Goal: Transaction & Acquisition: Purchase product/service

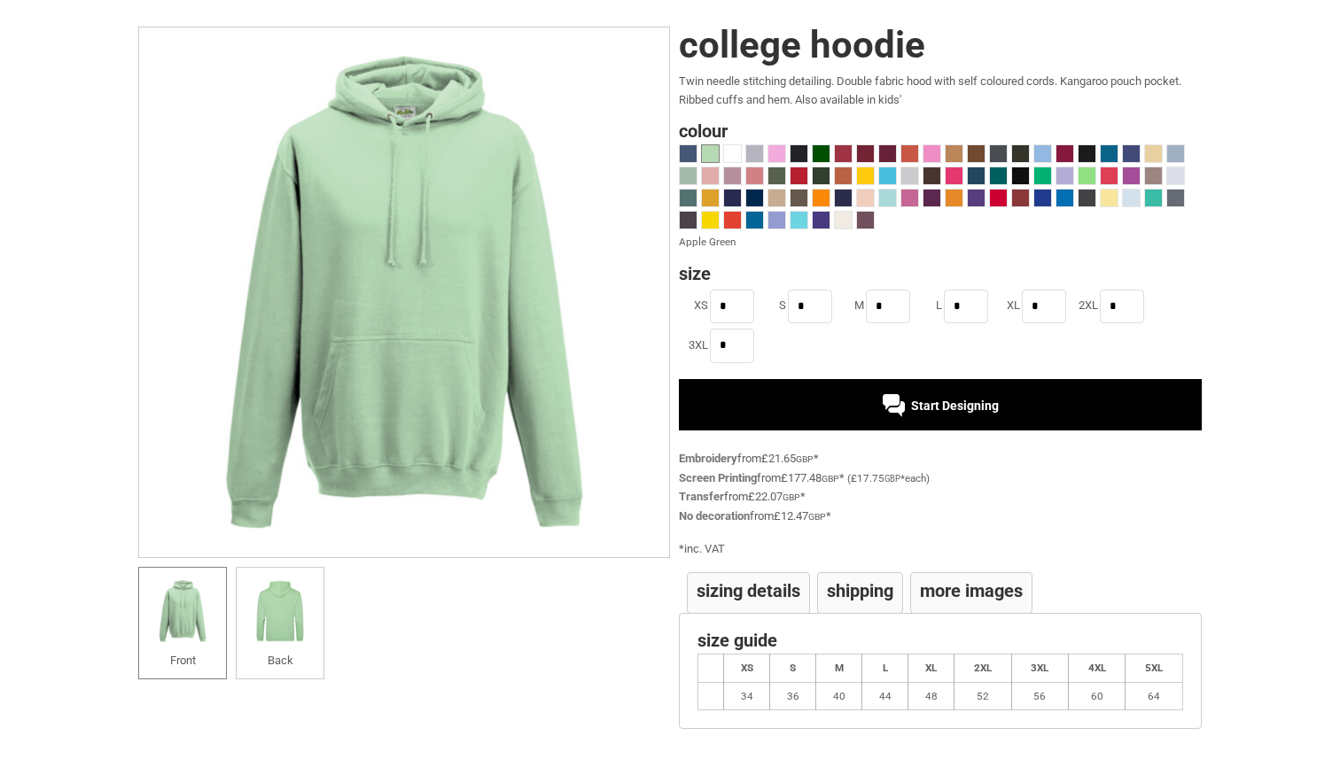
scroll to position [111, 0]
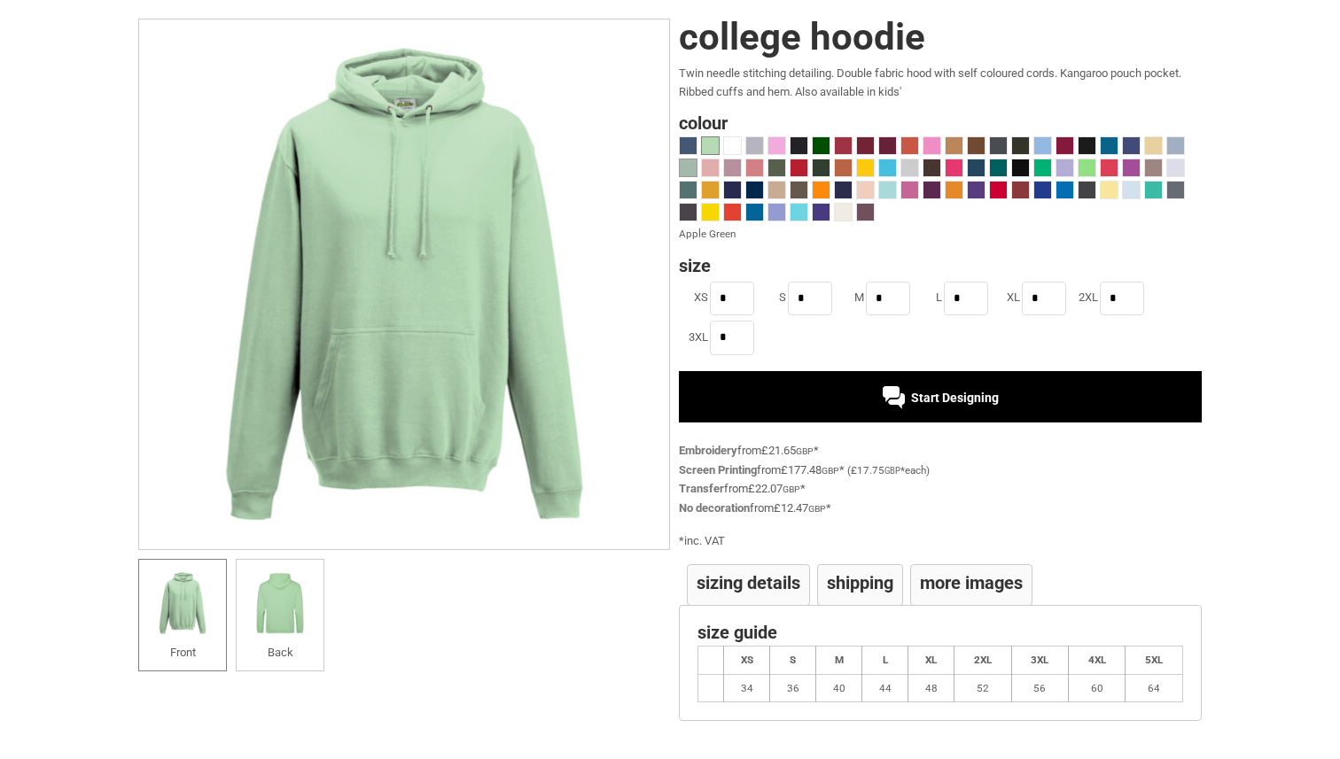
click at [685, 165] on span at bounding box center [688, 168] width 17 height 17
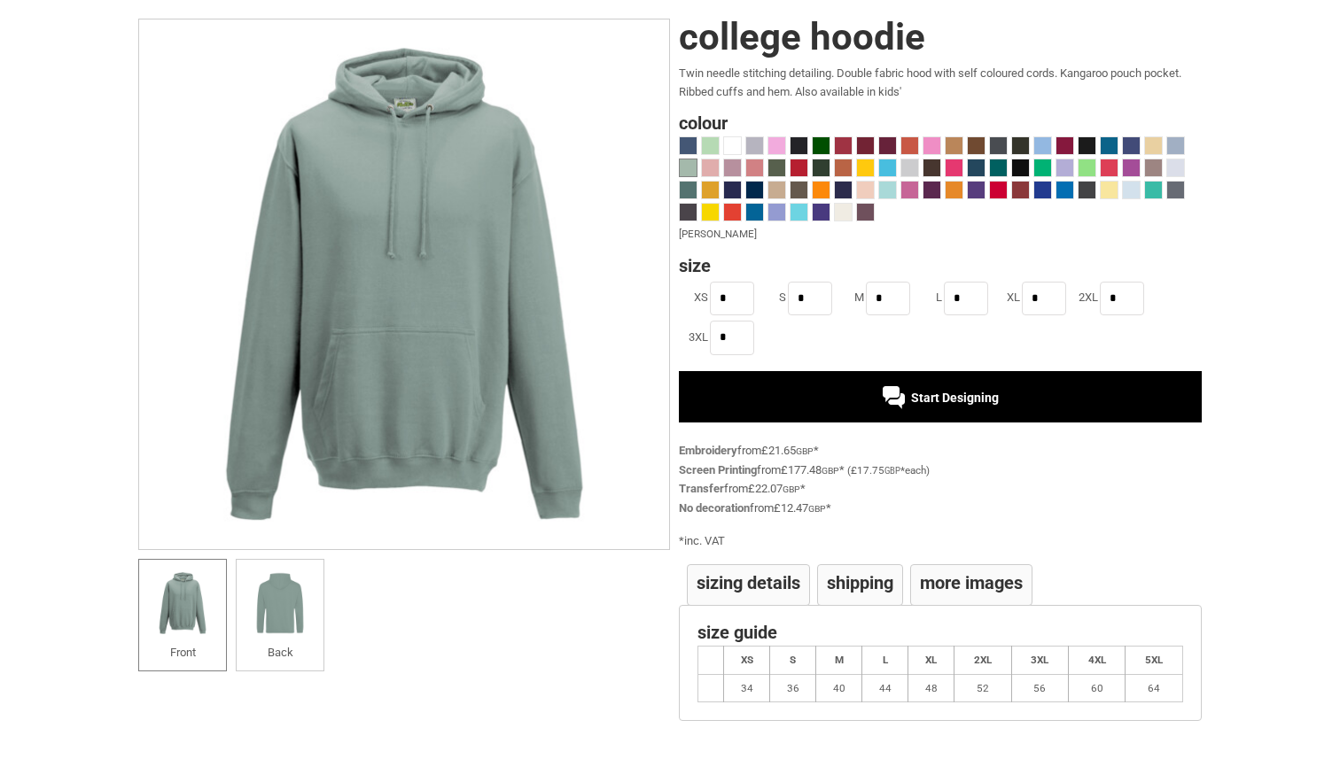
click at [873, 662] on th "L" at bounding box center [885, 660] width 46 height 28
click at [886, 661] on th "L" at bounding box center [885, 660] width 46 height 28
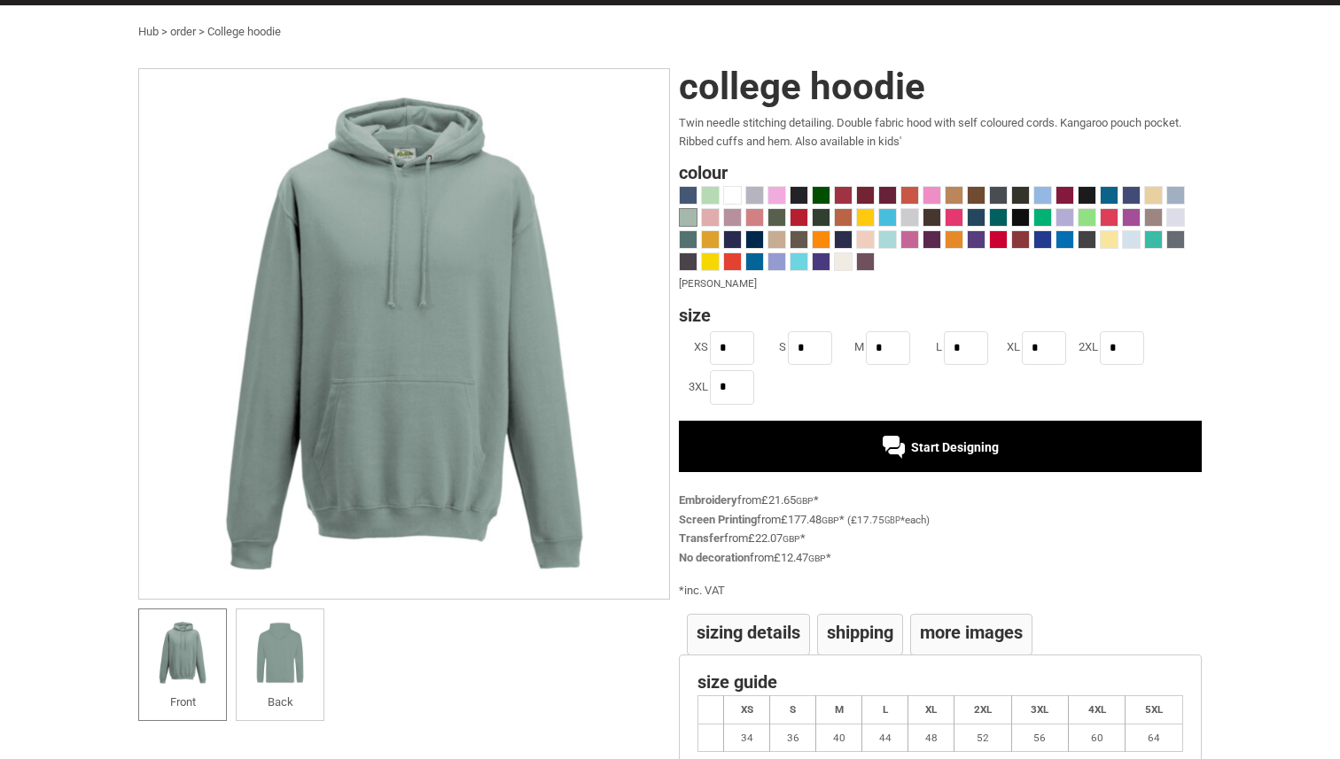
scroll to position [54, 0]
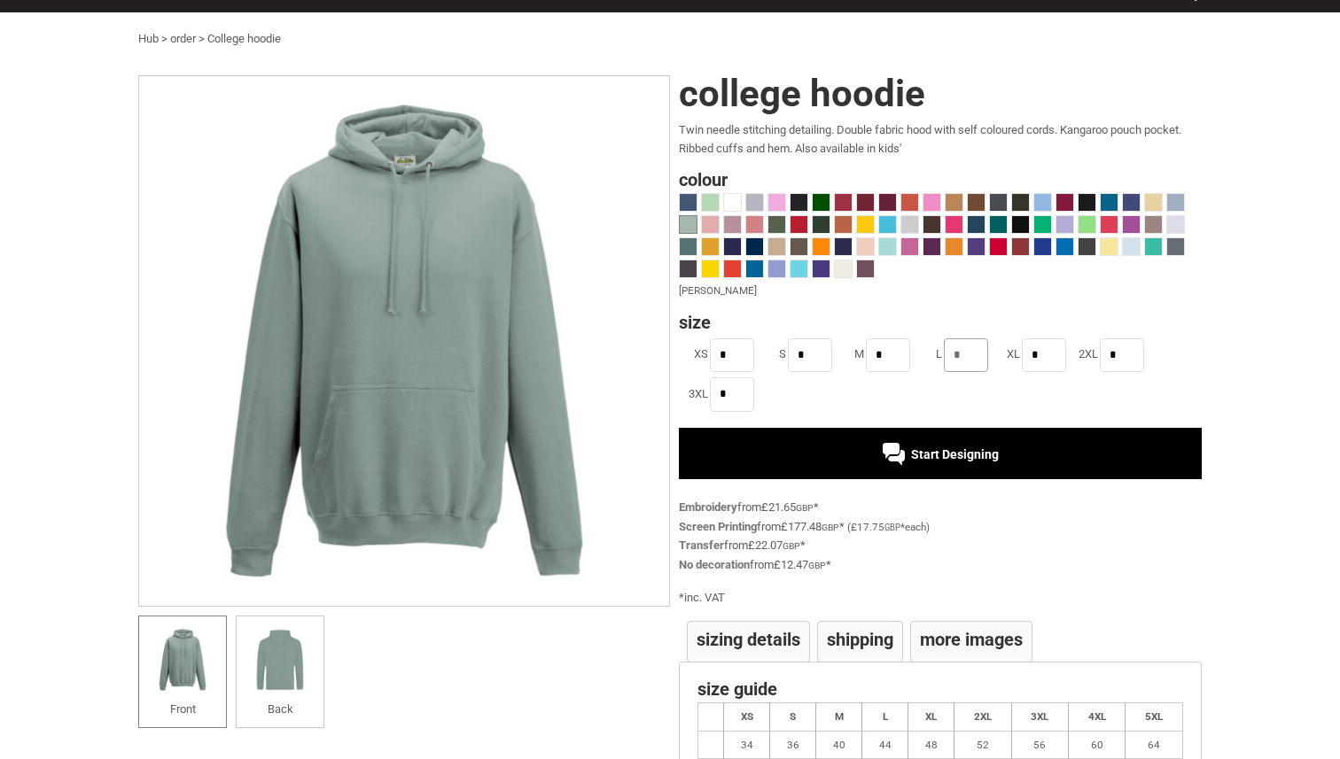
click at [955, 354] on input "*" at bounding box center [966, 356] width 44 height 34
click at [969, 351] on input "**" at bounding box center [966, 356] width 44 height 34
type input "*"
click at [799, 205] on span at bounding box center [799, 202] width 17 height 17
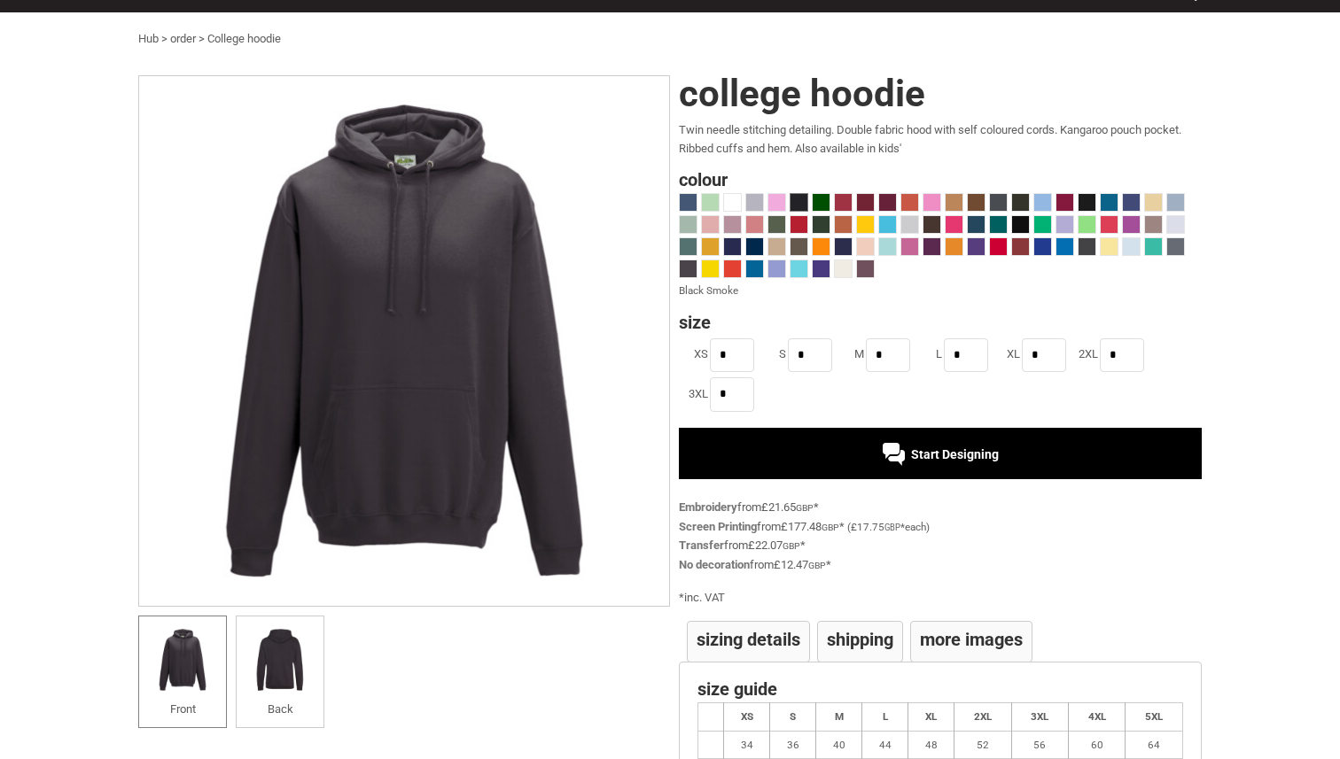
click at [854, 453] on div "Start Designing" at bounding box center [940, 453] width 523 height 51
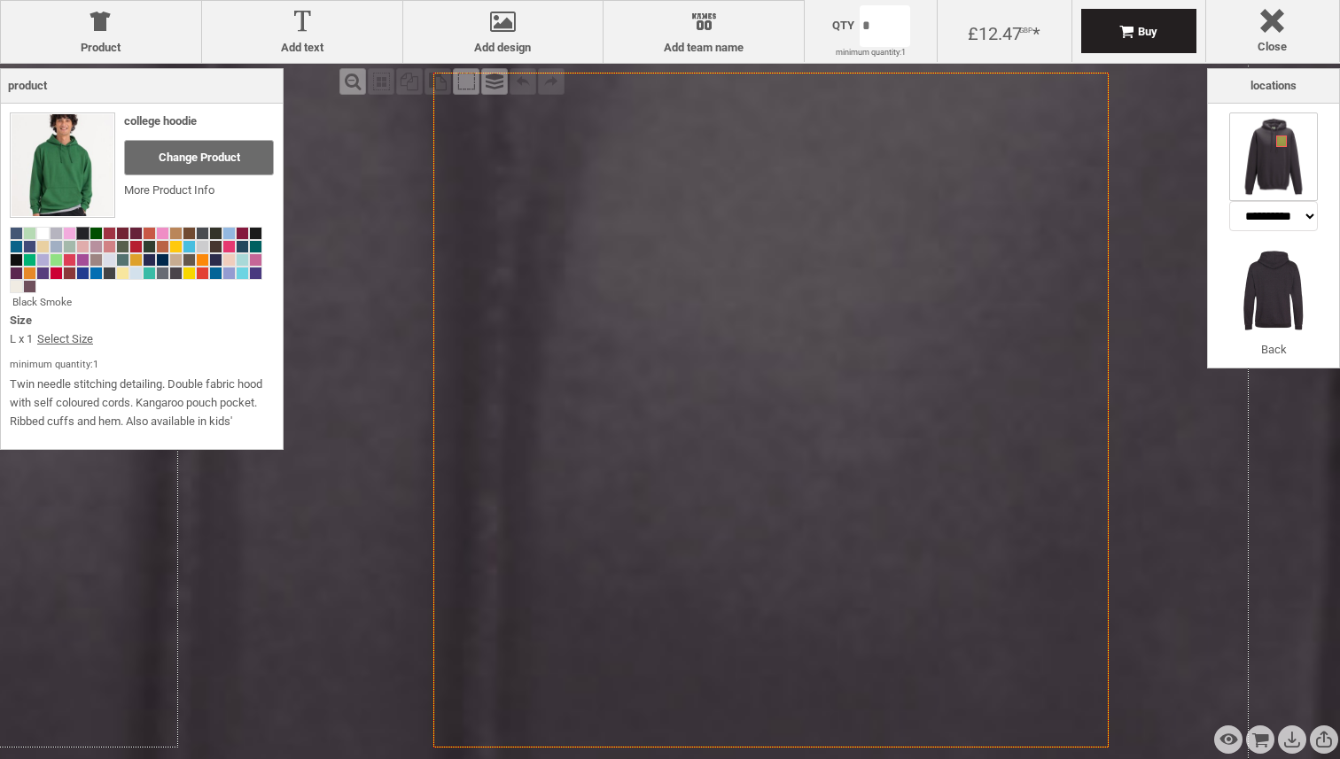
click at [864, 310] on icon "Created with [PERSON_NAME] 2.1.2" at bounding box center [770, 410] width 675 height 675
click at [318, 23] on div at bounding box center [302, 25] width 183 height 31
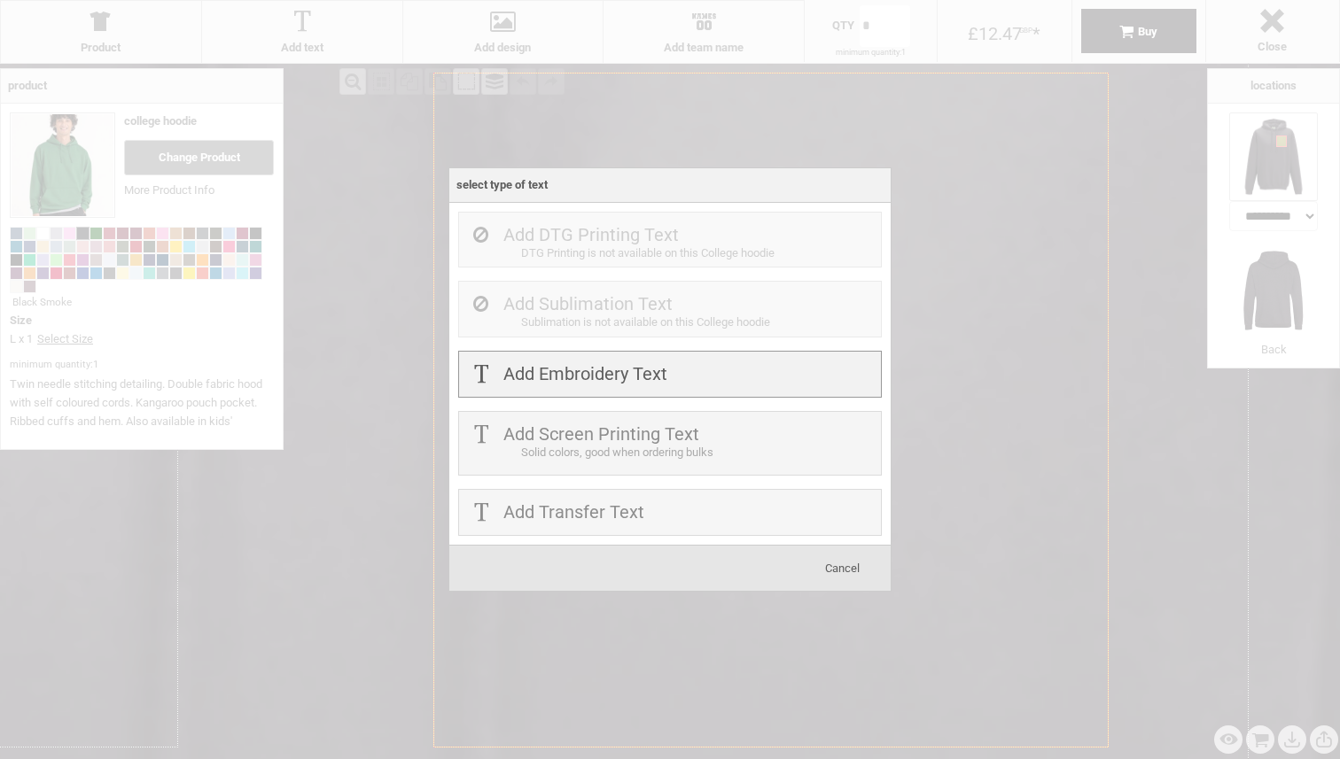
click at [582, 392] on div "Add Embroidery Text" at bounding box center [670, 374] width 424 height 47
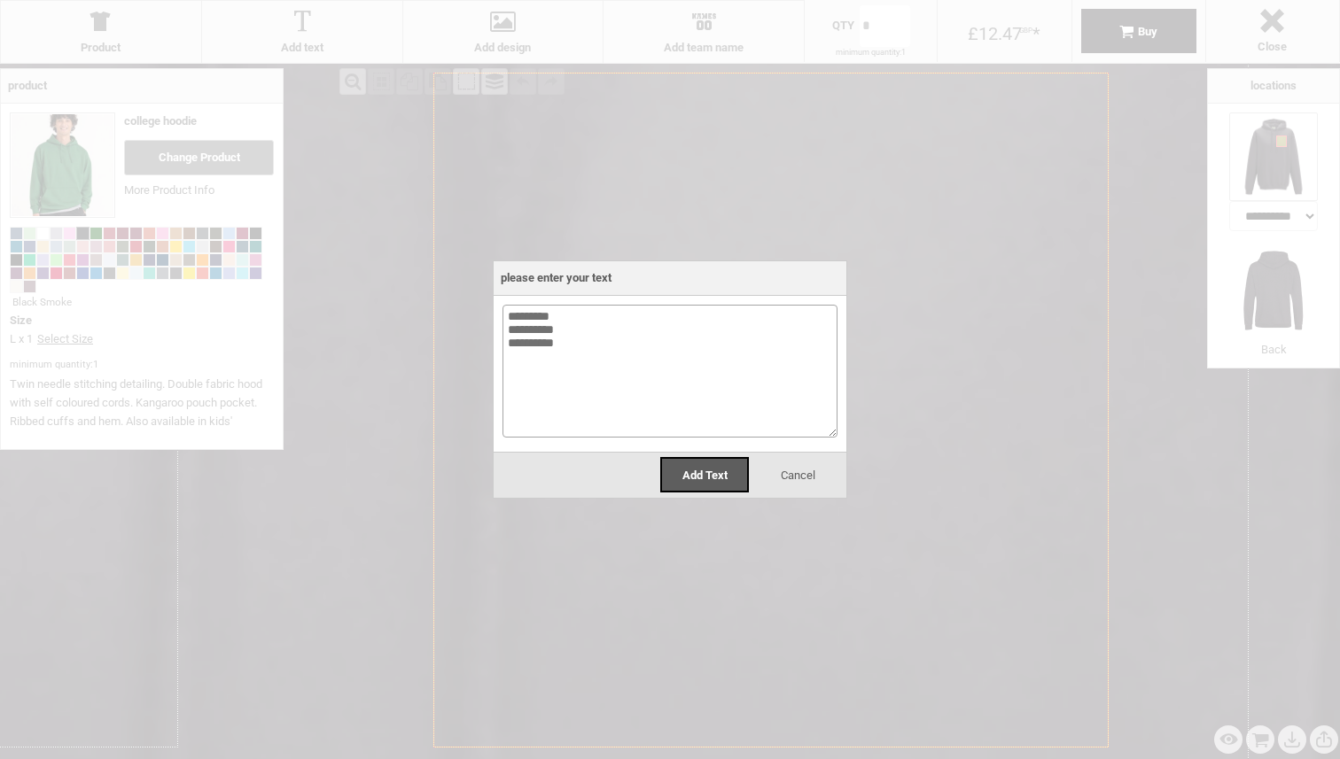
click at [580, 322] on textarea "**********" at bounding box center [669, 371] width 335 height 133
click at [583, 376] on textarea "**********" at bounding box center [669, 371] width 335 height 133
type textarea "**********"
click at [714, 480] on span "Add Text" at bounding box center [704, 475] width 45 height 13
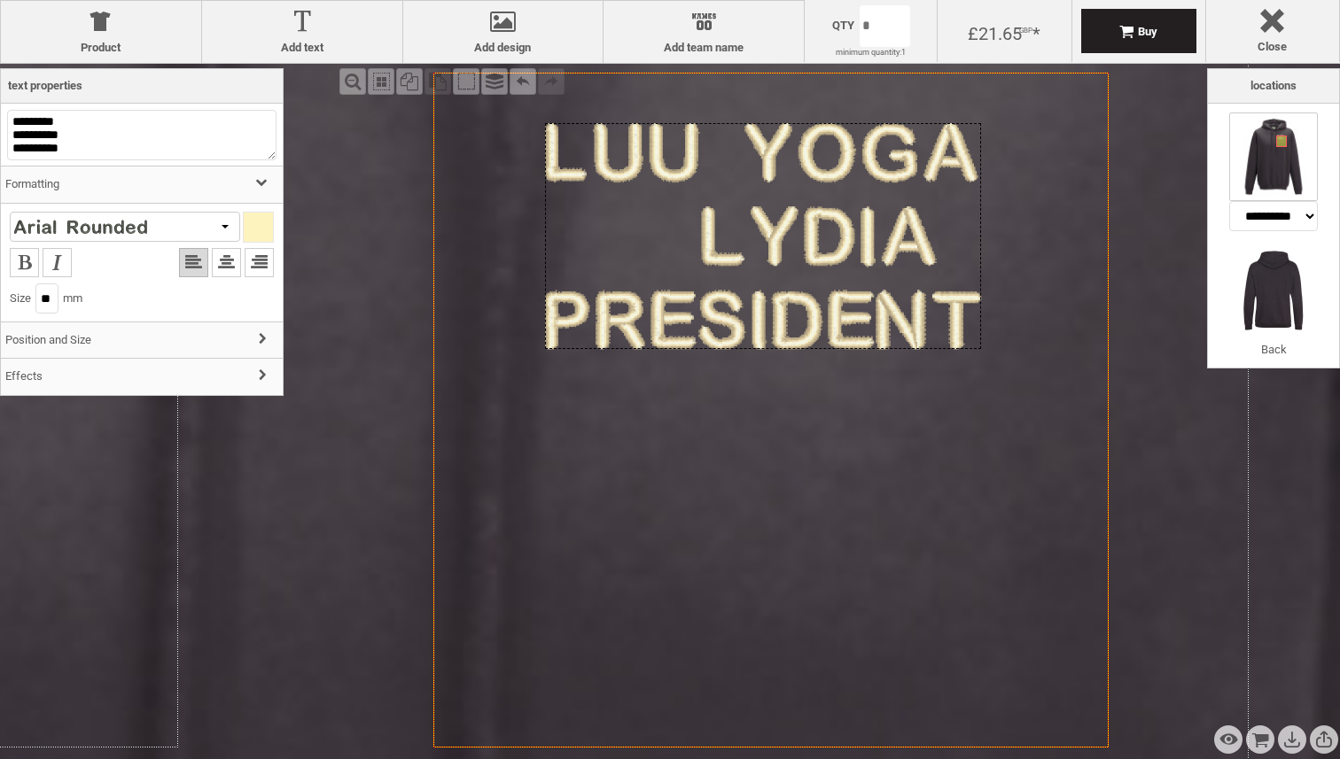
drag, startPoint x: 601, startPoint y: 360, endPoint x: 589, endPoint y: 185, distance: 175.0
click at [592, 185] on div "Created with [PERSON_NAME] 2.1.2" at bounding box center [763, 236] width 436 height 226
click at [226, 269] on li at bounding box center [226, 262] width 29 height 29
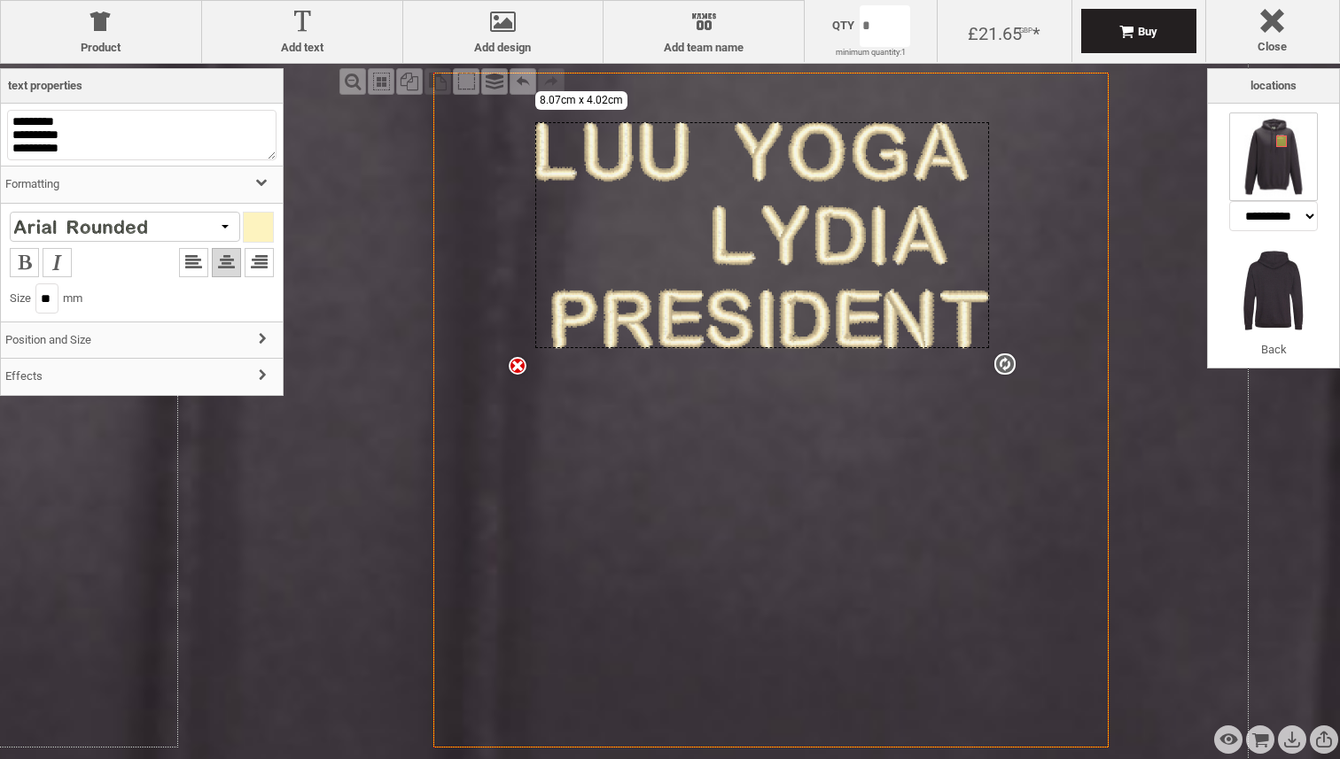
click at [697, 230] on div "Created with [PERSON_NAME] 2.1.2 settings 8.07cm x 4.02cm" at bounding box center [762, 235] width 454 height 226
click at [705, 234] on div "Created with [PERSON_NAME] 2.1.2 settings 8.07cm x 4.02cm" at bounding box center [761, 234] width 454 height 226
click at [705, 235] on div "Created with [PERSON_NAME] 2.1.2 settings 8.07cm x 4.02cm" at bounding box center [762, 234] width 454 height 226
click at [121, 134] on textarea "**********" at bounding box center [141, 135] width 269 height 51
click at [22, 142] on textarea "**********" at bounding box center [141, 135] width 269 height 51
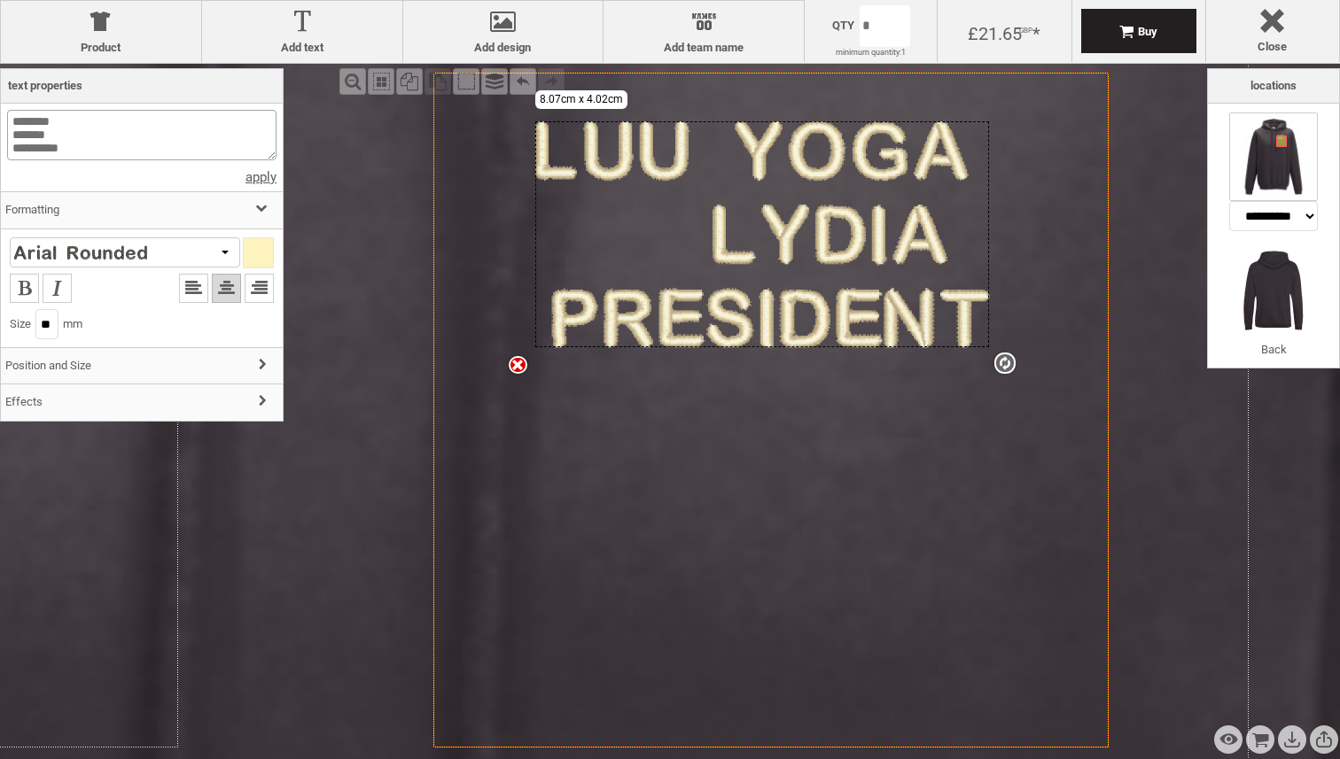
type textarea "******** ******* *********"
click at [262, 178] on div "******** ******* ********* apply Edit text Design requires changes Name Name De…" at bounding box center [141, 265] width 269 height 311
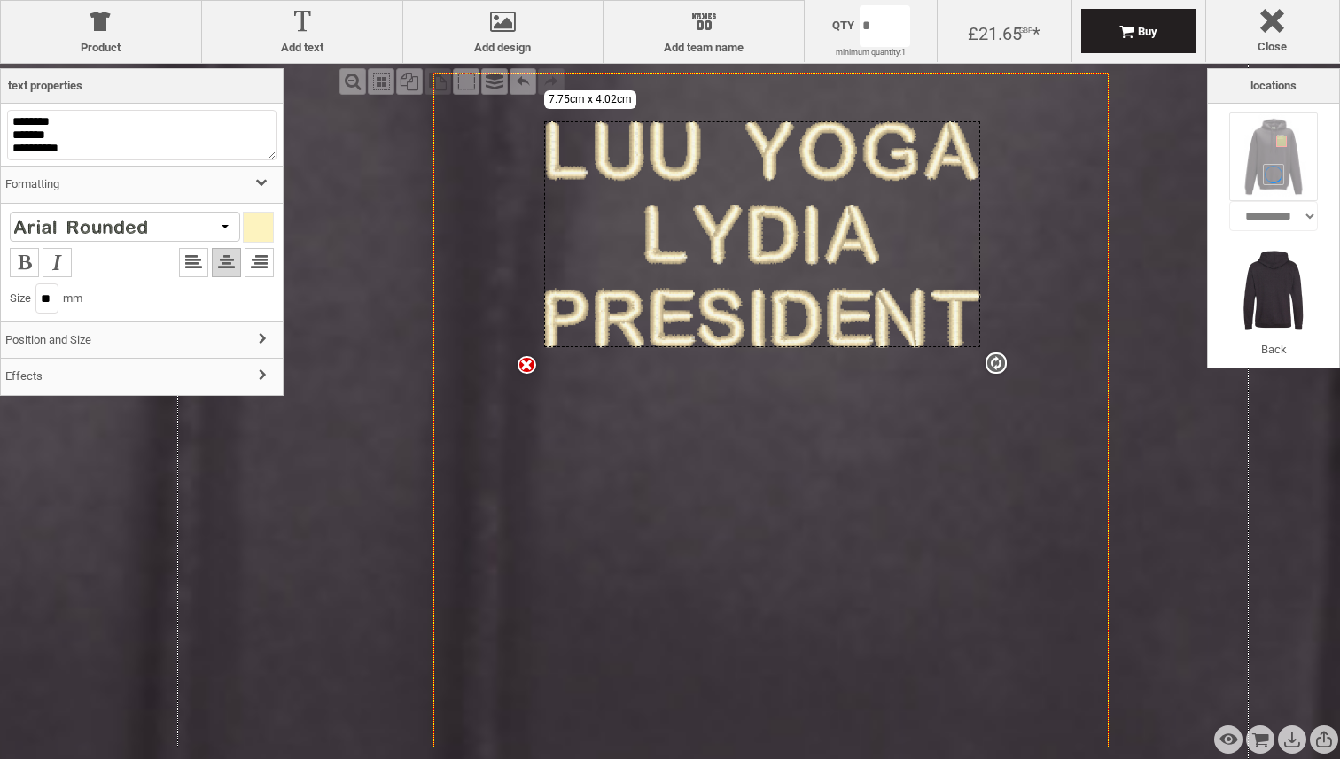
click at [209, 227] on div at bounding box center [125, 227] width 230 height 30
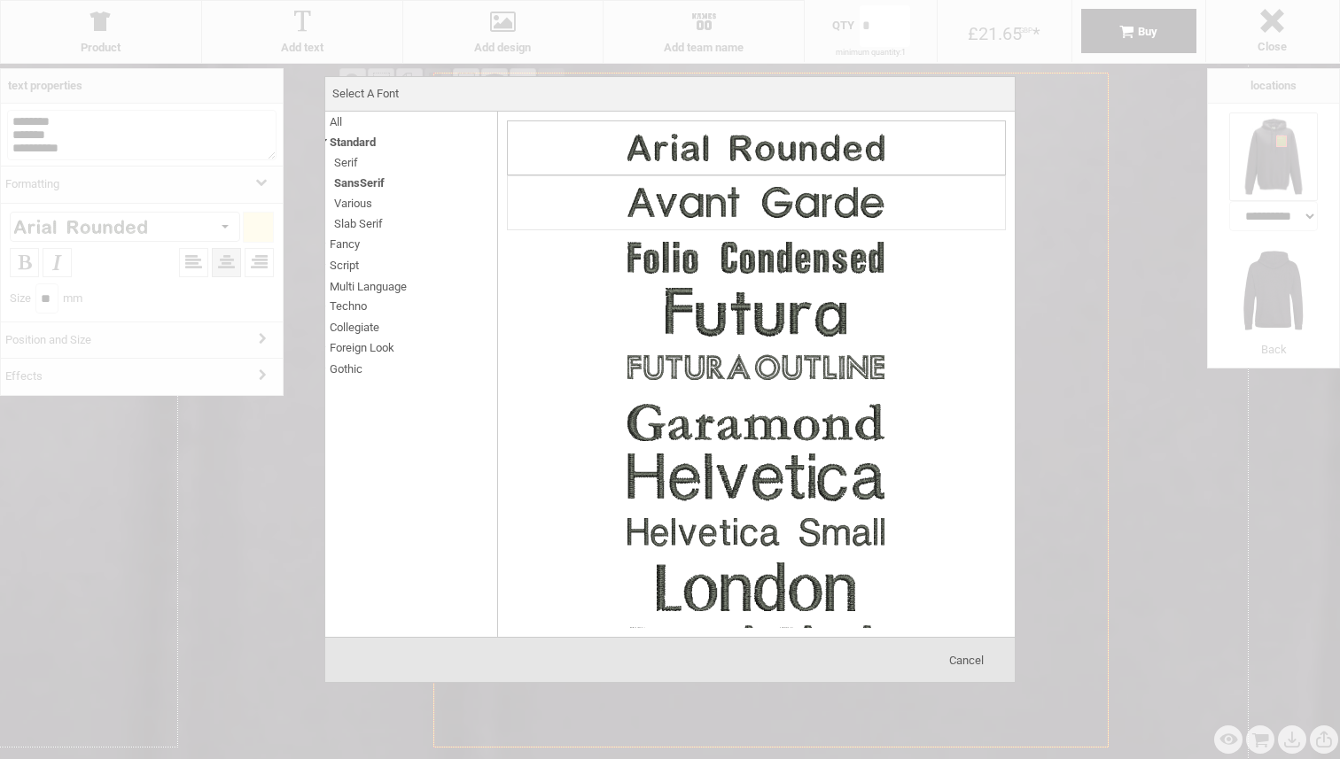
click at [725, 214] on img at bounding box center [756, 202] width 266 height 53
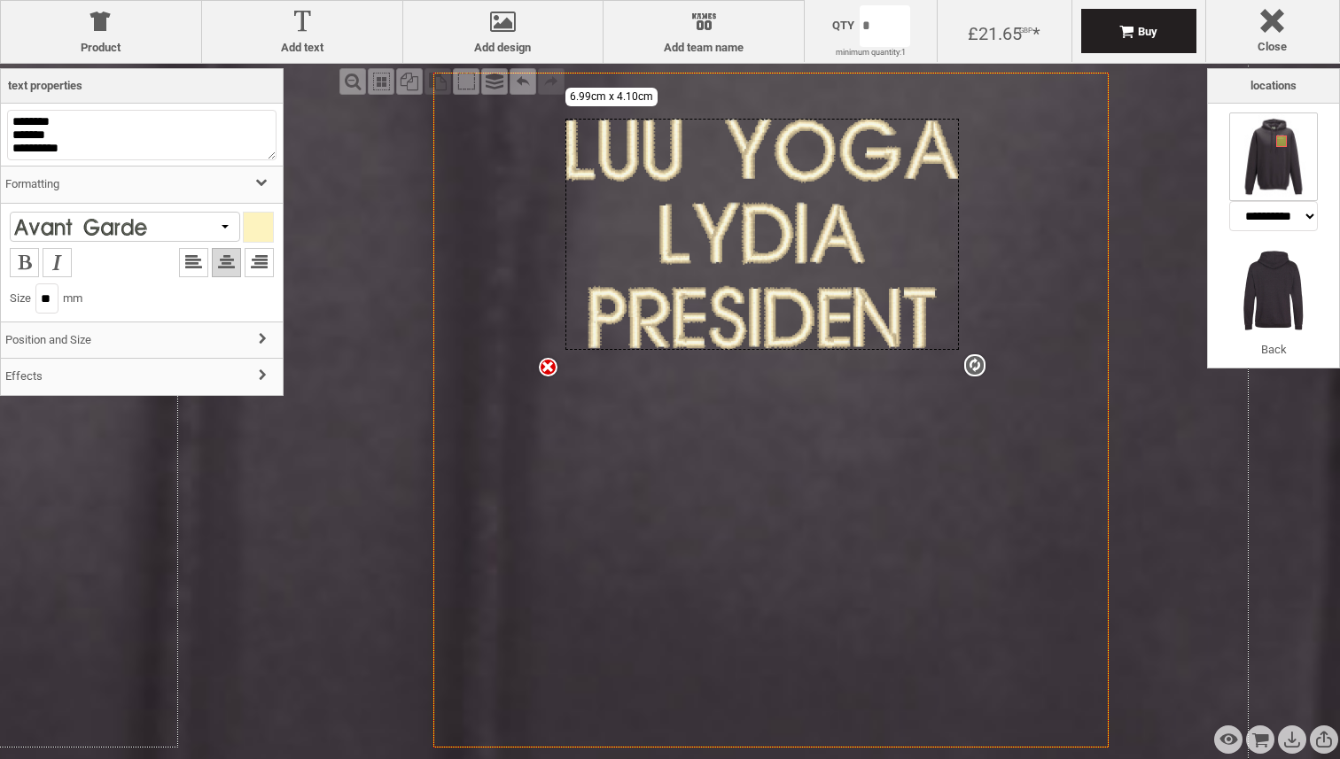
click at [253, 233] on div at bounding box center [258, 227] width 29 height 29
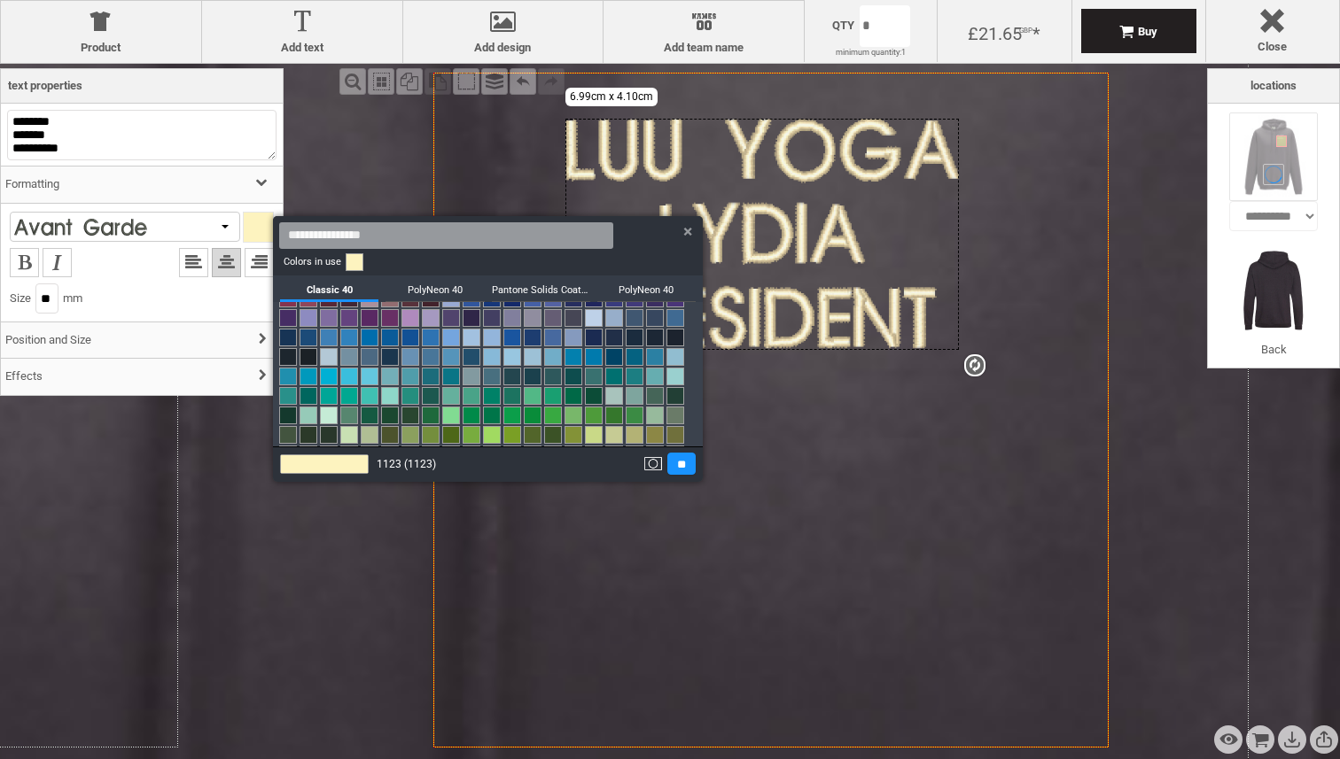
scroll to position [140, 0]
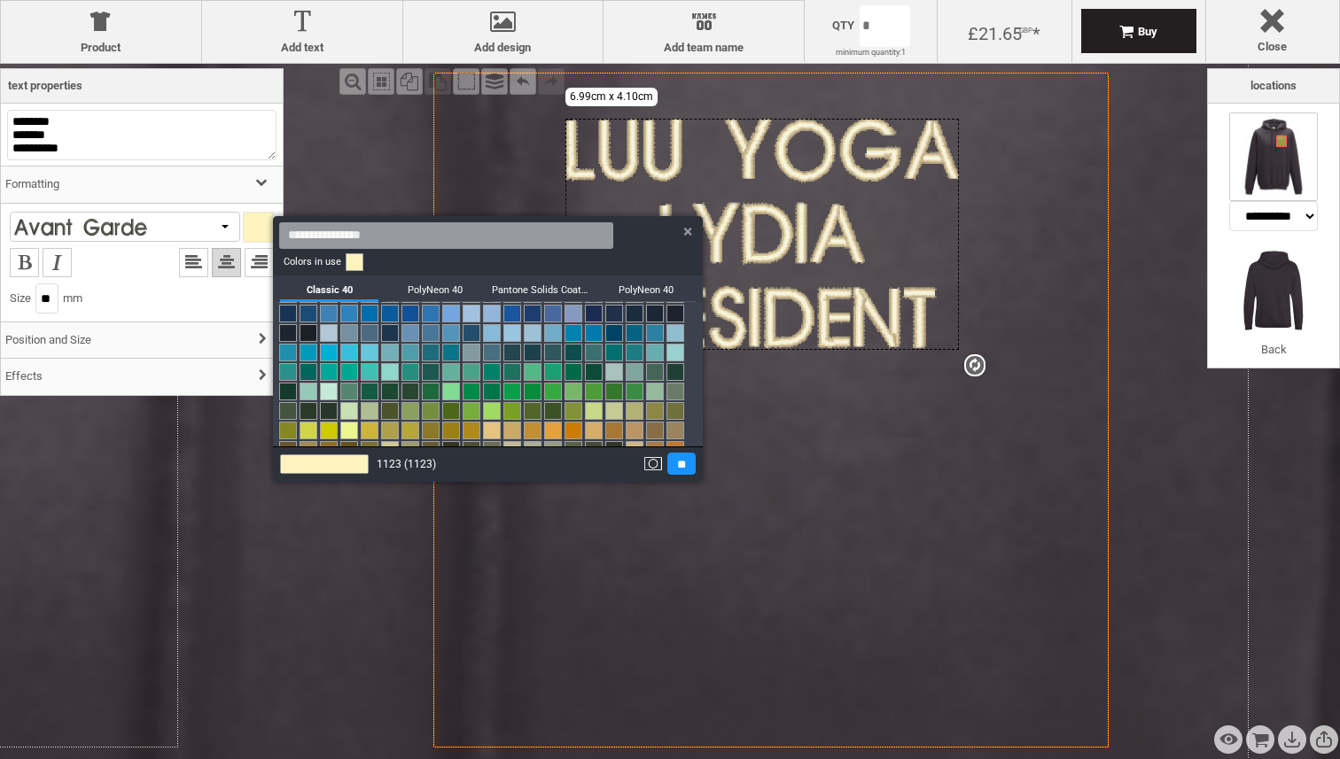
click at [658, 391] on link at bounding box center [655, 392] width 18 height 18
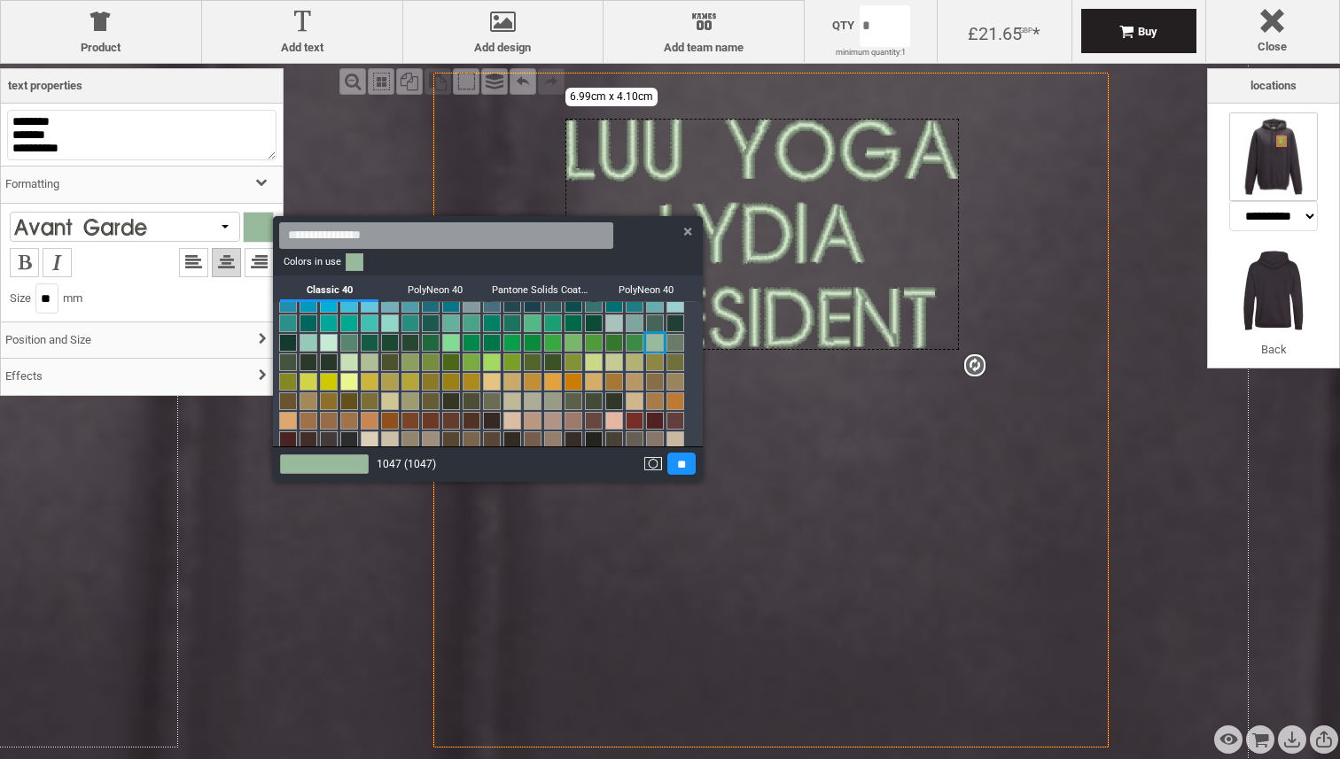
scroll to position [213, 0]
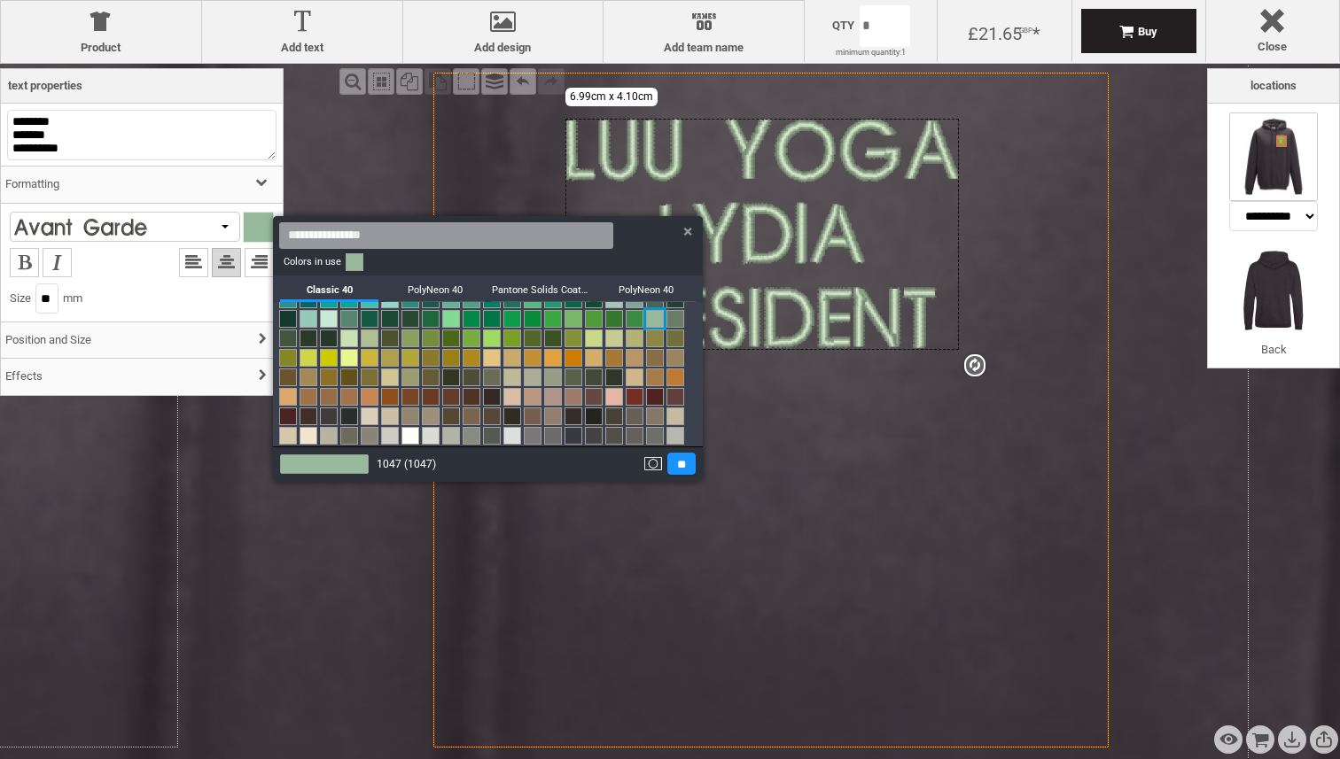
click at [532, 396] on link at bounding box center [533, 397] width 18 height 18
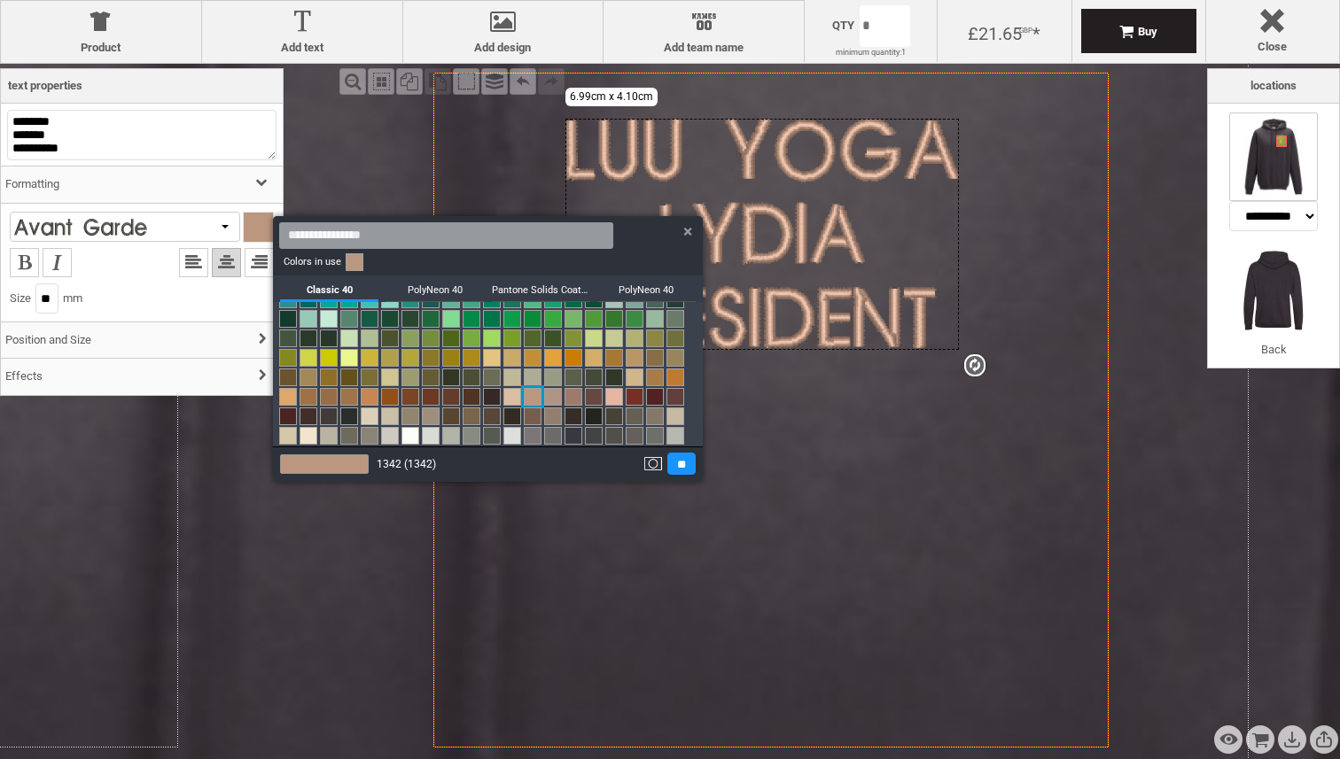
click at [514, 393] on link at bounding box center [512, 397] width 18 height 18
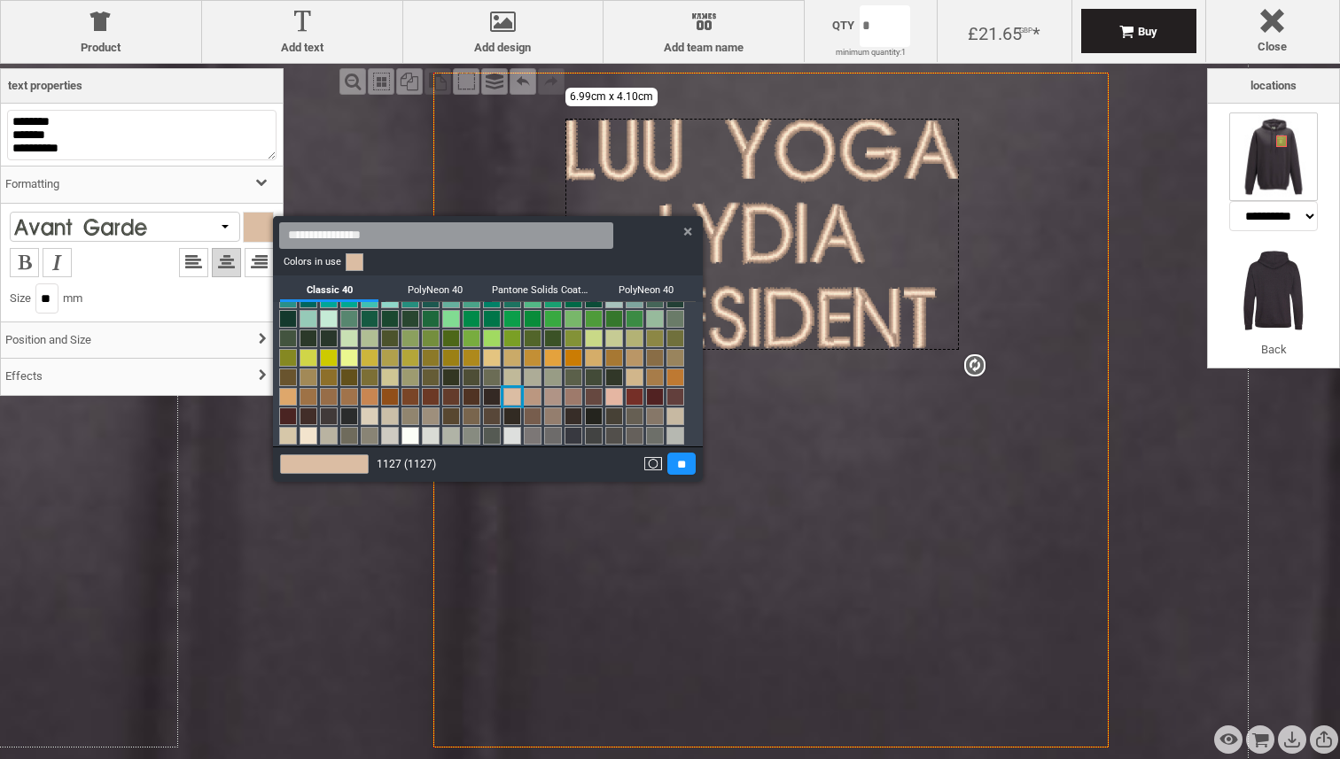
click at [540, 398] on link at bounding box center [533, 397] width 18 height 18
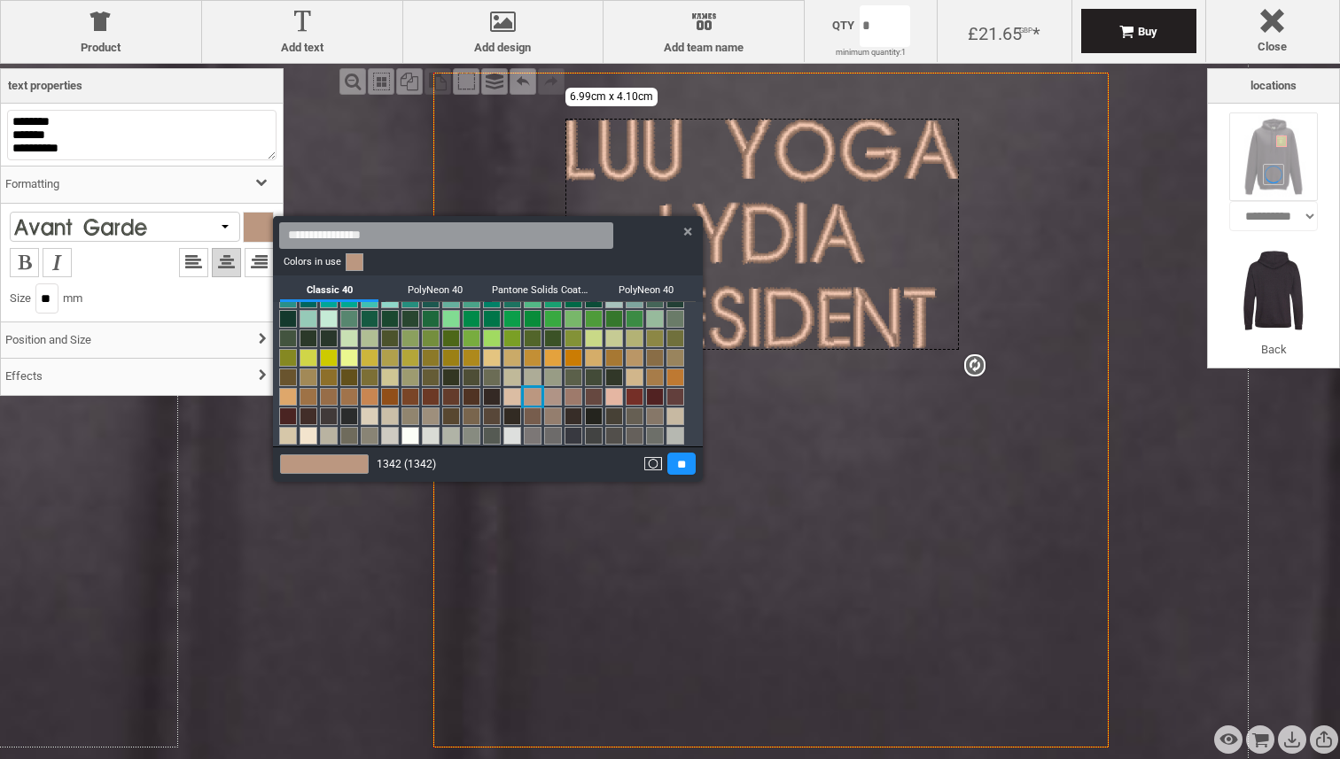
click at [658, 316] on link at bounding box center [655, 319] width 18 height 18
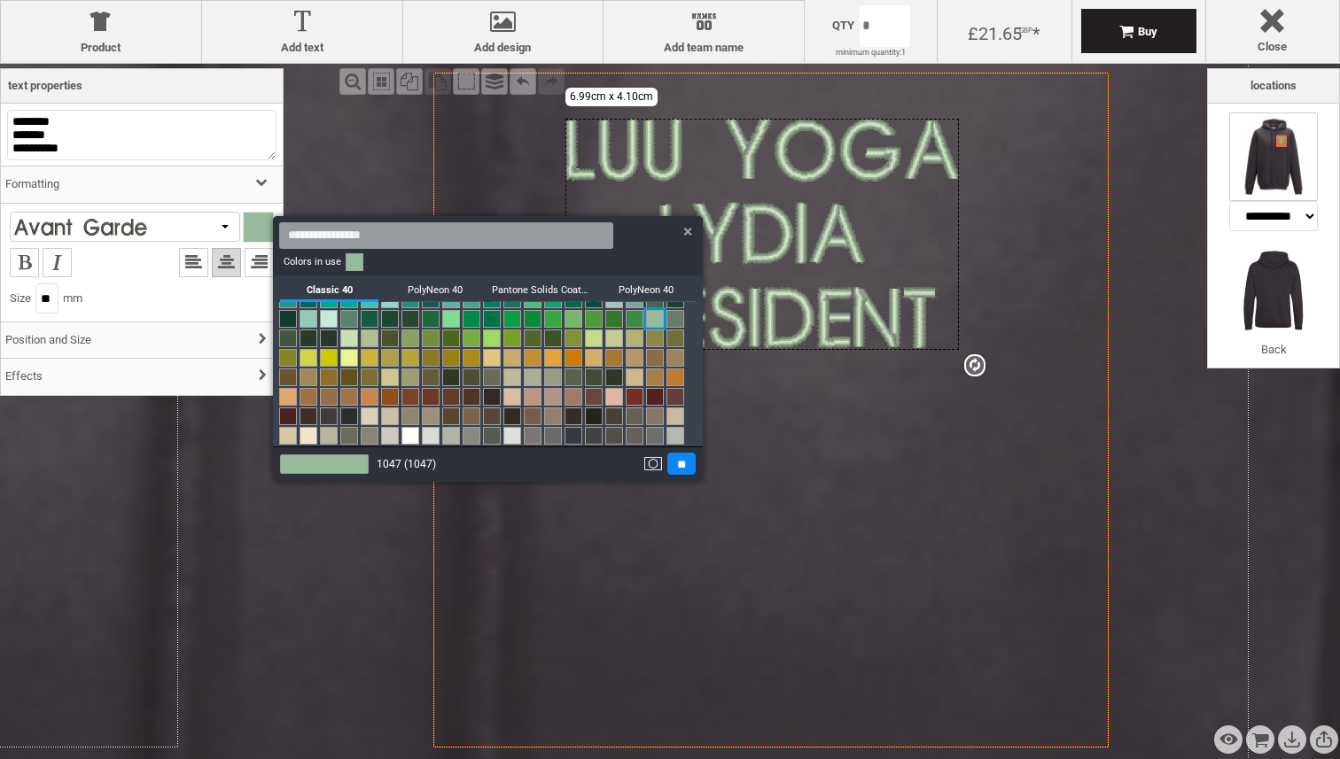
click at [683, 470] on input "**" at bounding box center [681, 464] width 28 height 22
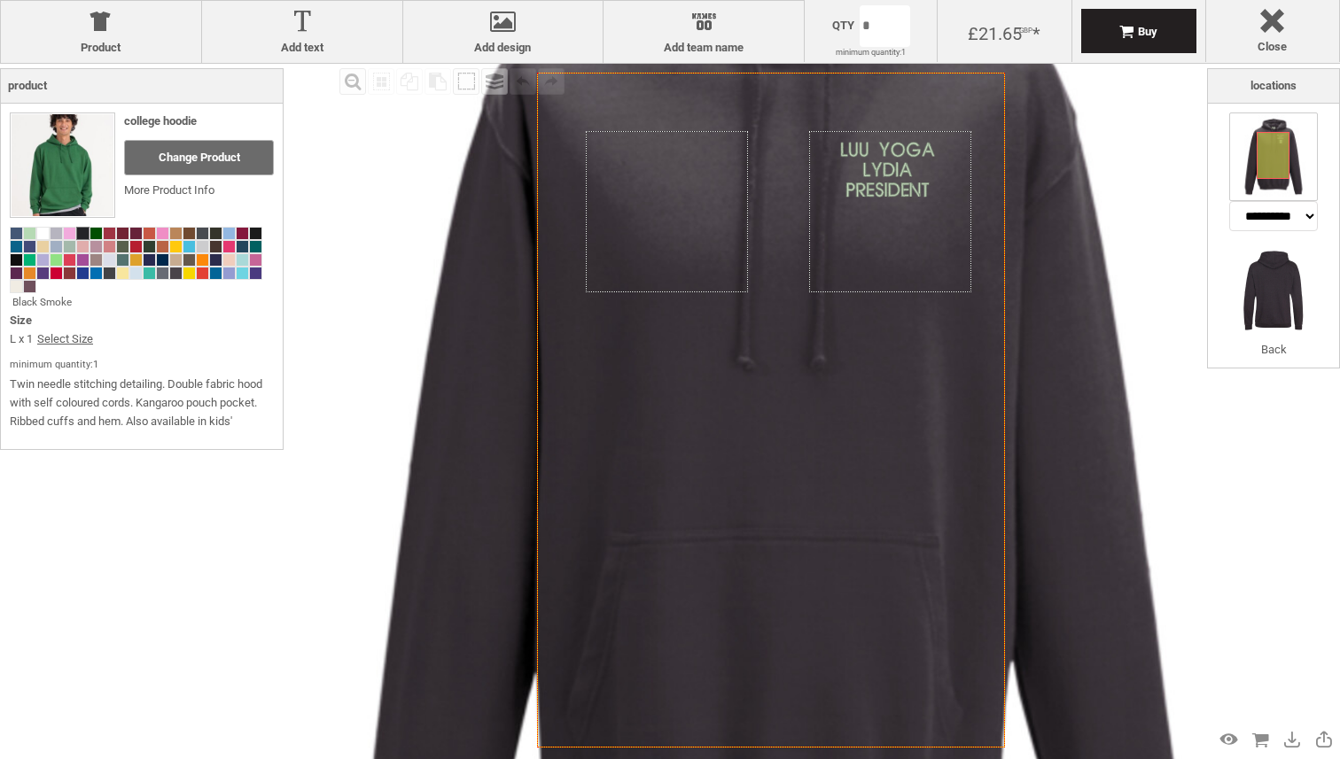
click at [537, 390] on icon "Created with [PERSON_NAME] 2.1.2" at bounding box center [771, 410] width 468 height 675
click at [1130, 246] on div "Fill Background Zoom in Zoom out Select All Copy All Selected Paste Off On Grou…" at bounding box center [771, 410] width 872 height 693
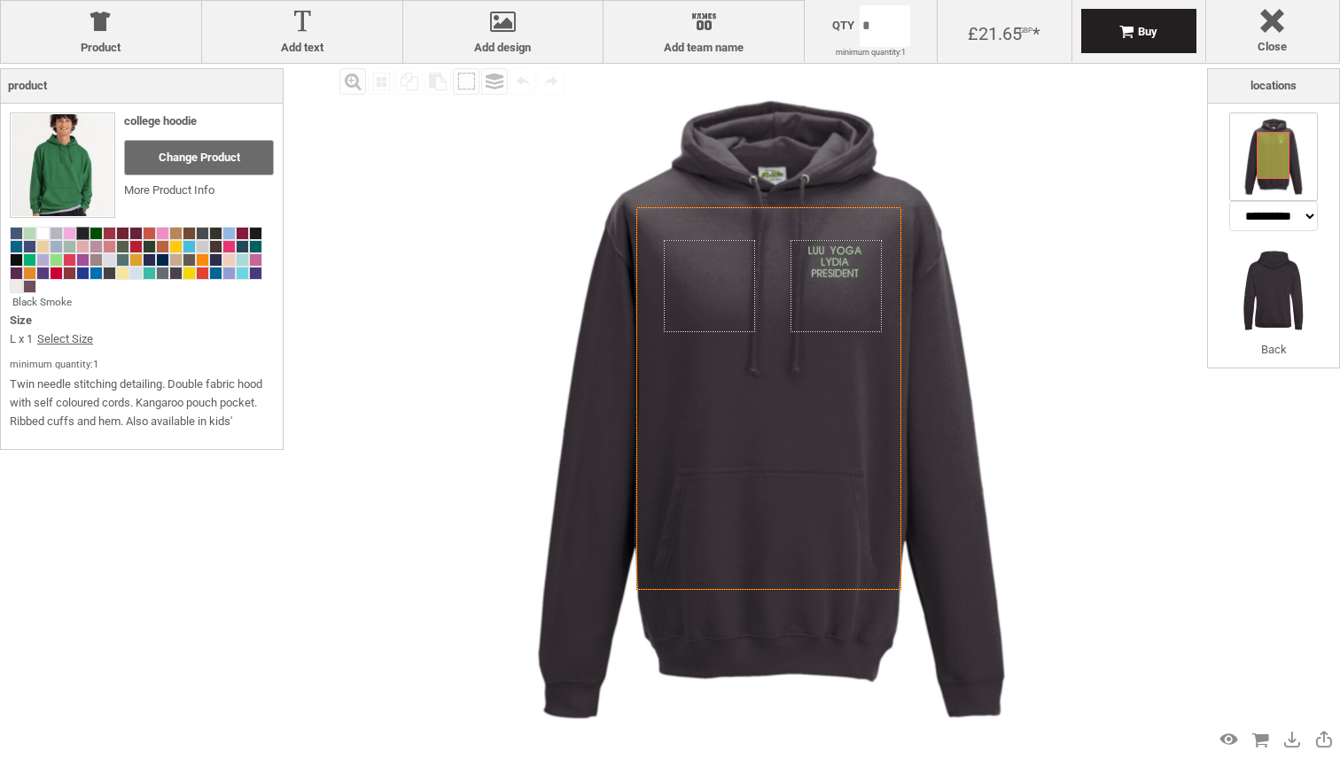
click at [1130, 246] on div "Fill Background Zoom in Zoom out Select All Copy All Selected Paste Off On Grou…" at bounding box center [771, 410] width 872 height 693
click at [864, 279] on div "Created with [PERSON_NAME] 2.1.2 Created with [PERSON_NAME] 2.1.2 Created with …" at bounding box center [771, 410] width 693 height 693
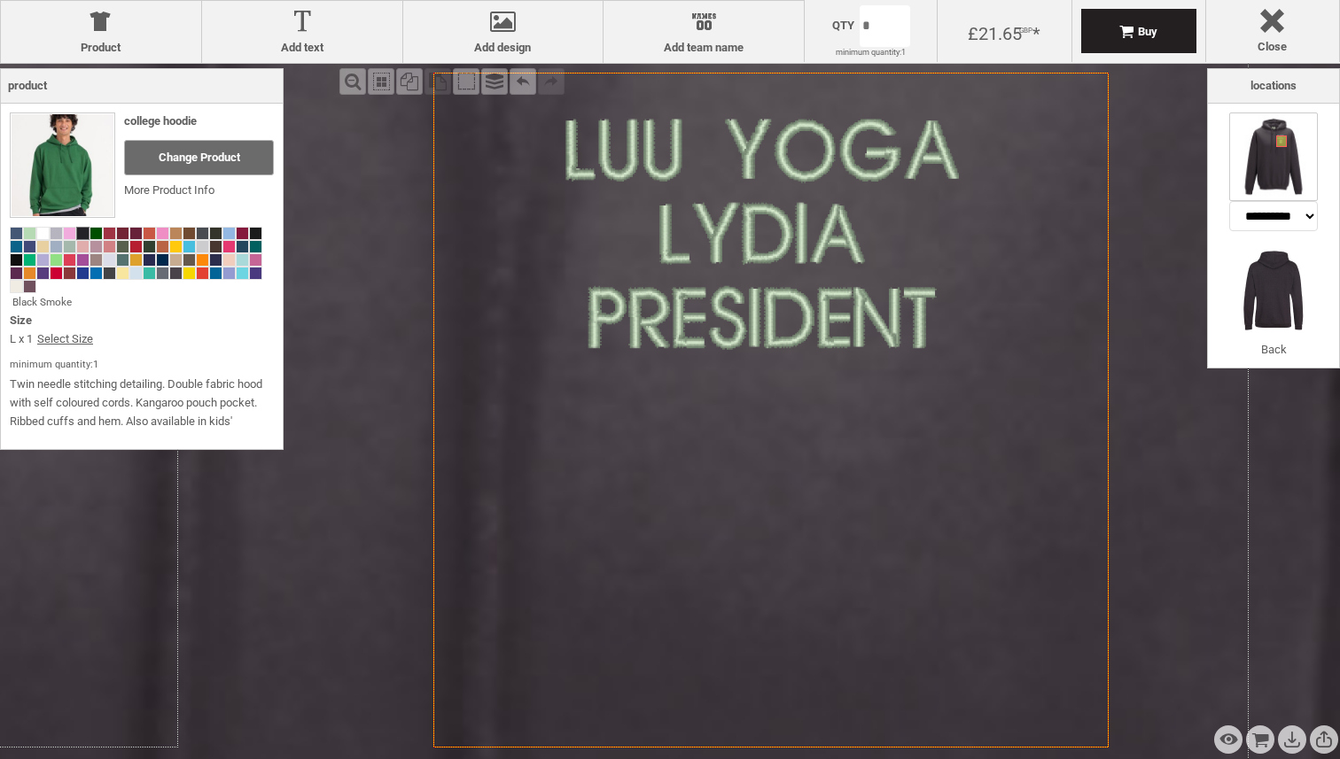
click at [1037, 199] on icon "Created with [PERSON_NAME] 2.1.2" at bounding box center [770, 410] width 675 height 675
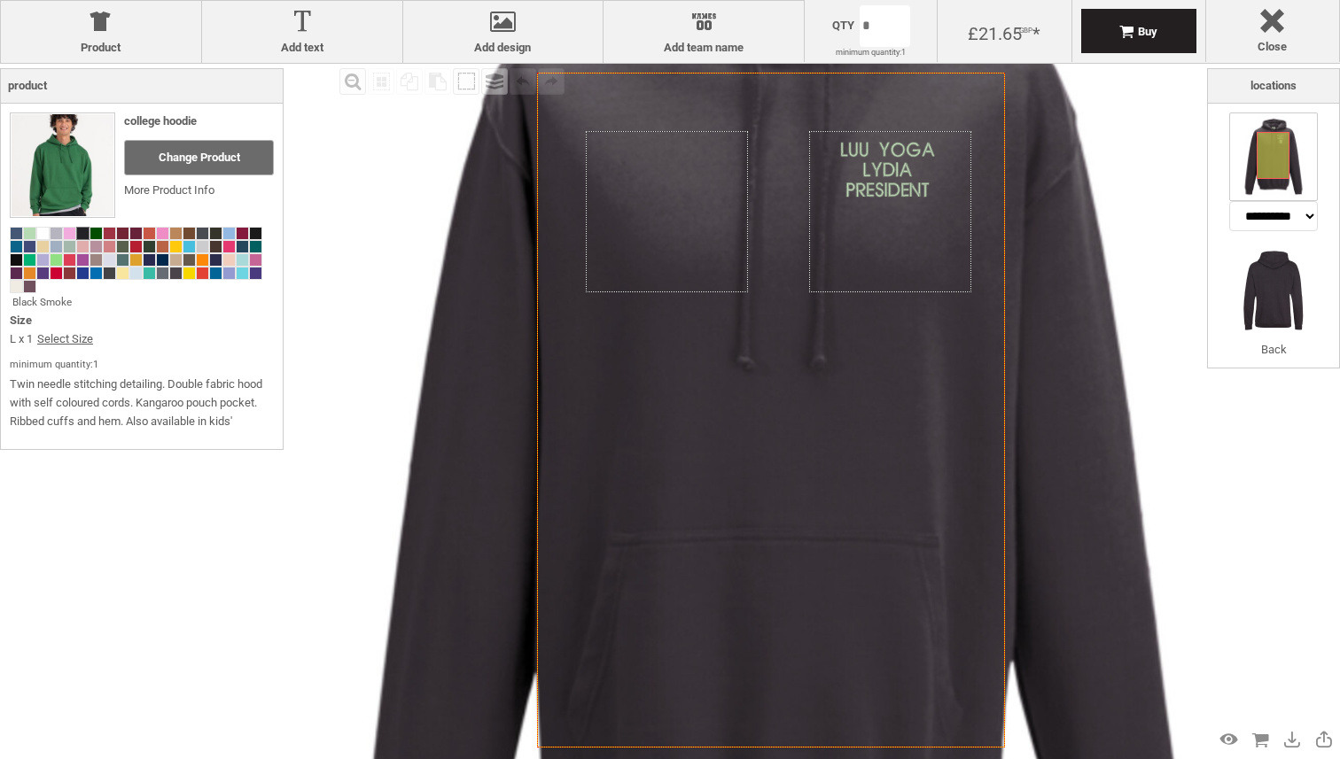
drag, startPoint x: 1110, startPoint y: 74, endPoint x: 1084, endPoint y: 94, distance: 32.8
click at [1005, 94] on icon "Created with [PERSON_NAME] 2.1.2" at bounding box center [771, 410] width 468 height 675
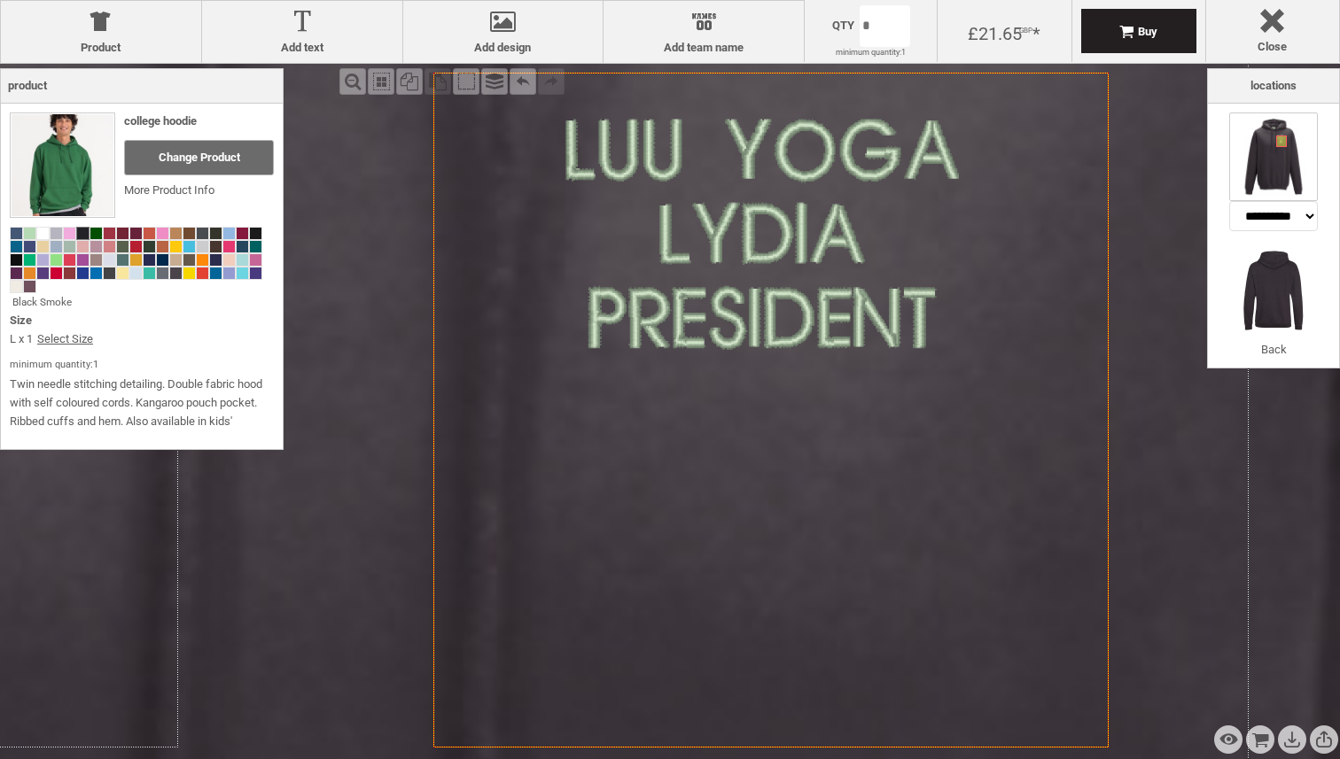
drag, startPoint x: 928, startPoint y: 253, endPoint x: 926, endPoint y: 266, distance: 12.5
select select "*******"
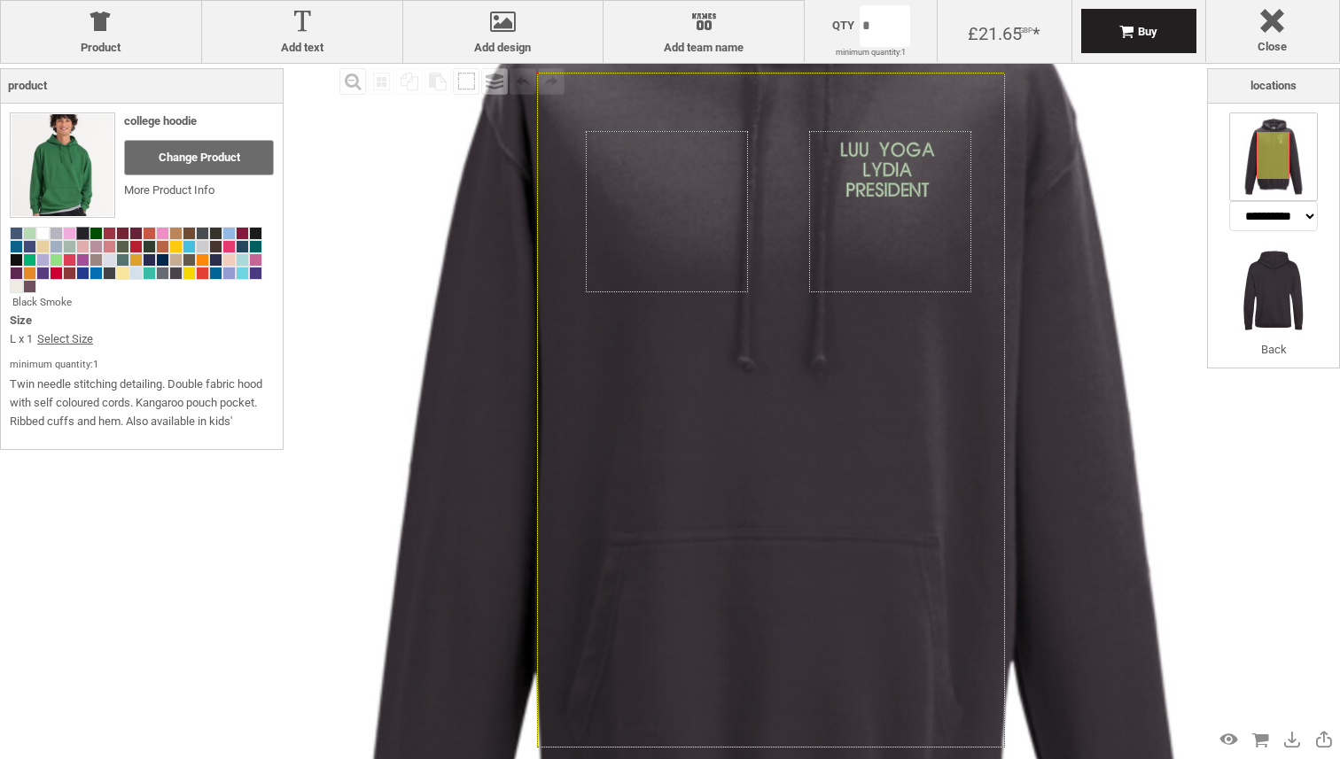
drag, startPoint x: 432, startPoint y: 744, endPoint x: 458, endPoint y: 713, distance: 41.0
click at [537, 715] on icon "Created with [PERSON_NAME] 2.1.2" at bounding box center [771, 410] width 468 height 675
click at [1144, 143] on div "Fill Background Zoom in Zoom out Select All Copy All Selected Paste Off On Grou…" at bounding box center [771, 410] width 872 height 693
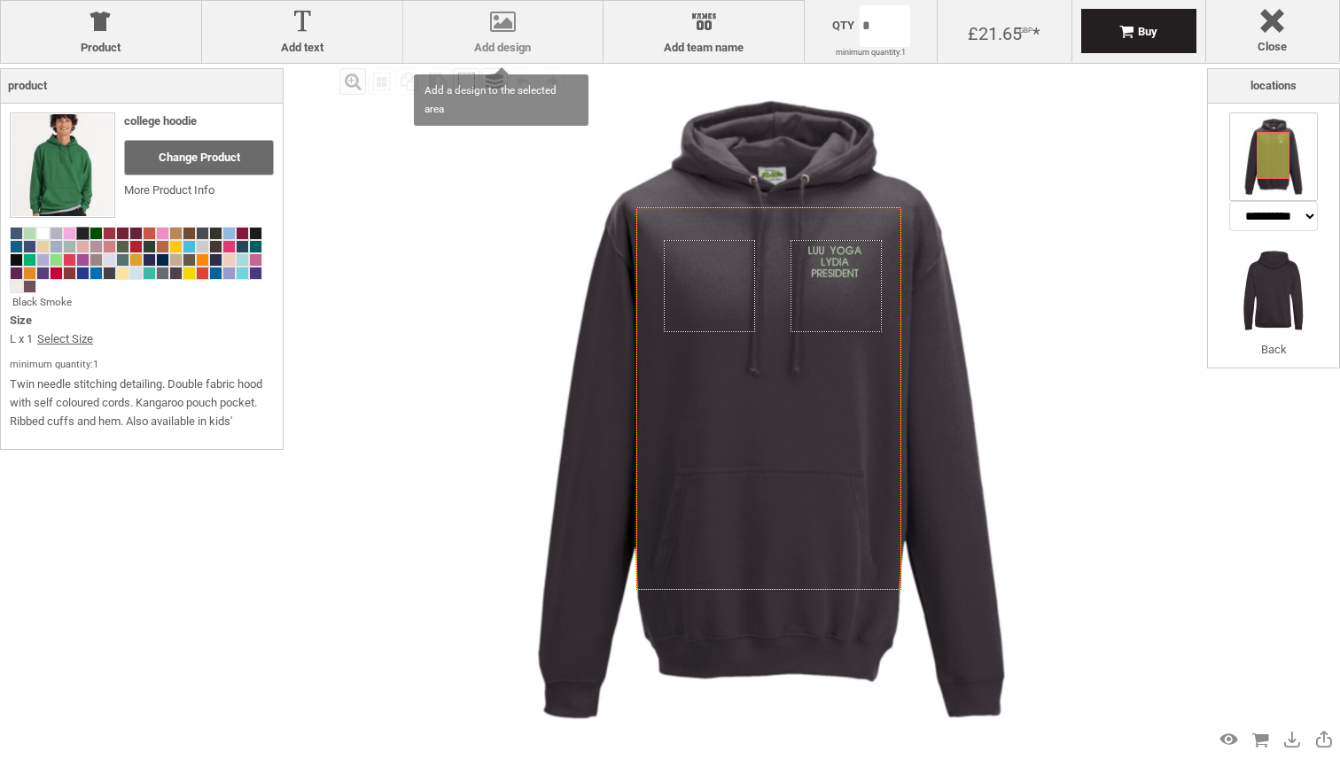
click at [502, 39] on div at bounding box center [503, 25] width 183 height 31
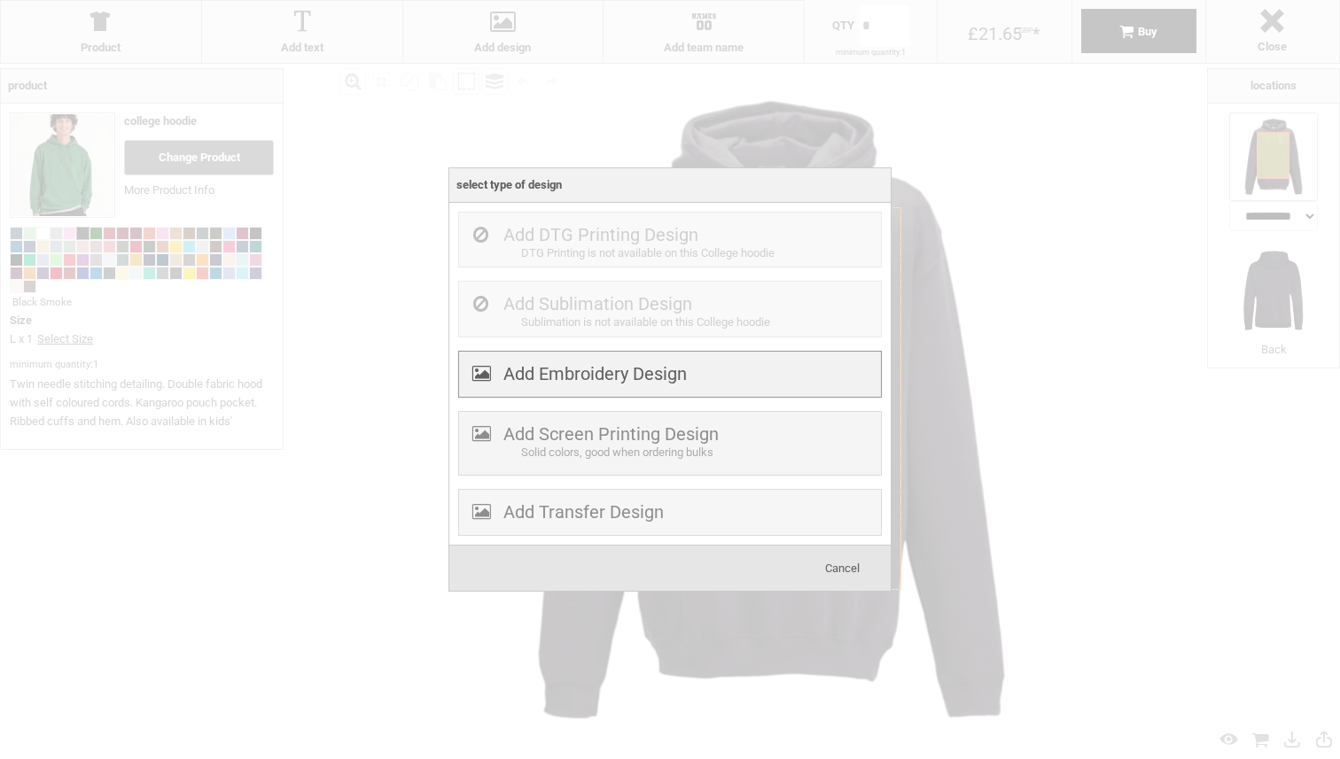
click at [616, 388] on div "Add Embroidery Design" at bounding box center [670, 374] width 424 height 47
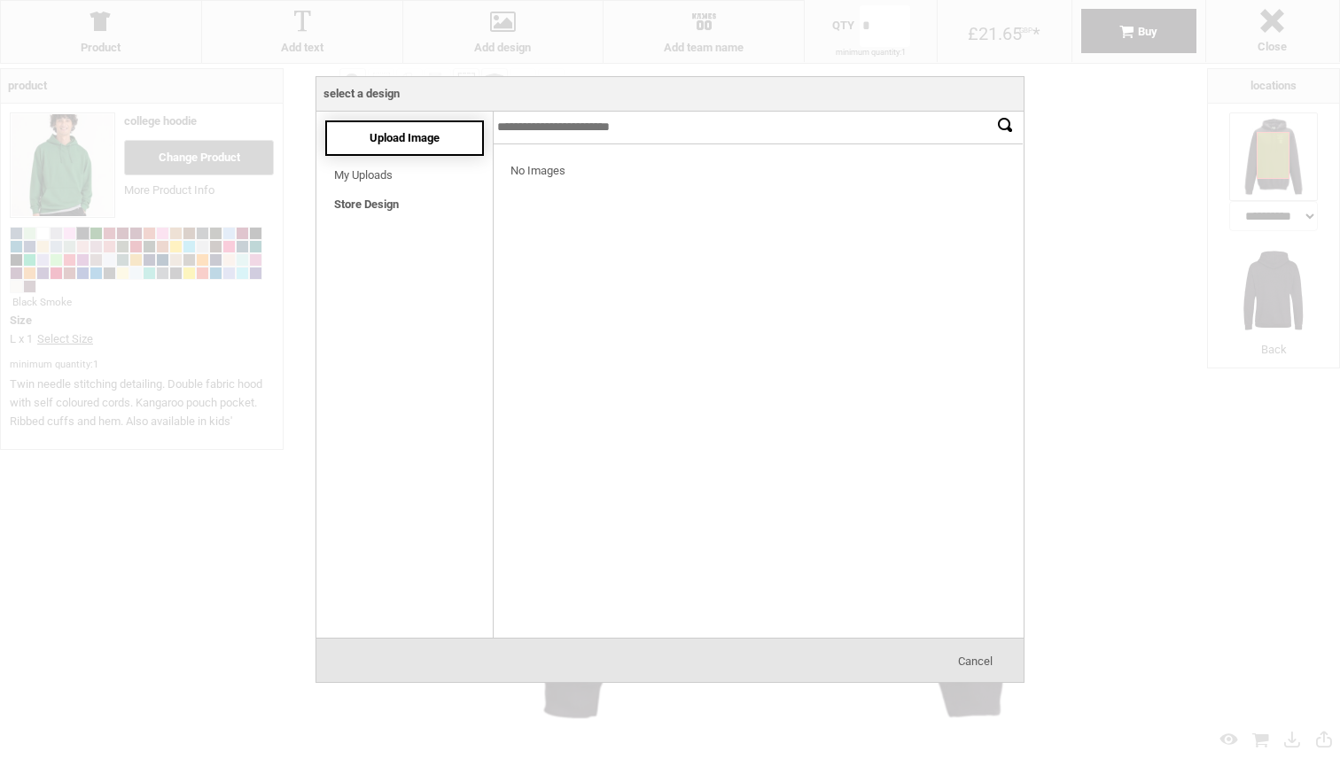
click at [470, 142] on div "Upload Image" at bounding box center [404, 138] width 159 height 35
click at [448, 146] on div "Upload Image" at bounding box center [404, 138] width 159 height 35
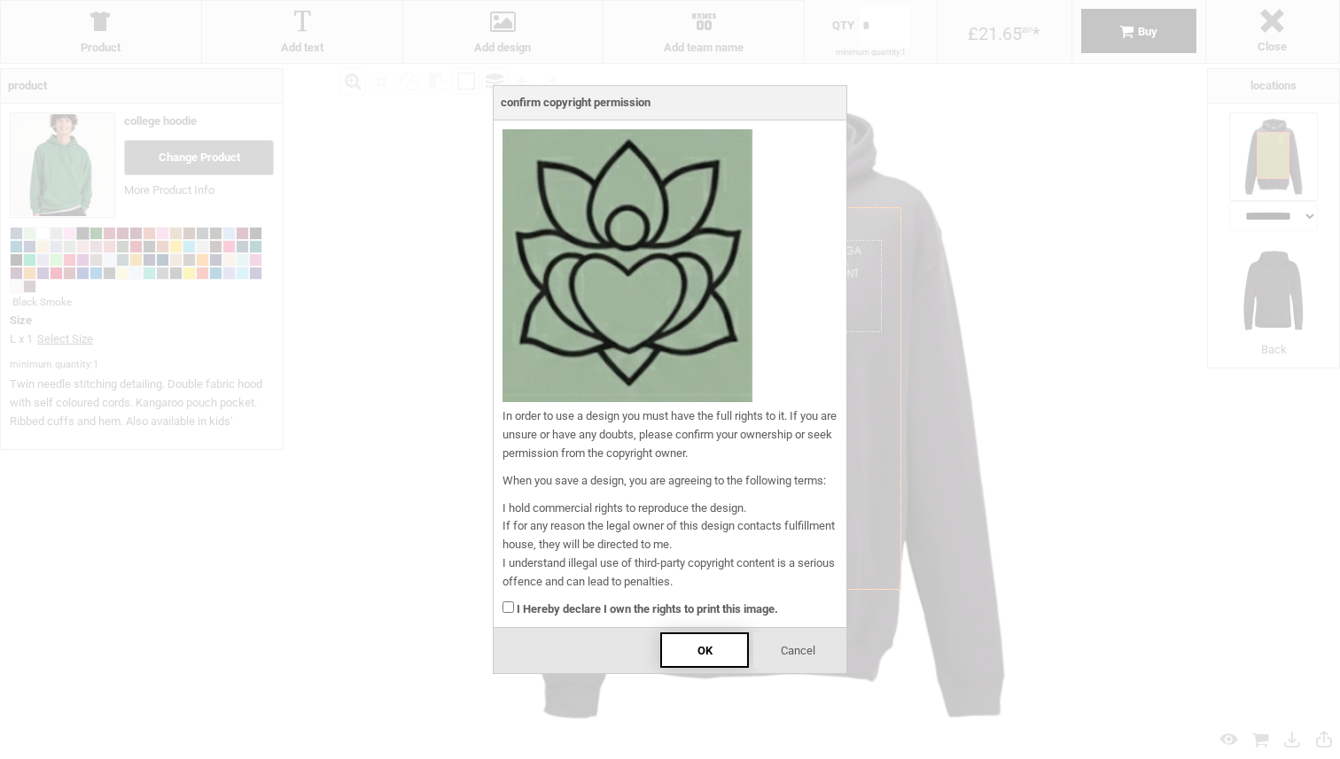
click at [716, 656] on div "OK" at bounding box center [704, 650] width 89 height 35
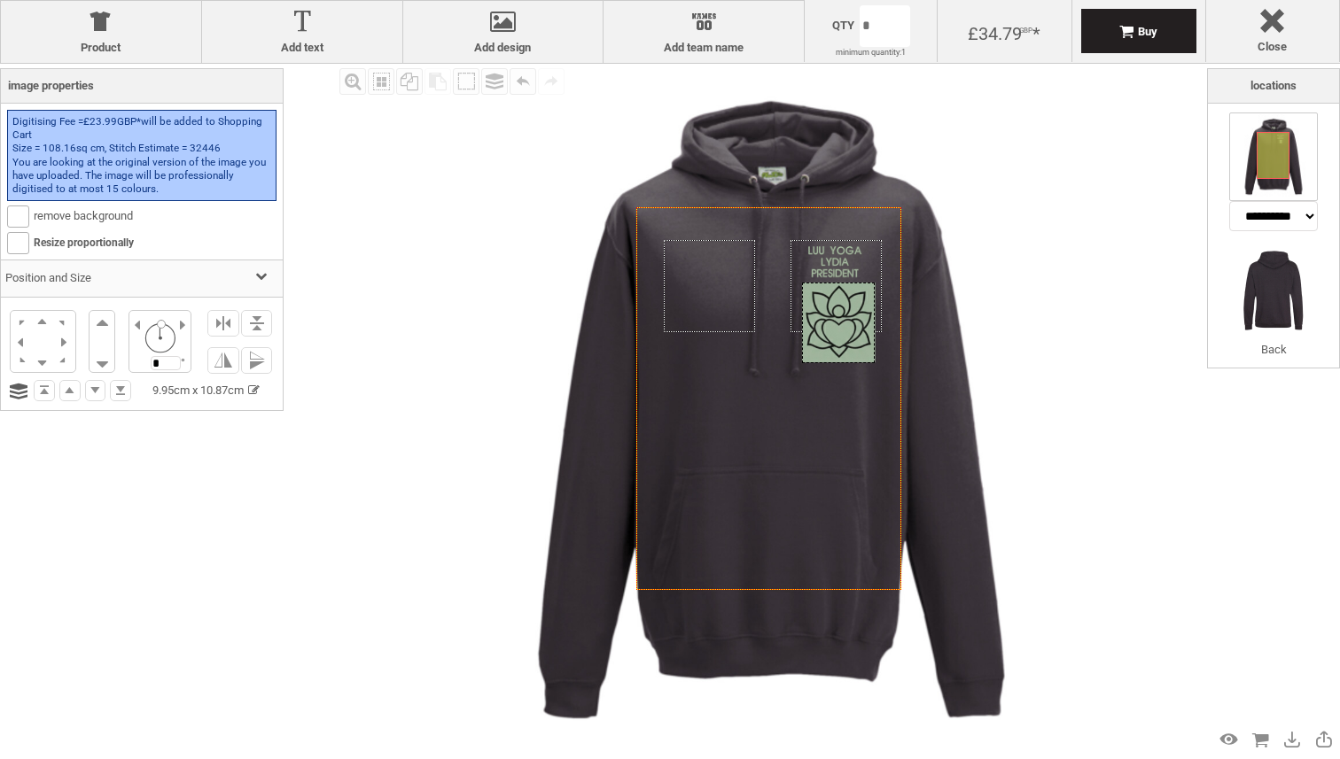
drag, startPoint x: 788, startPoint y: 251, endPoint x: 858, endPoint y: 326, distance: 102.8
click at [859, 326] on div at bounding box center [839, 323] width 74 height 80
drag, startPoint x: 876, startPoint y: 285, endPoint x: 834, endPoint y: 331, distance: 62.1
click at [834, 331] on div at bounding box center [831, 331] width 12 height 12
drag, startPoint x: 816, startPoint y: 348, endPoint x: 836, endPoint y: 300, distance: 51.7
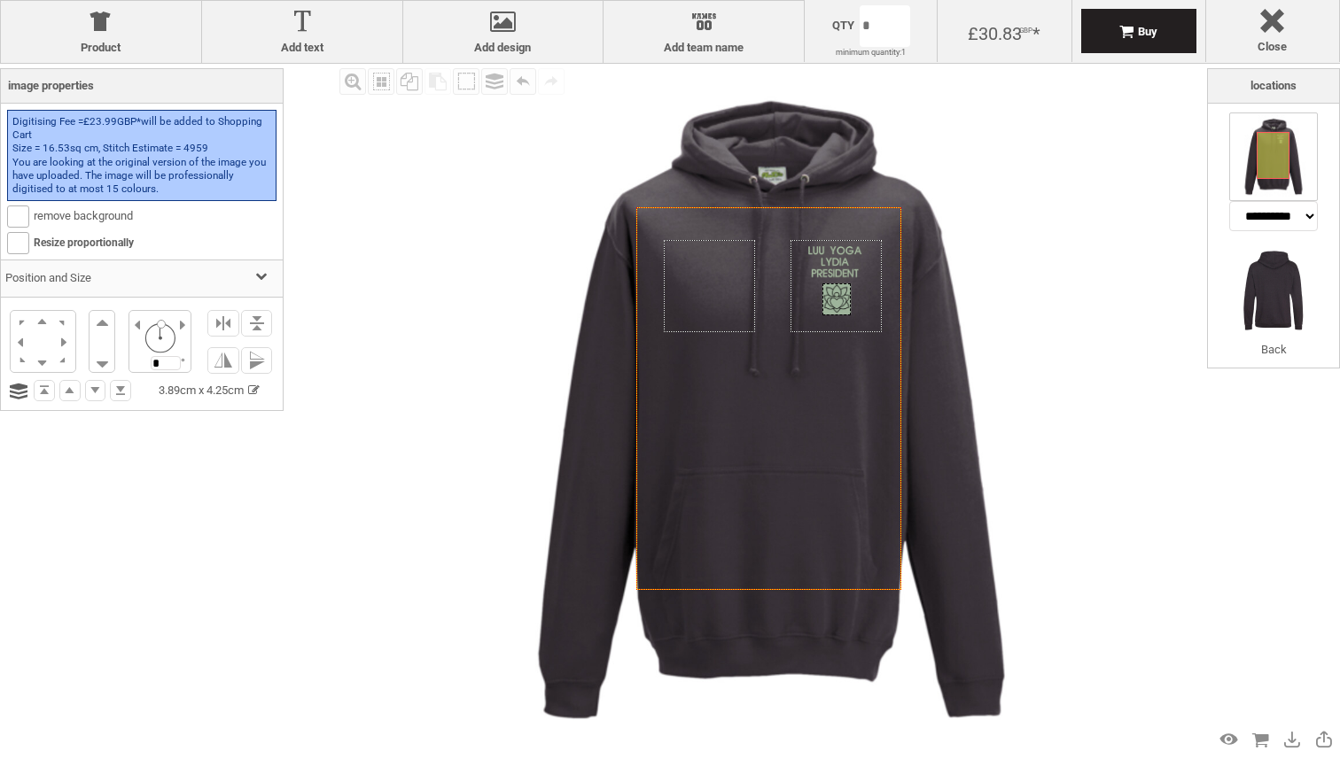
click at [836, 300] on div at bounding box center [836, 299] width 28 height 31
click at [975, 313] on img at bounding box center [771, 410] width 693 height 693
click at [834, 301] on div at bounding box center [836, 299] width 28 height 31
click at [834, 301] on div "settings 3.89cm x 4.25cm" at bounding box center [836, 299] width 28 height 31
click at [845, 297] on div "settings 3.89cm x 4.25cm" at bounding box center [836, 299] width 28 height 31
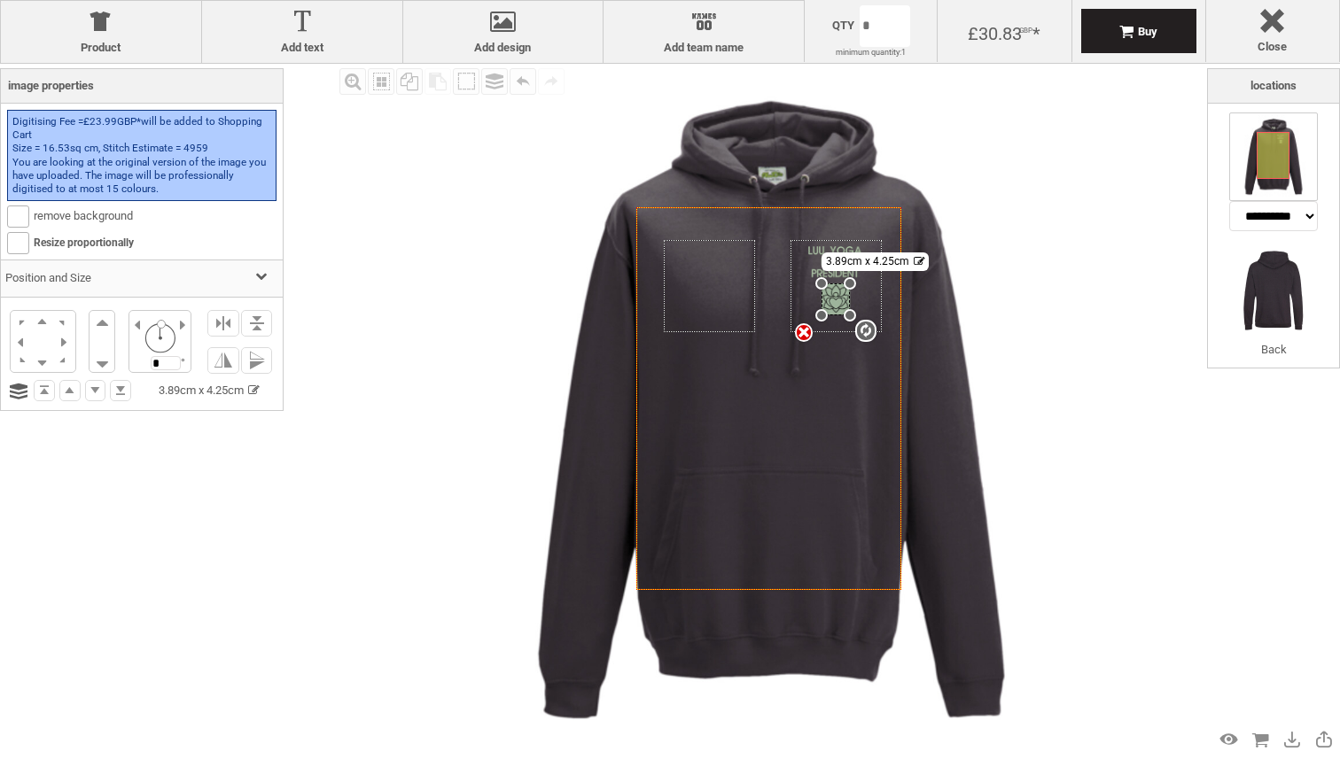
click at [1032, 236] on img at bounding box center [771, 410] width 693 height 693
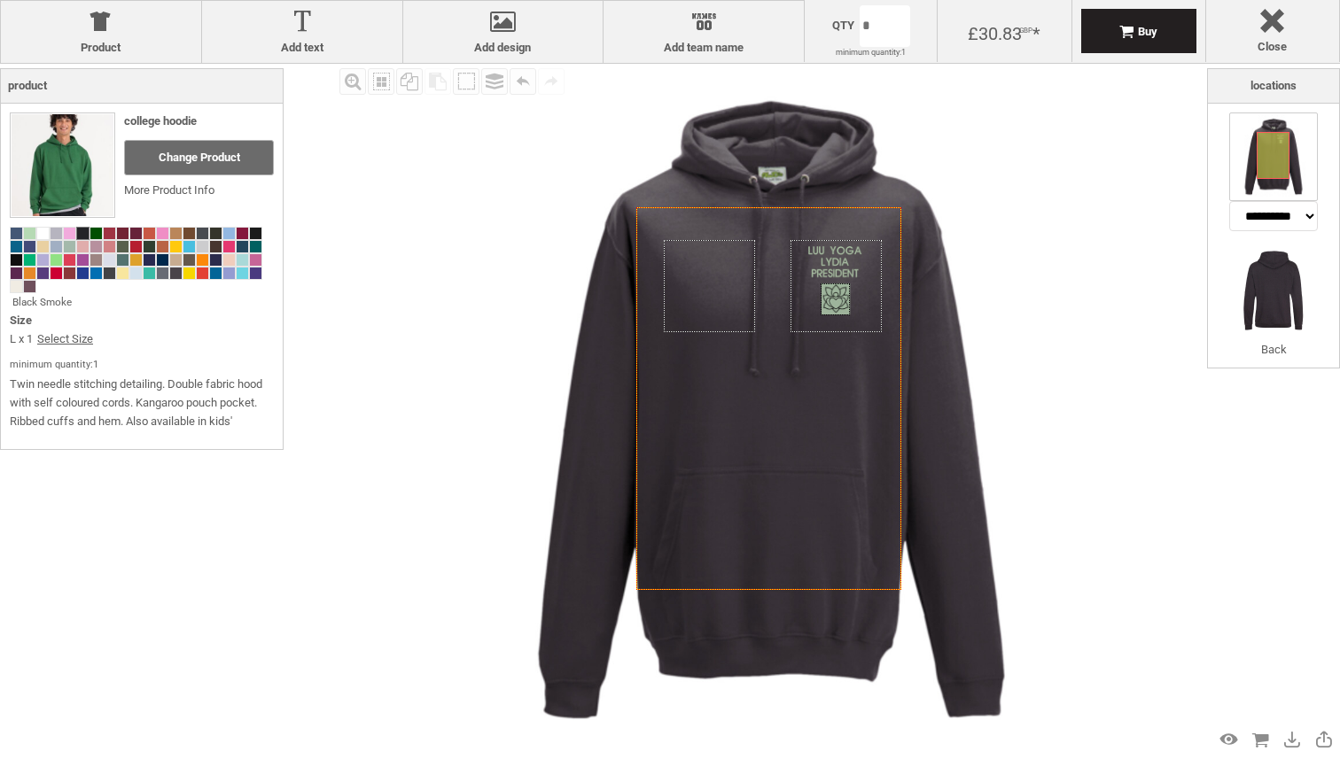
click at [845, 301] on div at bounding box center [835, 299] width 28 height 31
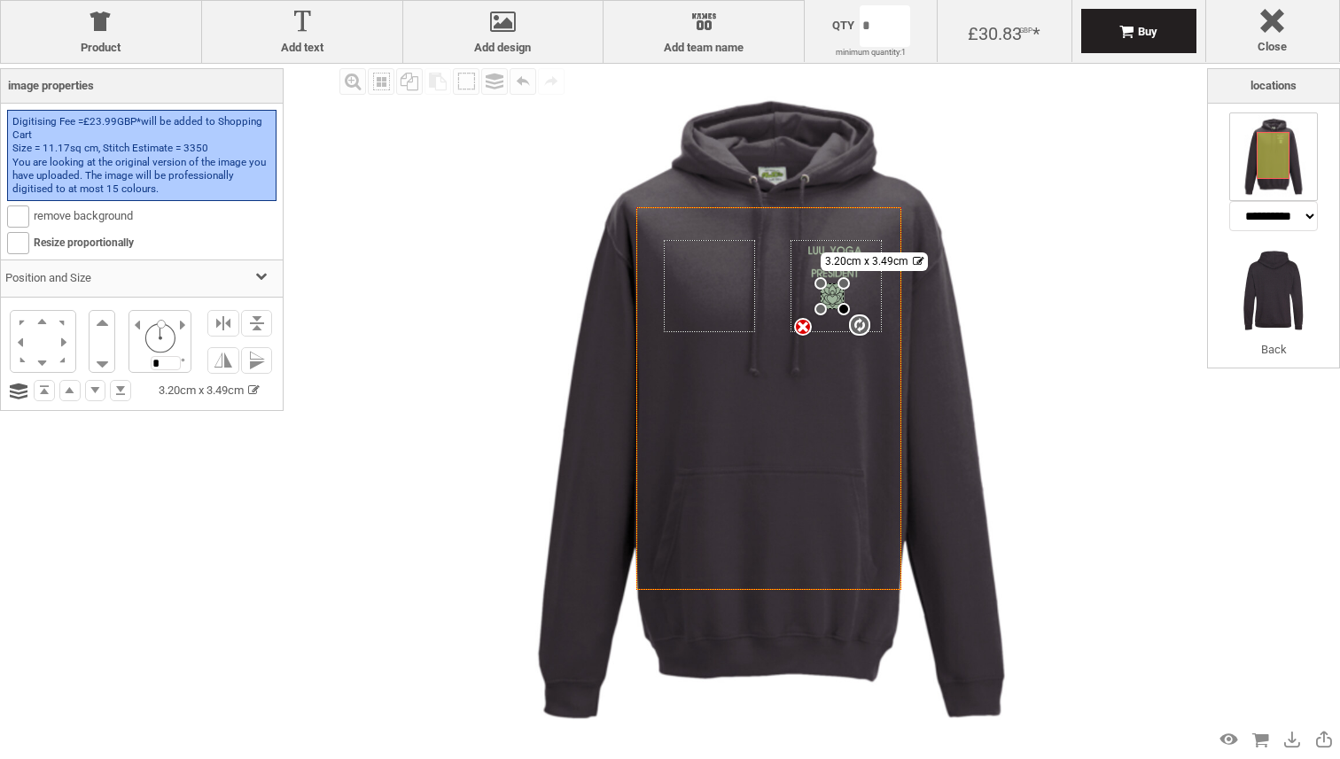
click at [846, 309] on div at bounding box center [843, 309] width 12 height 12
click at [836, 292] on div at bounding box center [834, 296] width 24 height 26
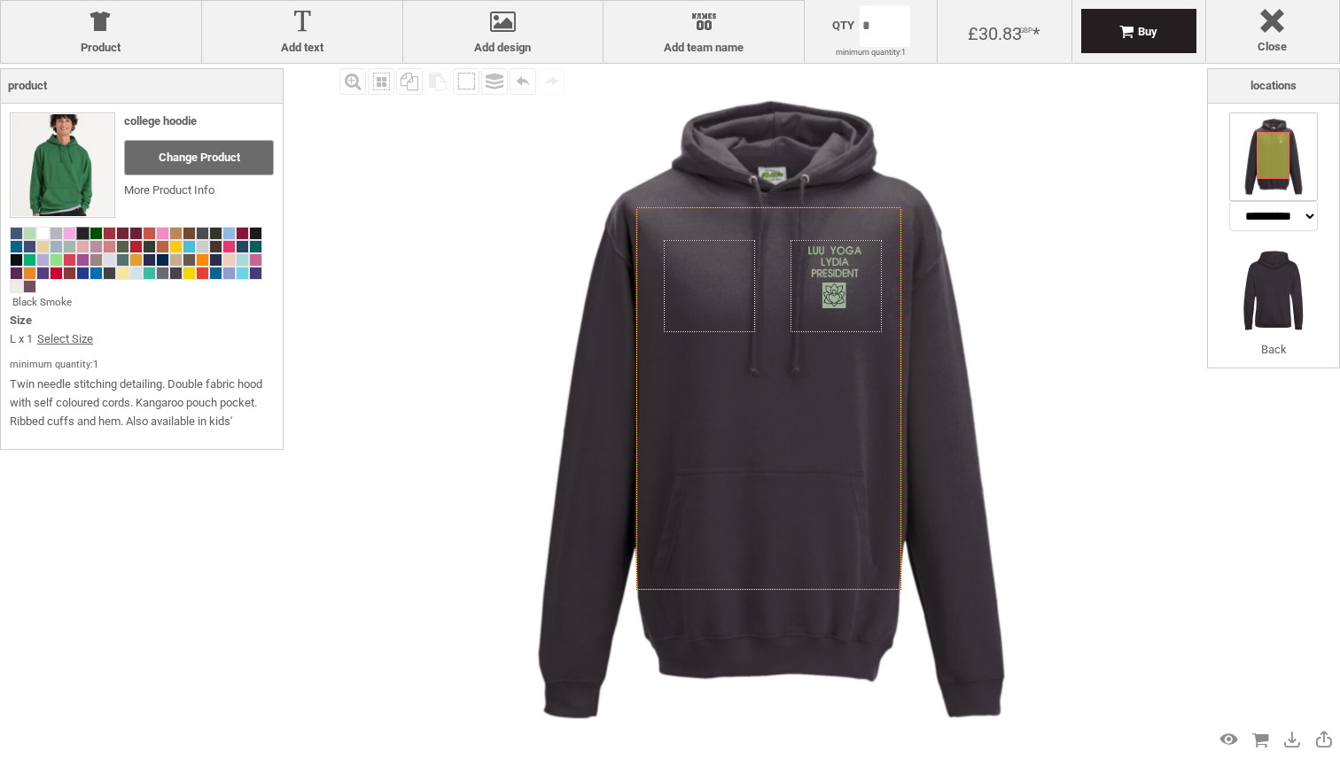
click at [986, 337] on img at bounding box center [771, 410] width 693 height 693
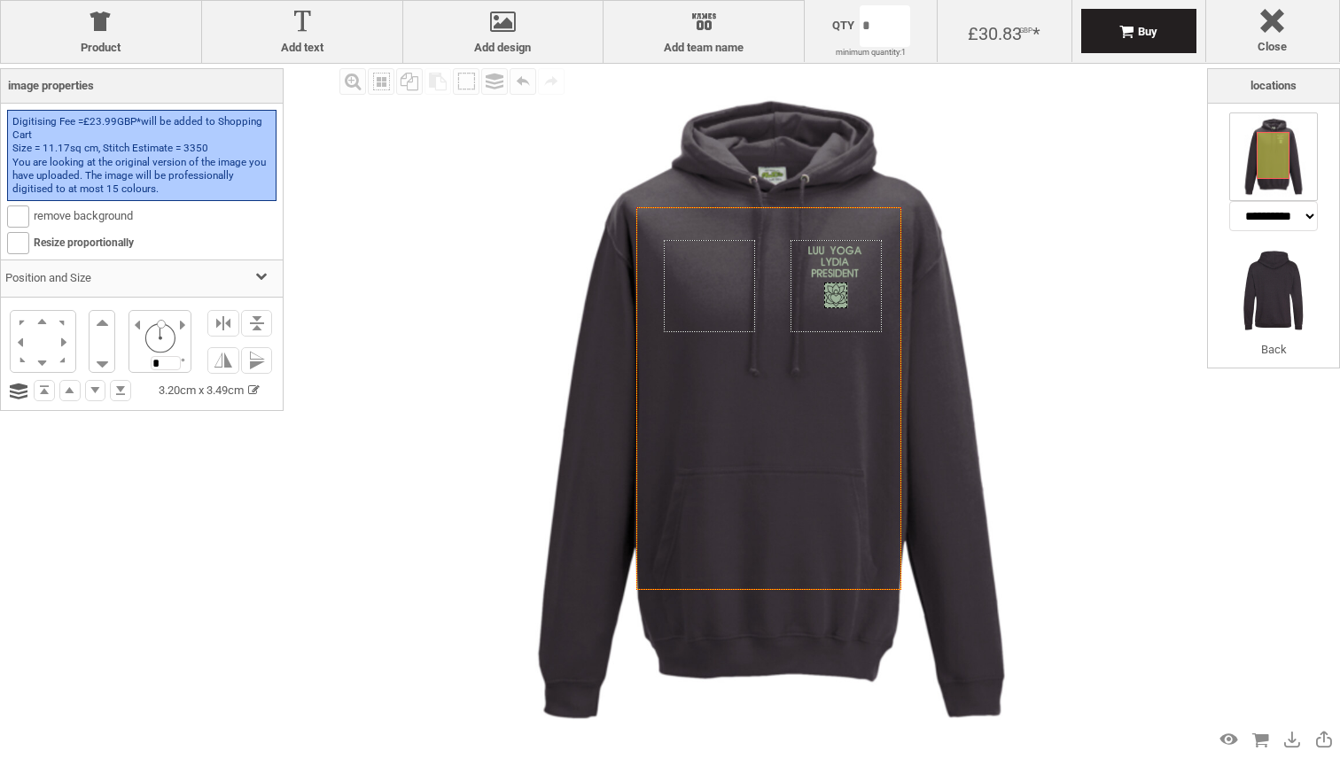
click at [840, 298] on div at bounding box center [836, 296] width 24 height 26
click at [1014, 340] on img at bounding box center [771, 410] width 693 height 693
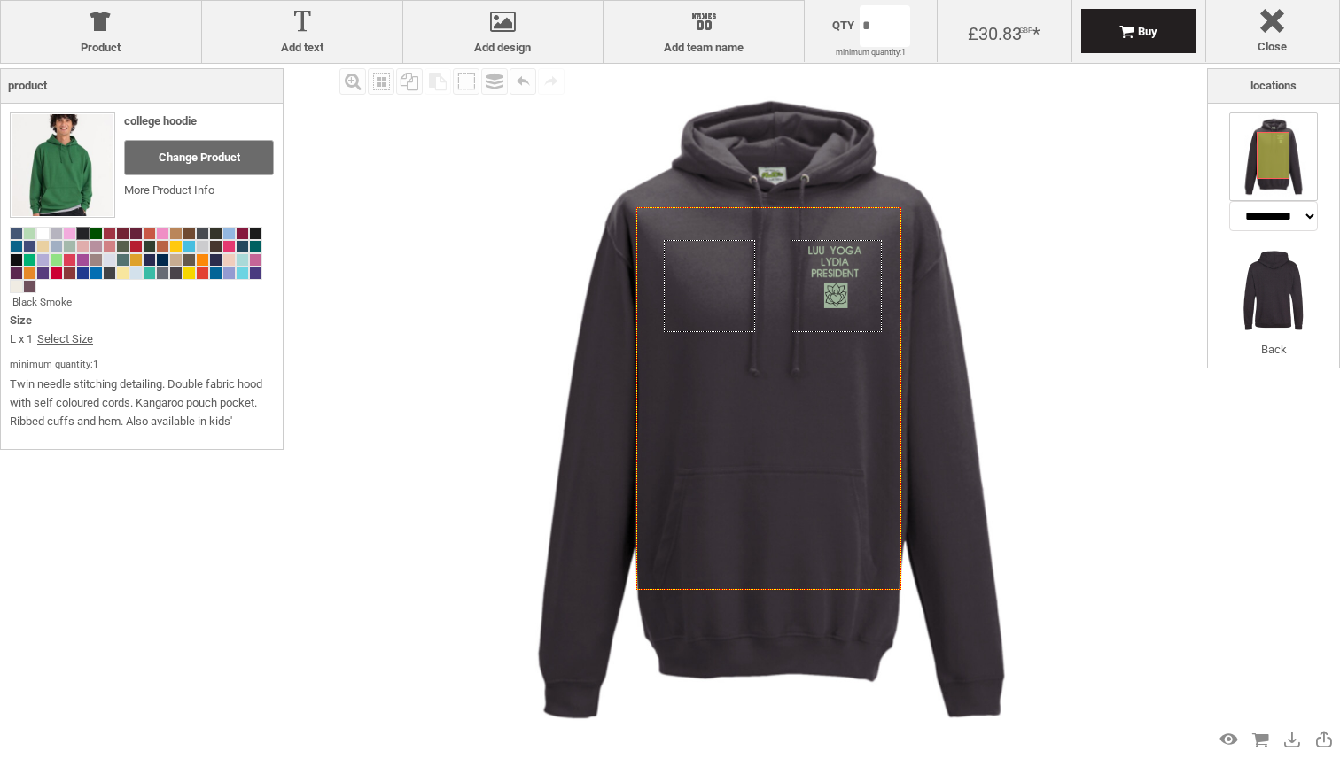
click at [1014, 341] on img at bounding box center [771, 410] width 693 height 693
click at [1025, 305] on img at bounding box center [771, 410] width 693 height 693
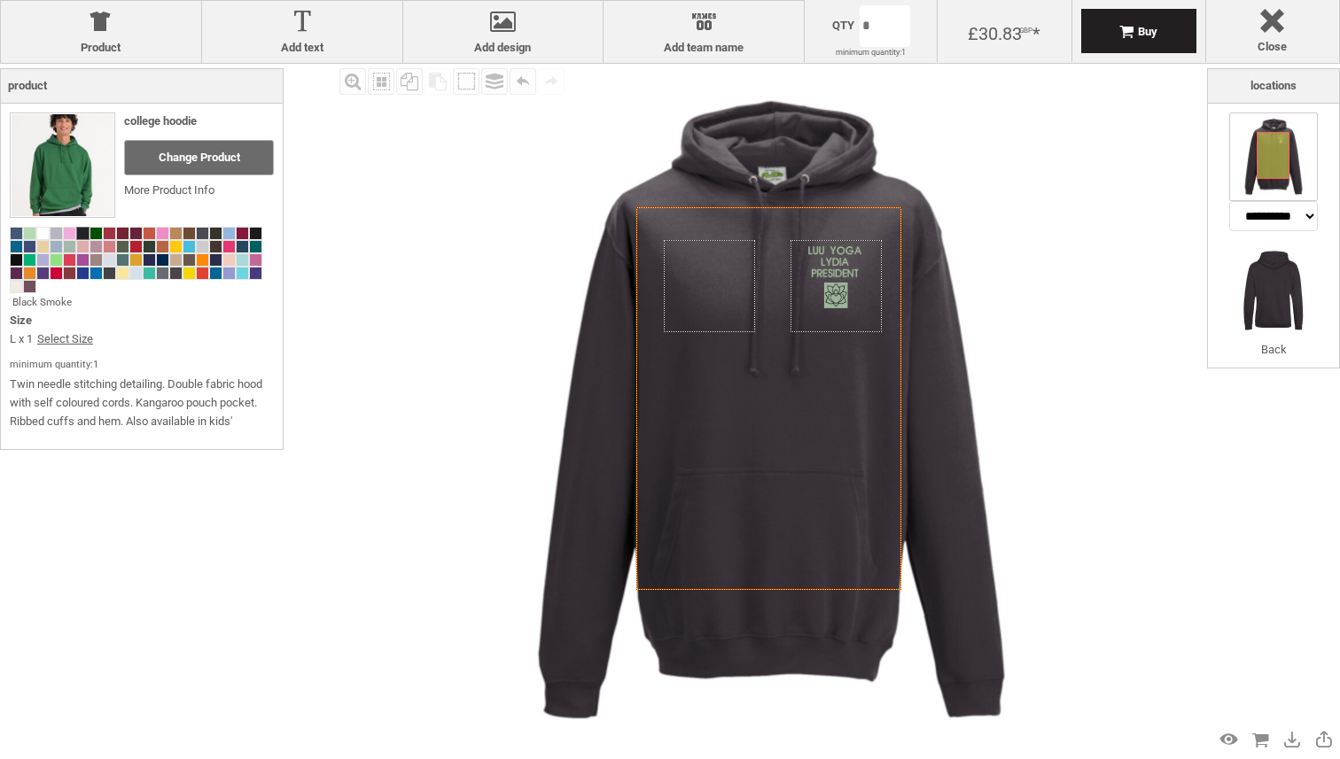
click at [1037, 225] on img at bounding box center [771, 410] width 693 height 693
click at [1192, 410] on div "Fill Background Zoom in Zoom out Select All Copy All Selected Paste Off On Grou…" at bounding box center [771, 410] width 872 height 693
click at [1282, 302] on img at bounding box center [1273, 290] width 89 height 89
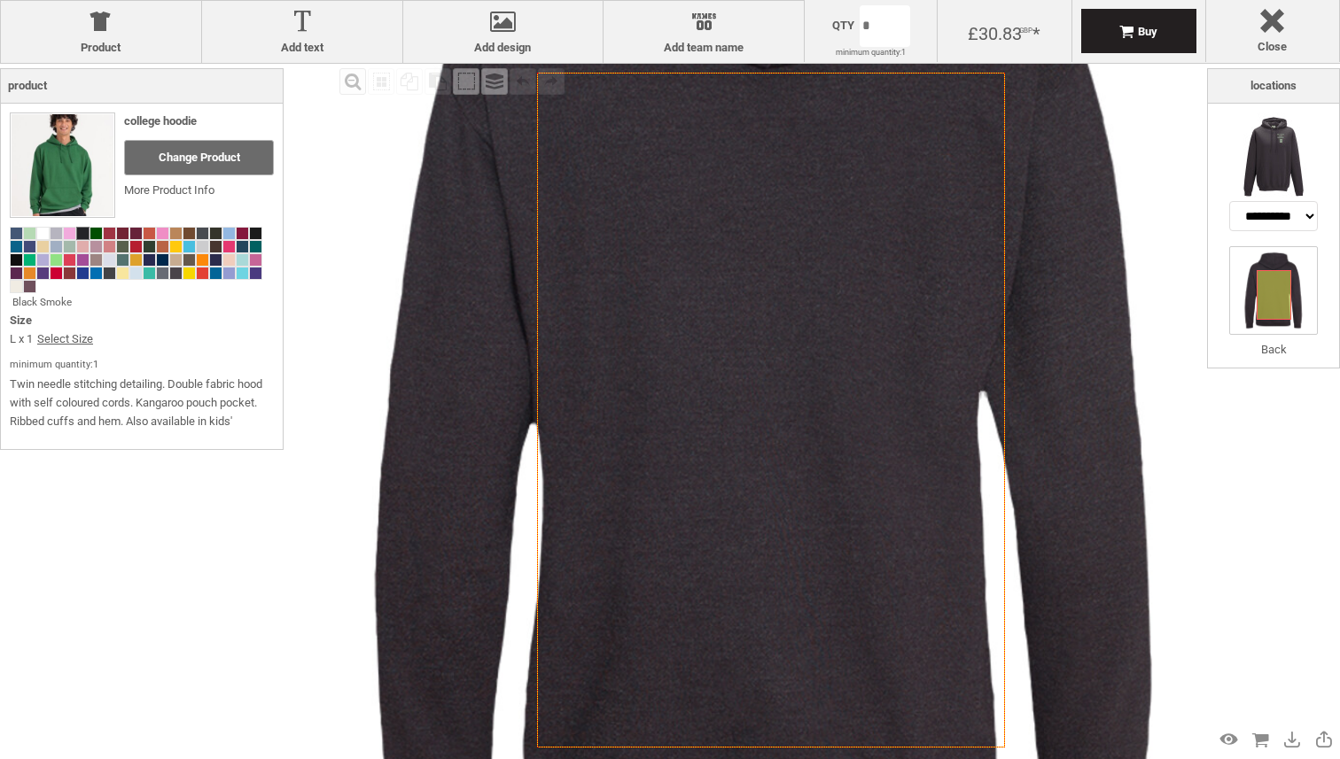
click at [801, 343] on icon "Created with [PERSON_NAME] 2.1.2" at bounding box center [771, 410] width 468 height 675
click at [501, 45] on label "Add design" at bounding box center [503, 48] width 183 height 14
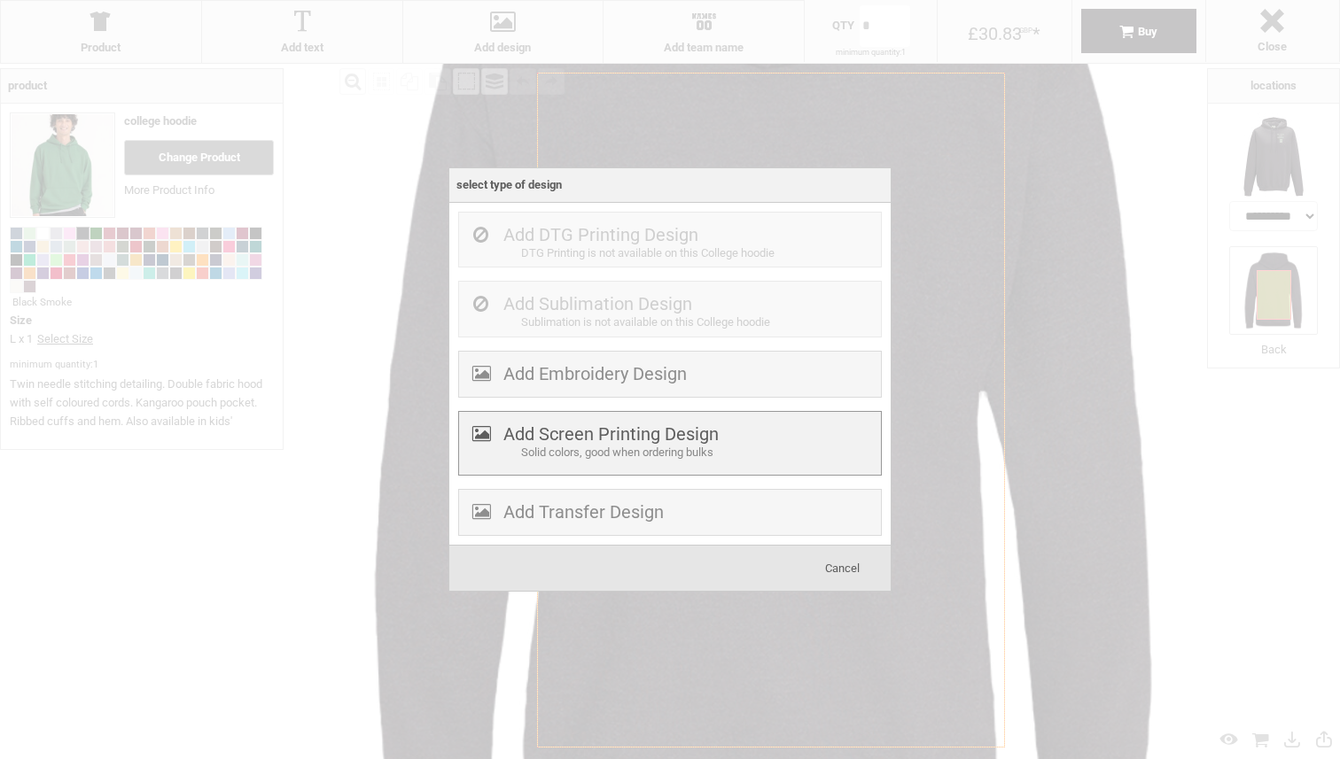
click at [587, 460] on div "Solid colors, good when ordering bulks" at bounding box center [698, 453] width 355 height 19
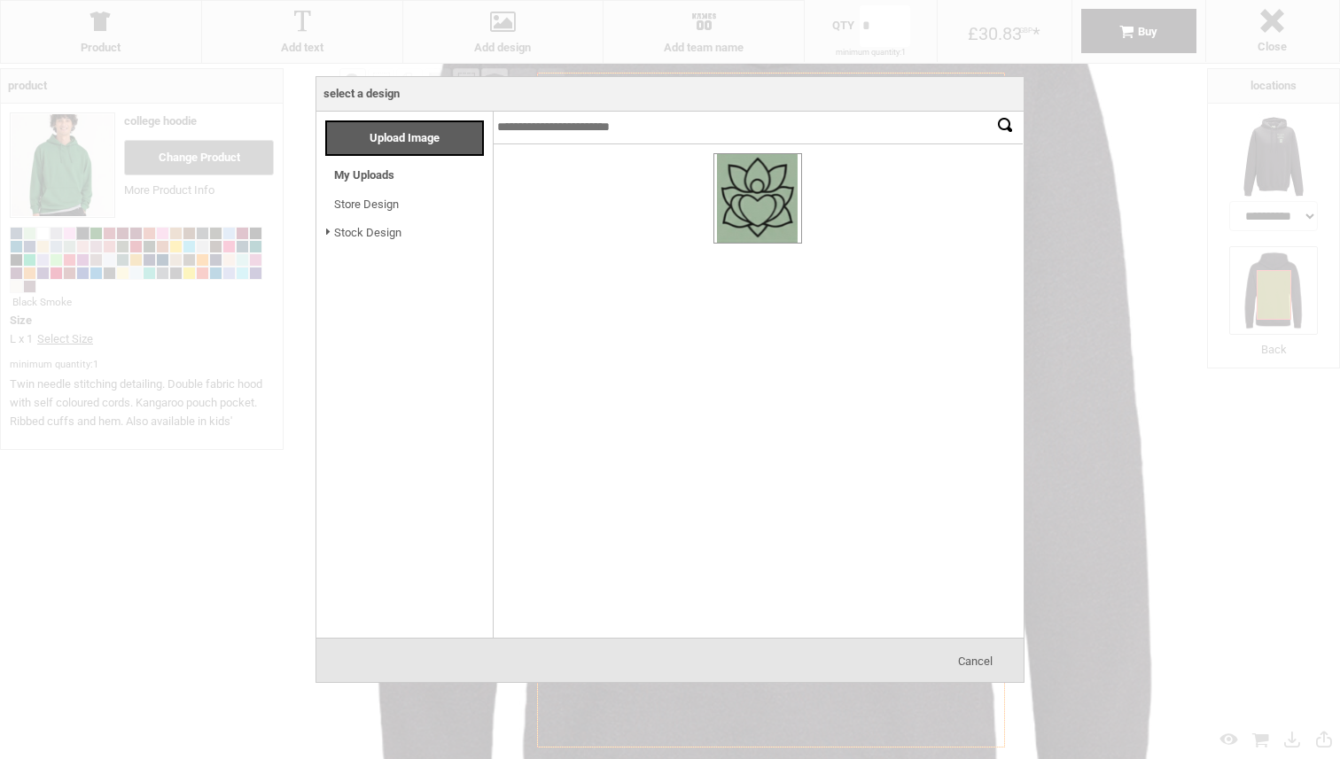
click at [770, 240] on div at bounding box center [757, 198] width 87 height 89
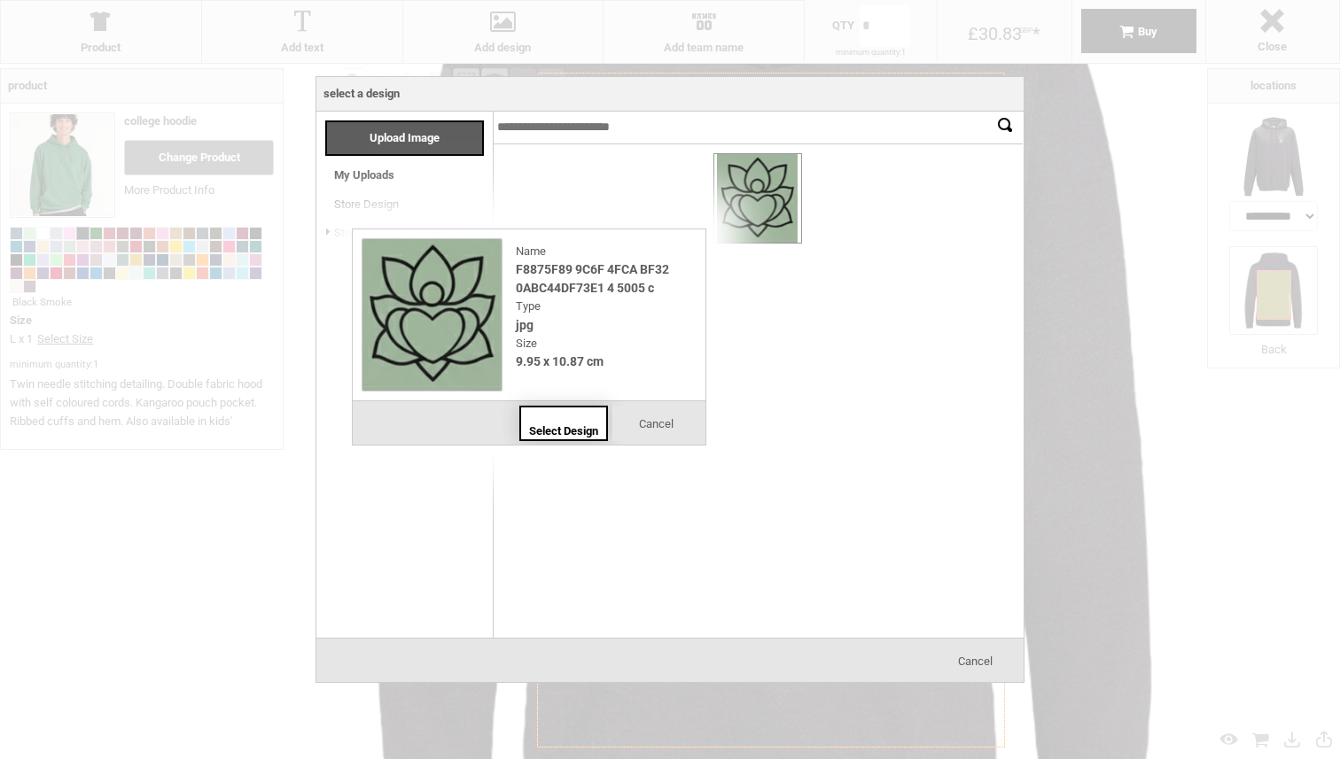
click at [580, 425] on span "Select Design" at bounding box center [563, 431] width 69 height 13
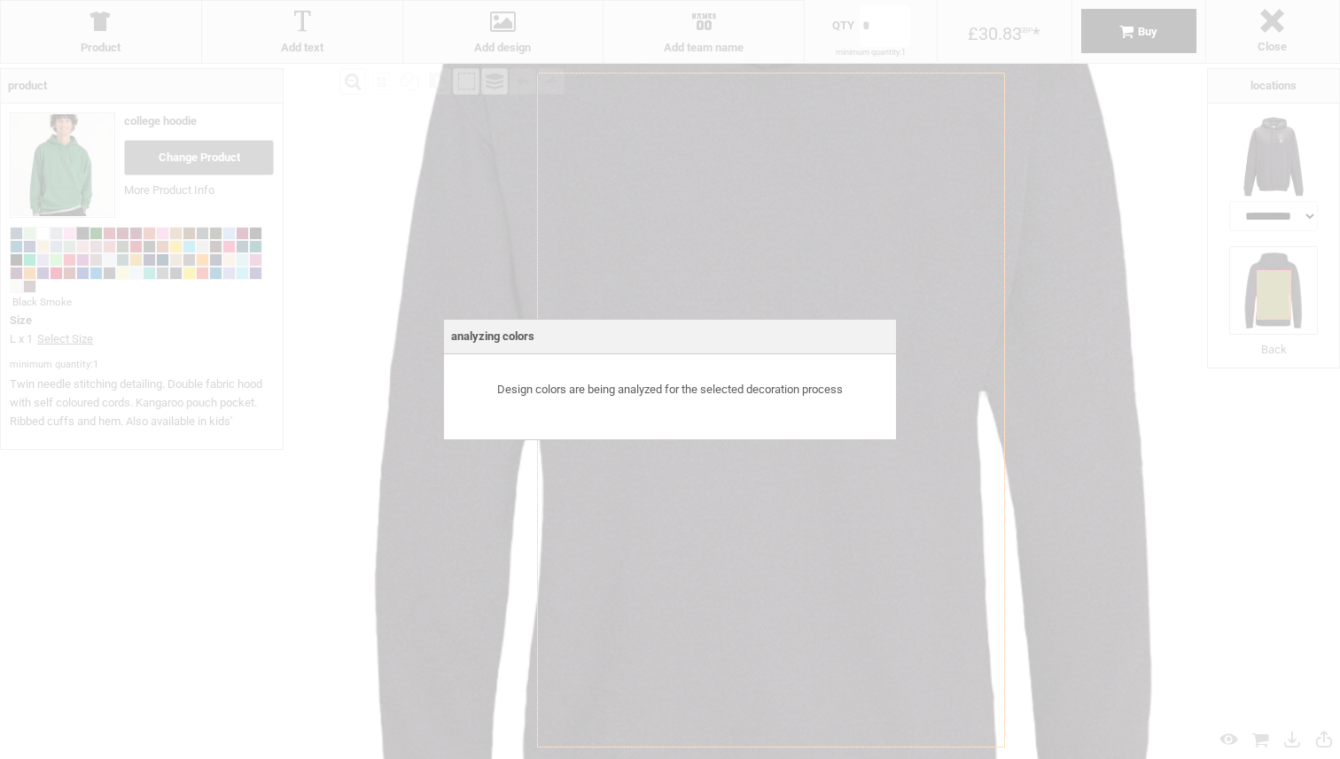
click at [818, 0] on body "get a quote design tool order Contact More Login Register 0 £ GBP [PHONE_NUMBER…" at bounding box center [670, 0] width 1340 height 0
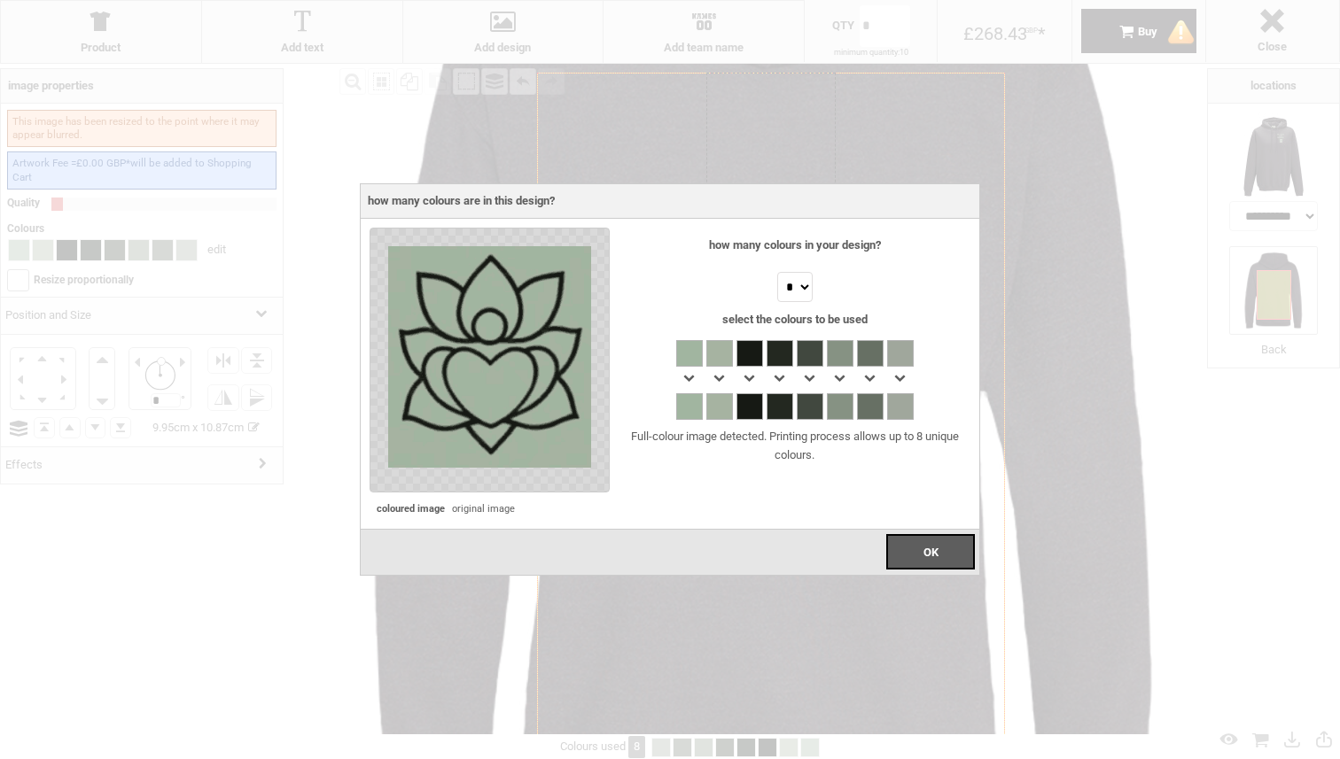
select select "*"
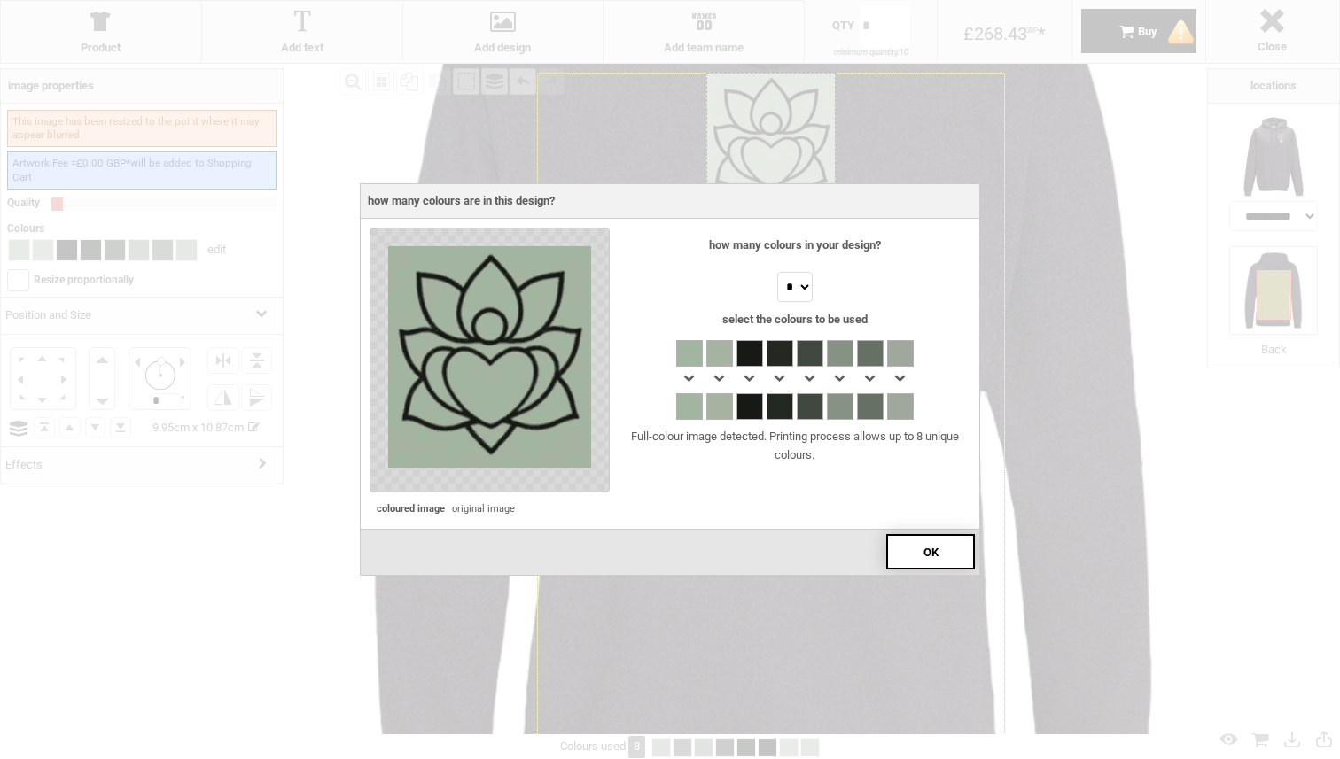
click at [923, 549] on span "OK" at bounding box center [930, 552] width 15 height 13
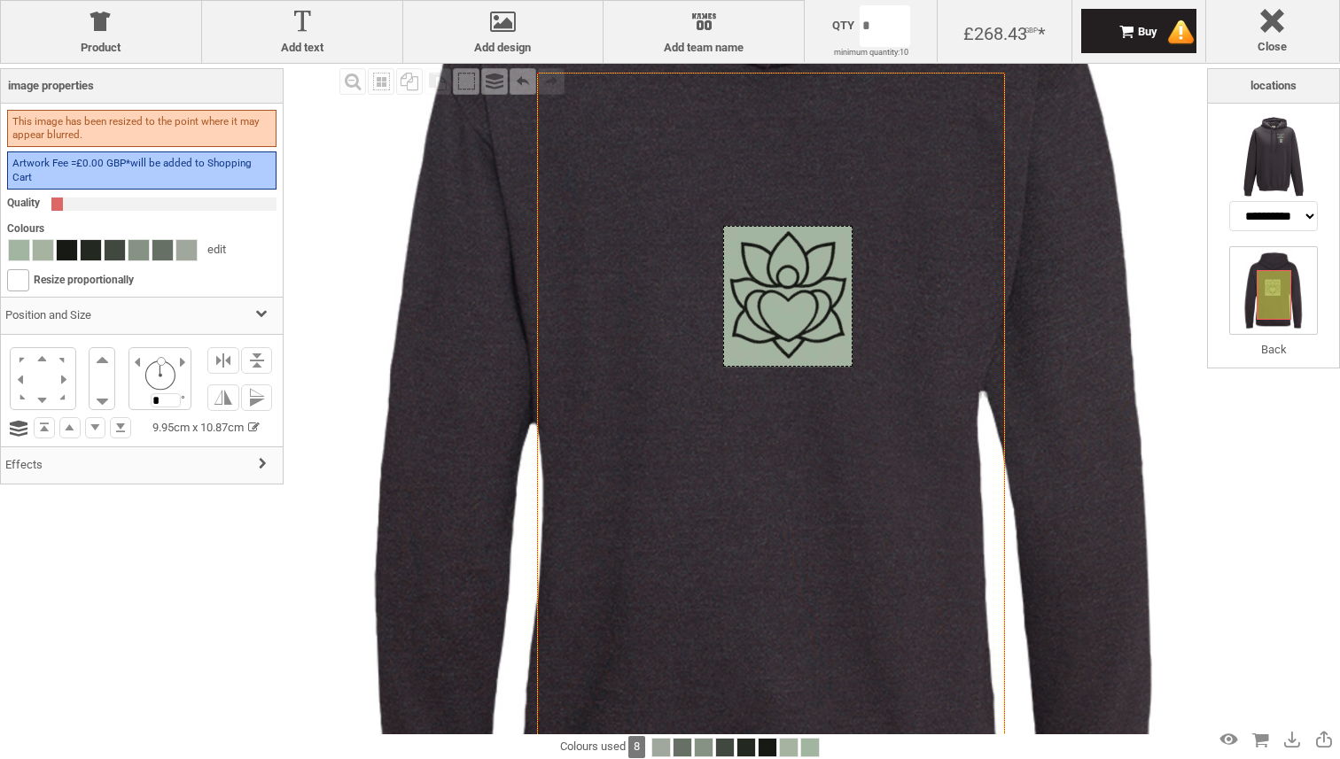
drag, startPoint x: 786, startPoint y: 152, endPoint x: 796, endPoint y: 308, distance: 156.3
click at [797, 309] on div at bounding box center [787, 296] width 129 height 141
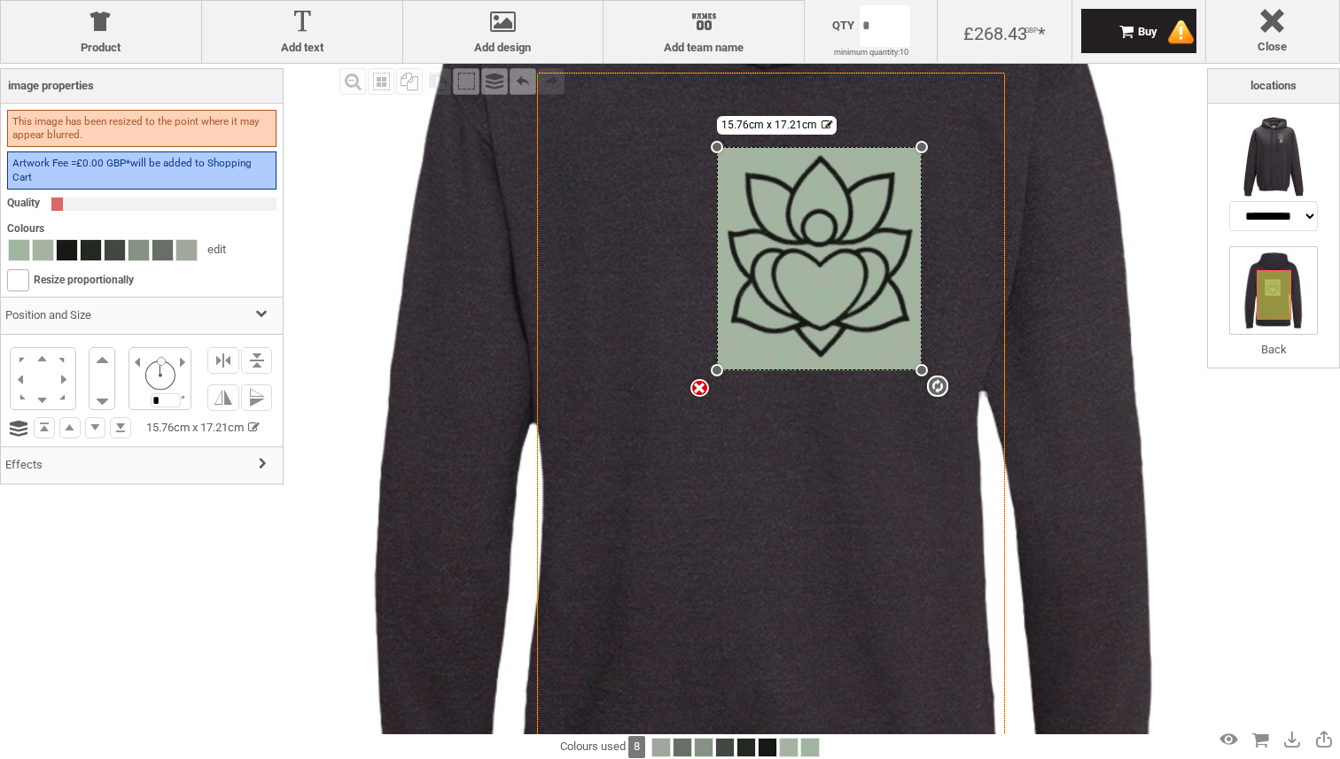
drag, startPoint x: 848, startPoint y: 230, endPoint x: 1009, endPoint y: 145, distance: 182.4
click at [1009, 146] on div "Created with [PERSON_NAME] 2.1.2 Created with [PERSON_NAME] 2.1.2 Created with …" at bounding box center [765, 348] width 1159 height 1159
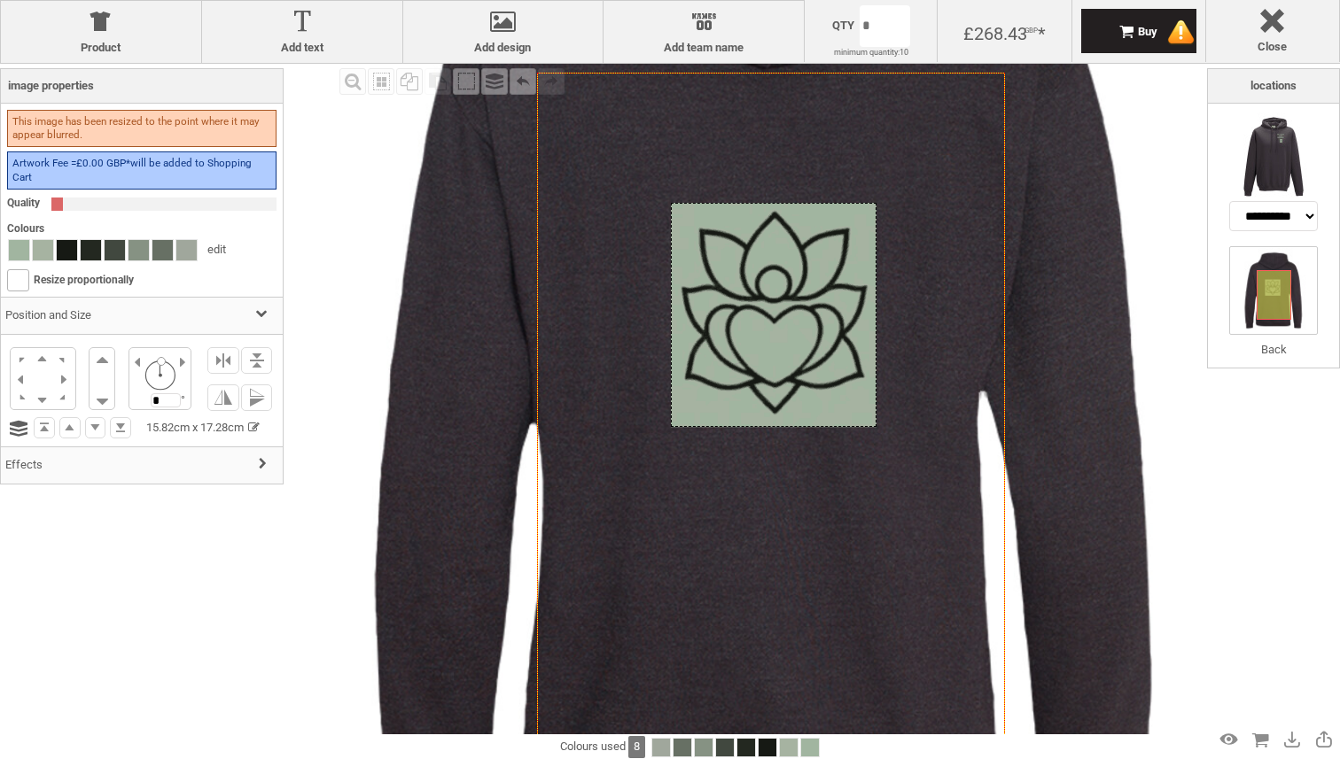
drag, startPoint x: 838, startPoint y: 226, endPoint x: 792, endPoint y: 279, distance: 70.4
click at [792, 280] on div at bounding box center [774, 315] width 206 height 224
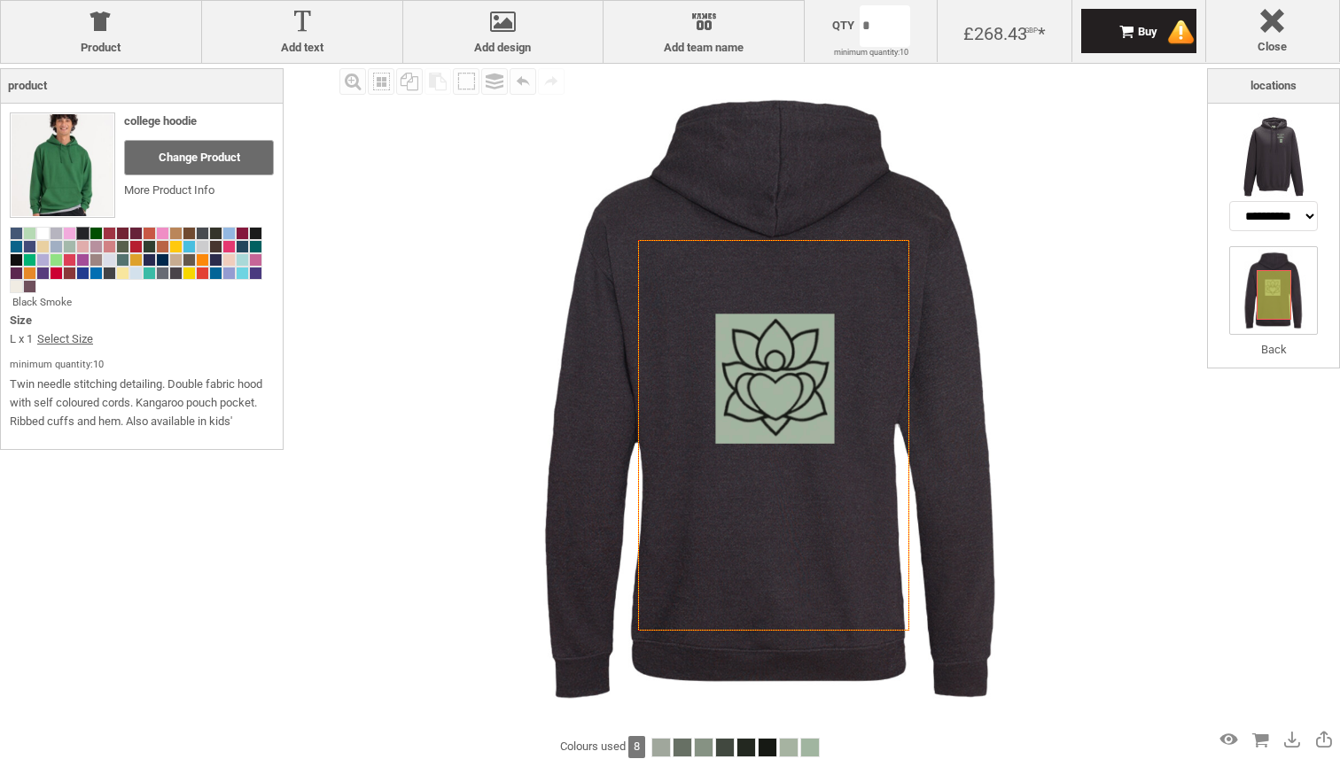
click at [1182, 378] on div "Fill Background Zoom in Zoom out Select All Copy All Selected Paste Off On Grou…" at bounding box center [771, 399] width 872 height 671
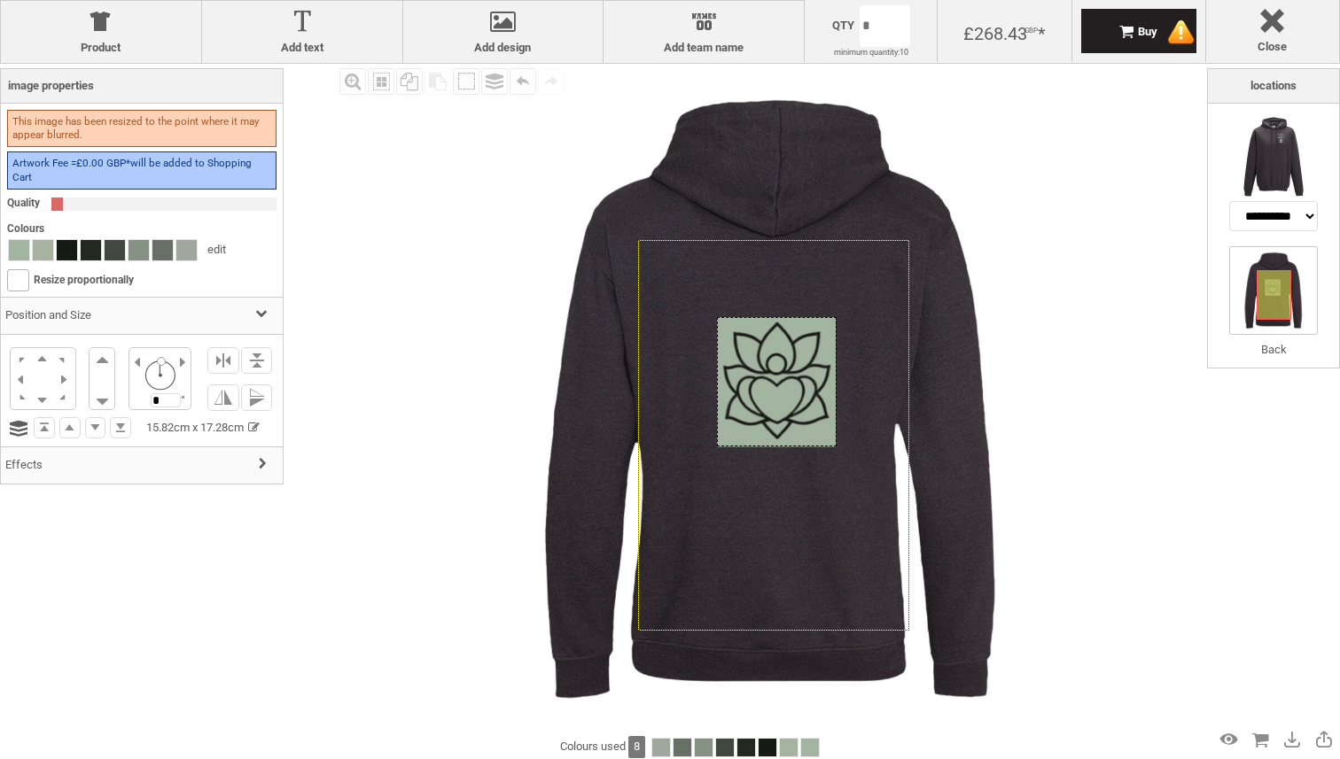
click at [808, 397] on div at bounding box center [776, 382] width 119 height 130
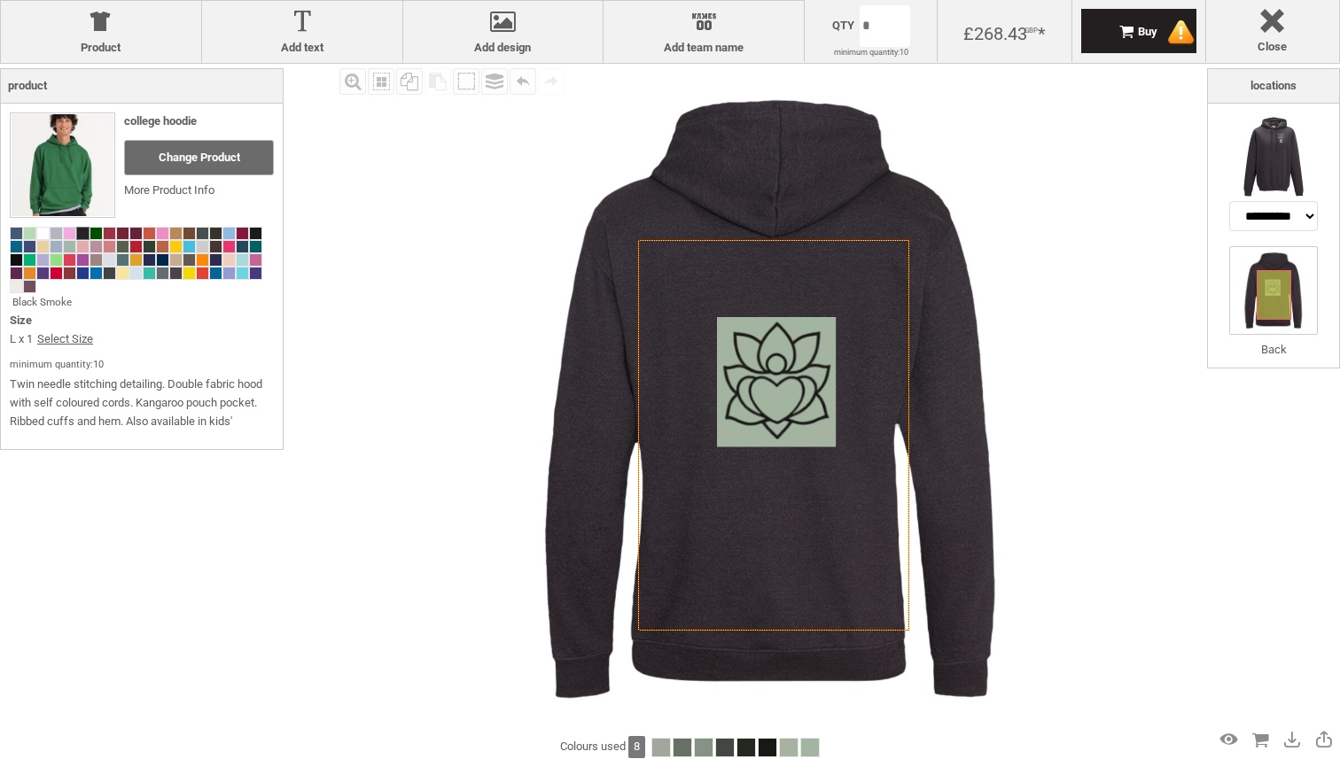
click at [1075, 292] on img at bounding box center [771, 399] width 671 height 671
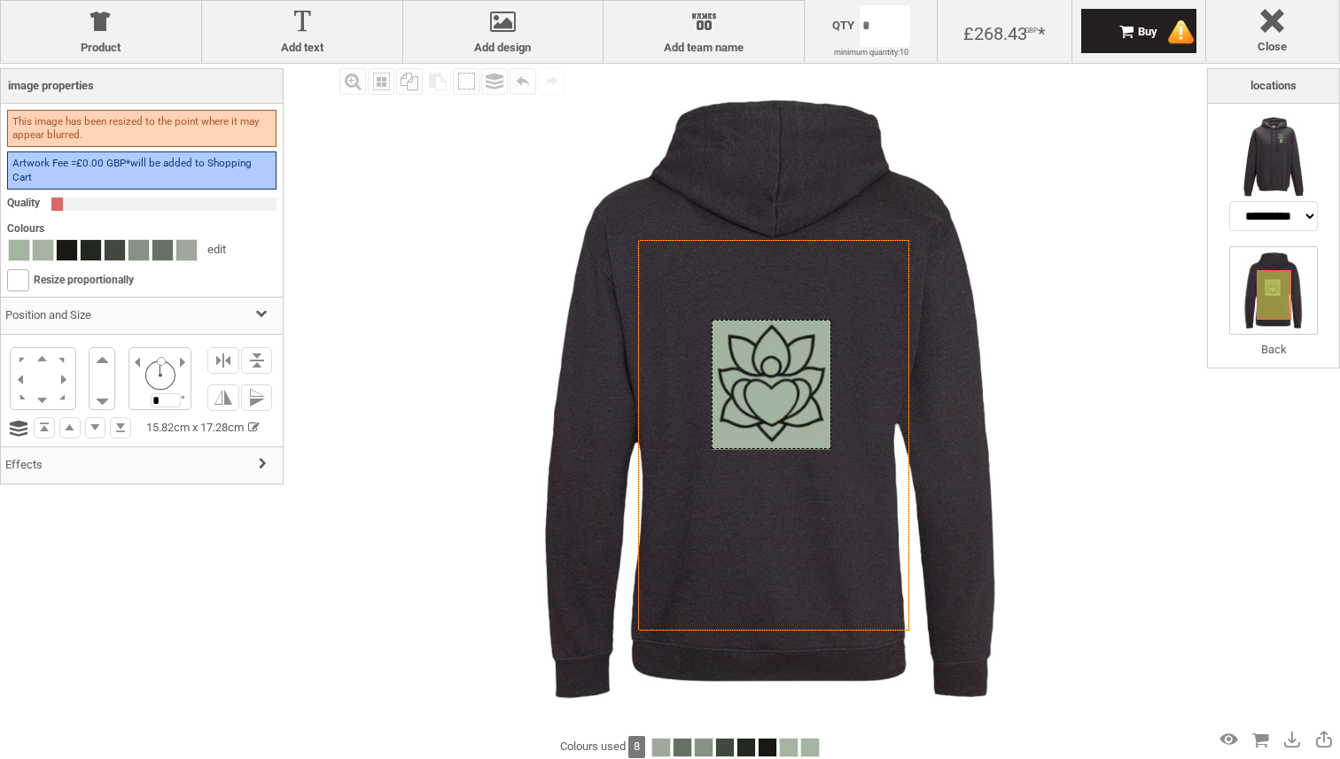
click at [781, 393] on div at bounding box center [771, 385] width 119 height 130
click at [1289, 163] on img at bounding box center [1273, 157] width 89 height 89
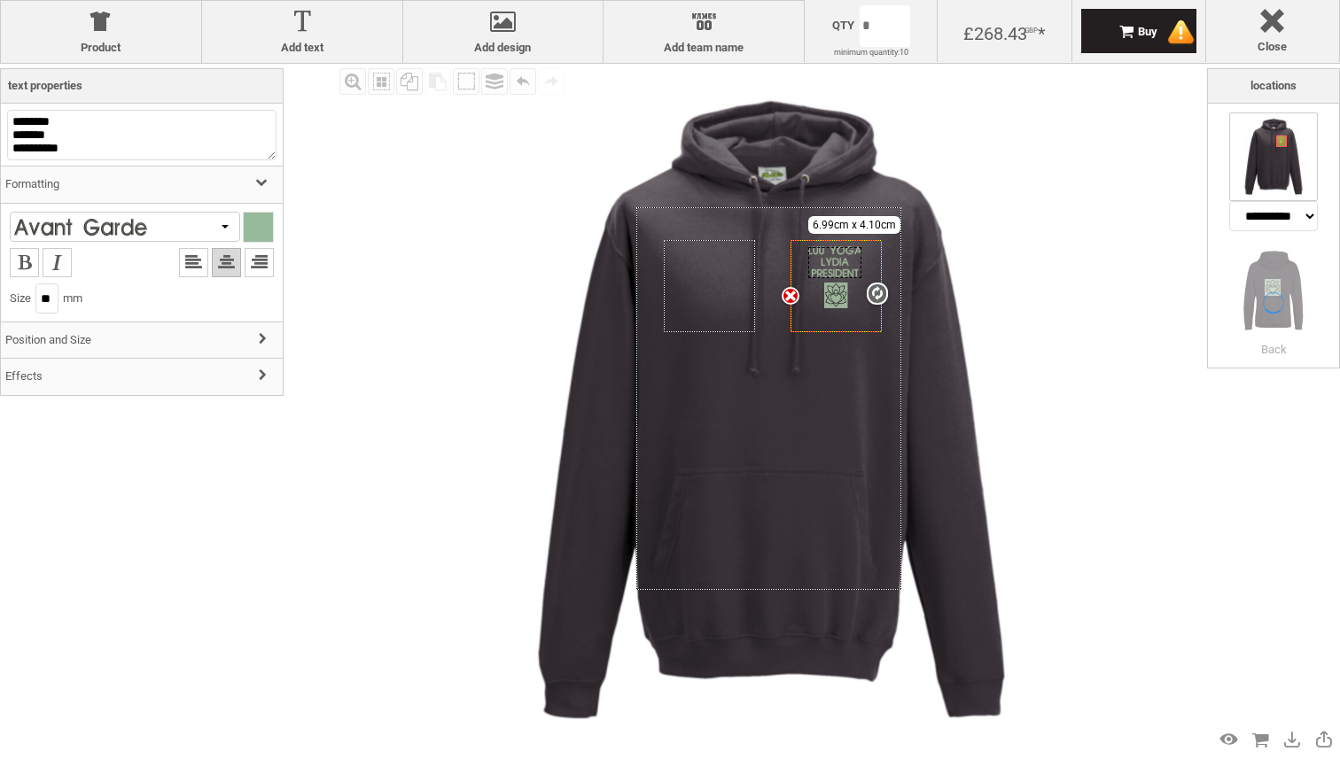
click at [841, 298] on icon "Created with [PERSON_NAME] 2.1.2" at bounding box center [837, 286] width 92 height 92
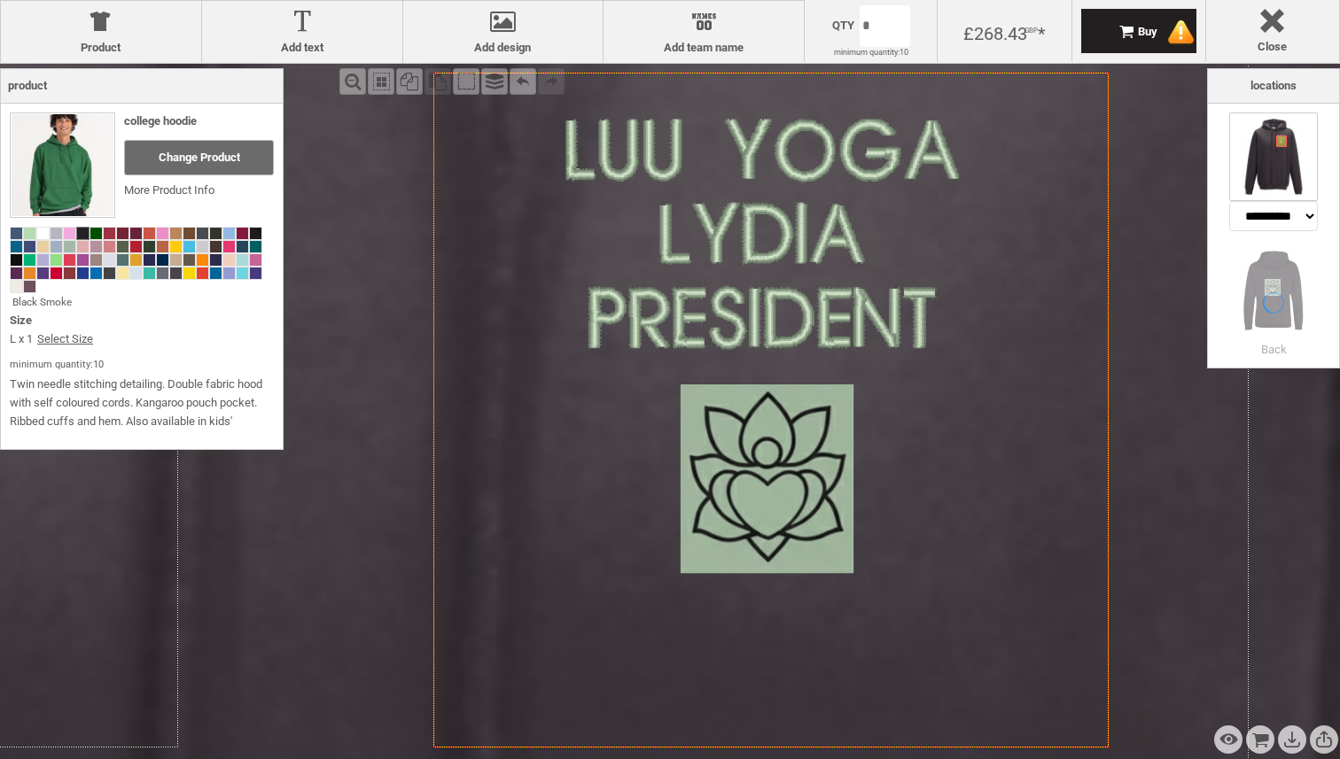
click at [799, 419] on icon "Created with [PERSON_NAME] 2.1.2" at bounding box center [770, 410] width 675 height 675
click at [776, 471] on icon "Created with [PERSON_NAME] 2.1.2" at bounding box center [770, 410] width 675 height 675
click at [781, 426] on icon "Created with [PERSON_NAME] 2.1.2" at bounding box center [770, 410] width 675 height 675
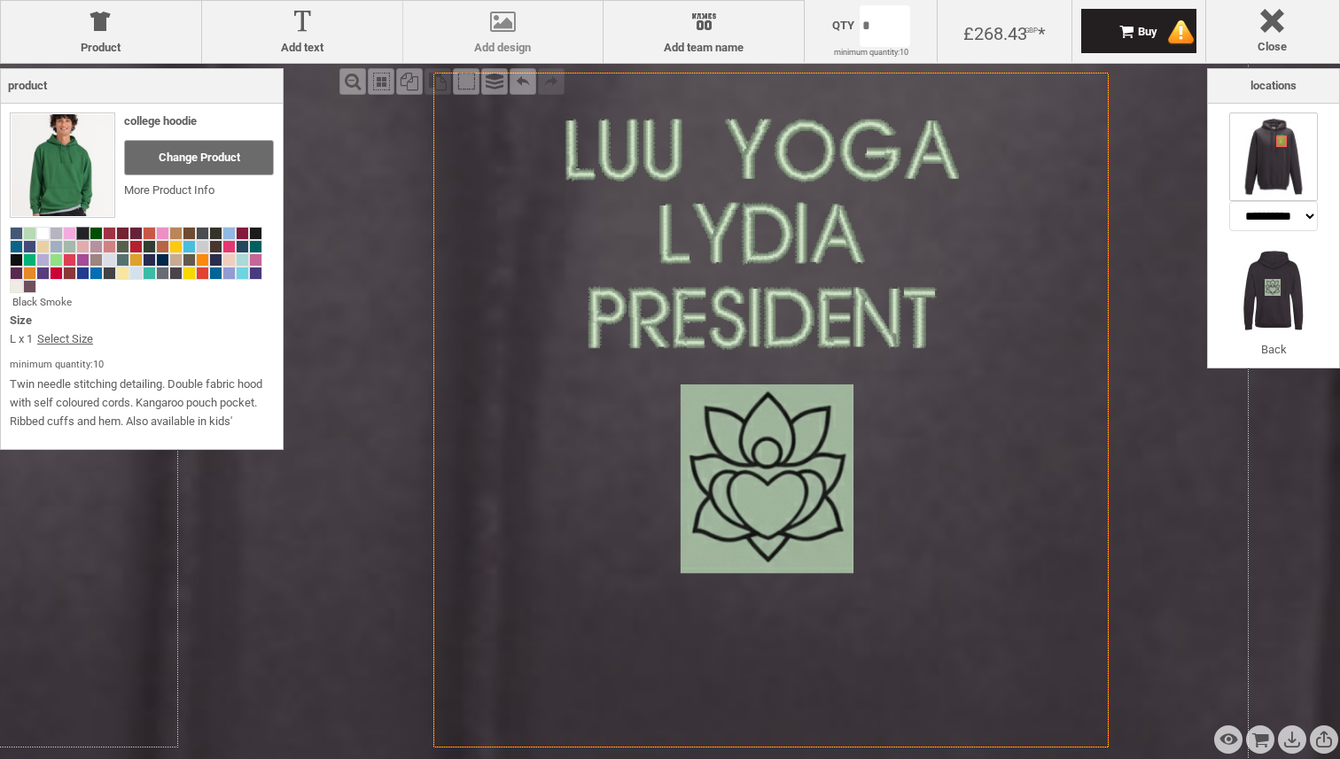
click at [505, 52] on label "Add design" at bounding box center [503, 48] width 183 height 14
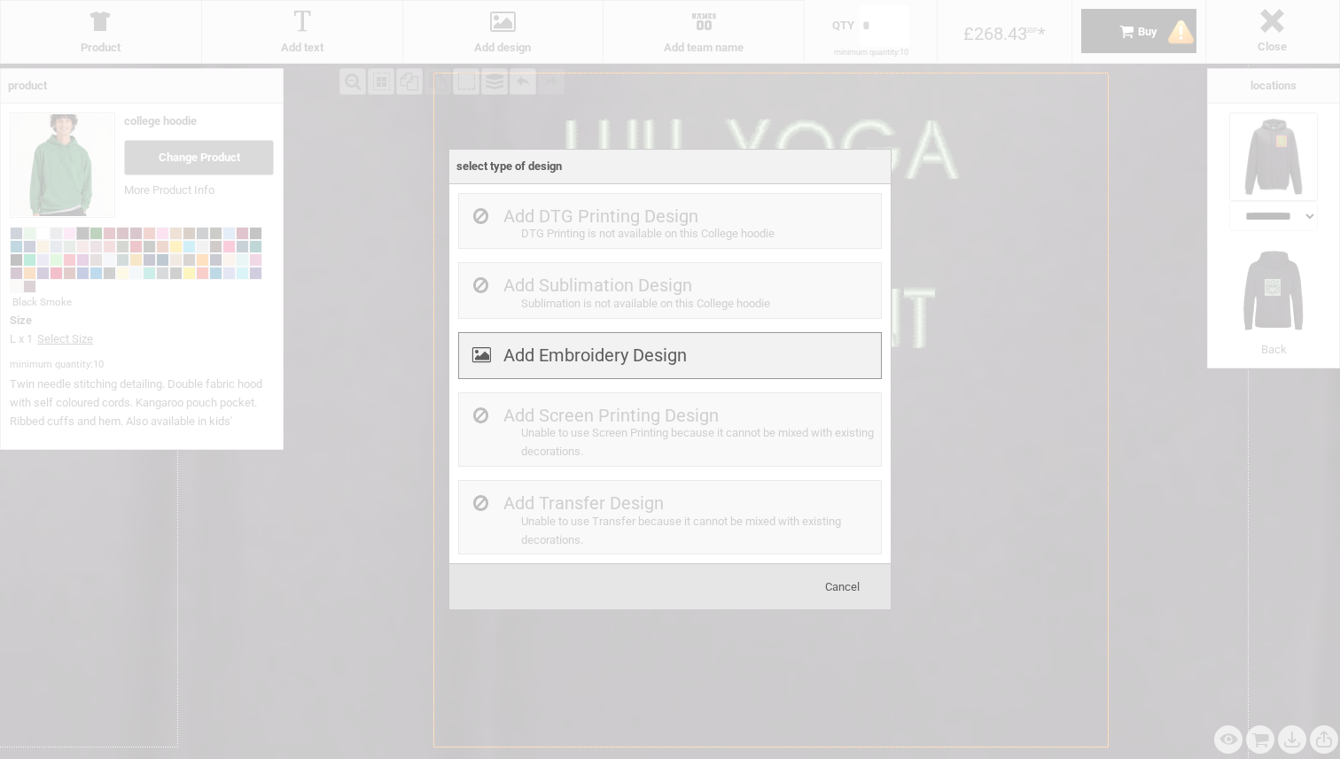
click at [755, 349] on div "Add Embroidery Design" at bounding box center [670, 355] width 424 height 47
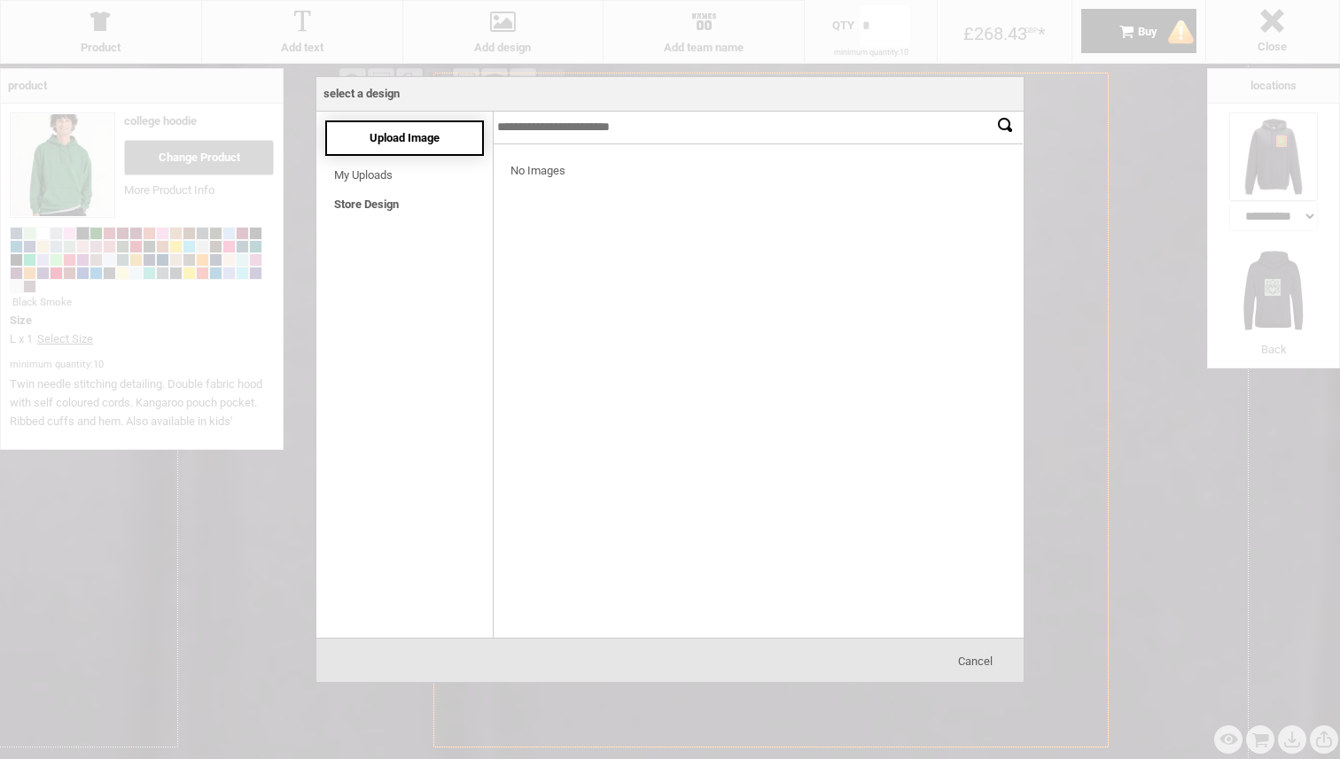
click at [456, 144] on div "Upload Image" at bounding box center [404, 138] width 159 height 35
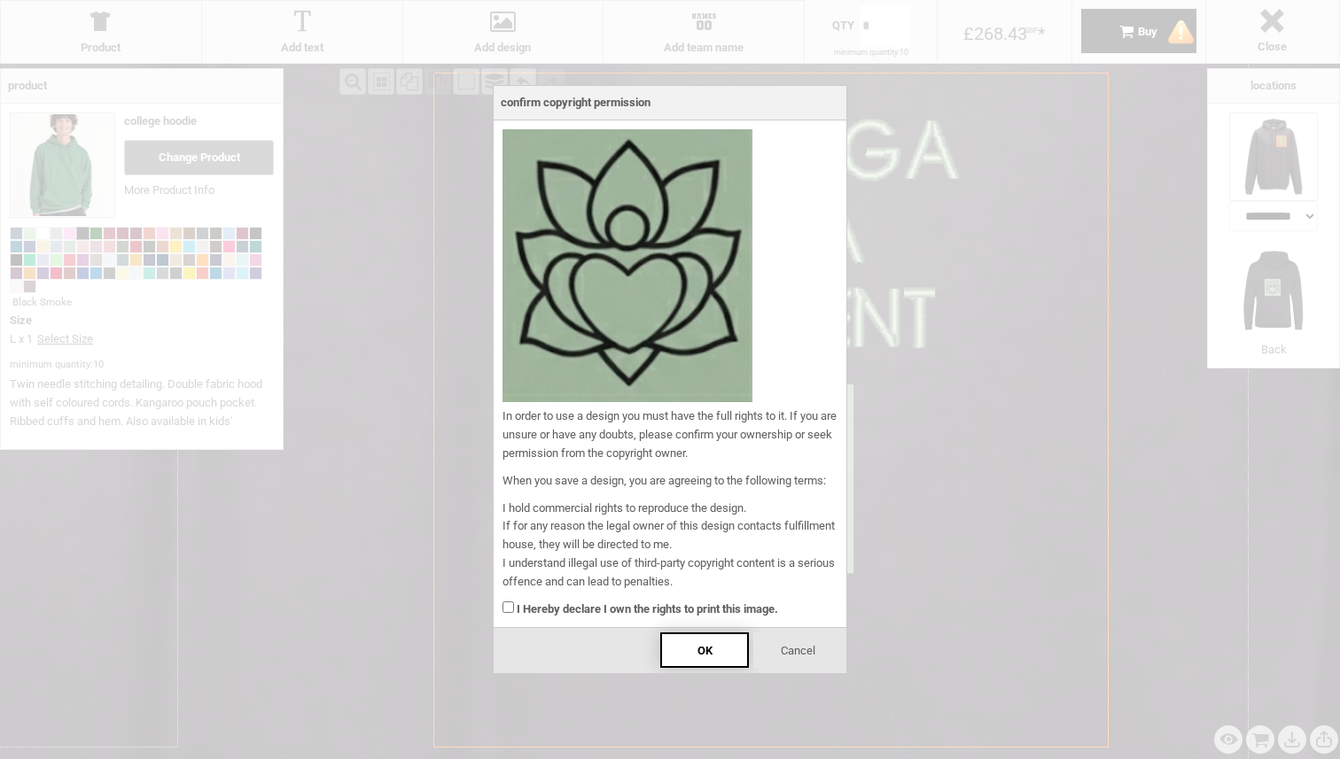
click at [744, 653] on div "OK" at bounding box center [704, 650] width 89 height 35
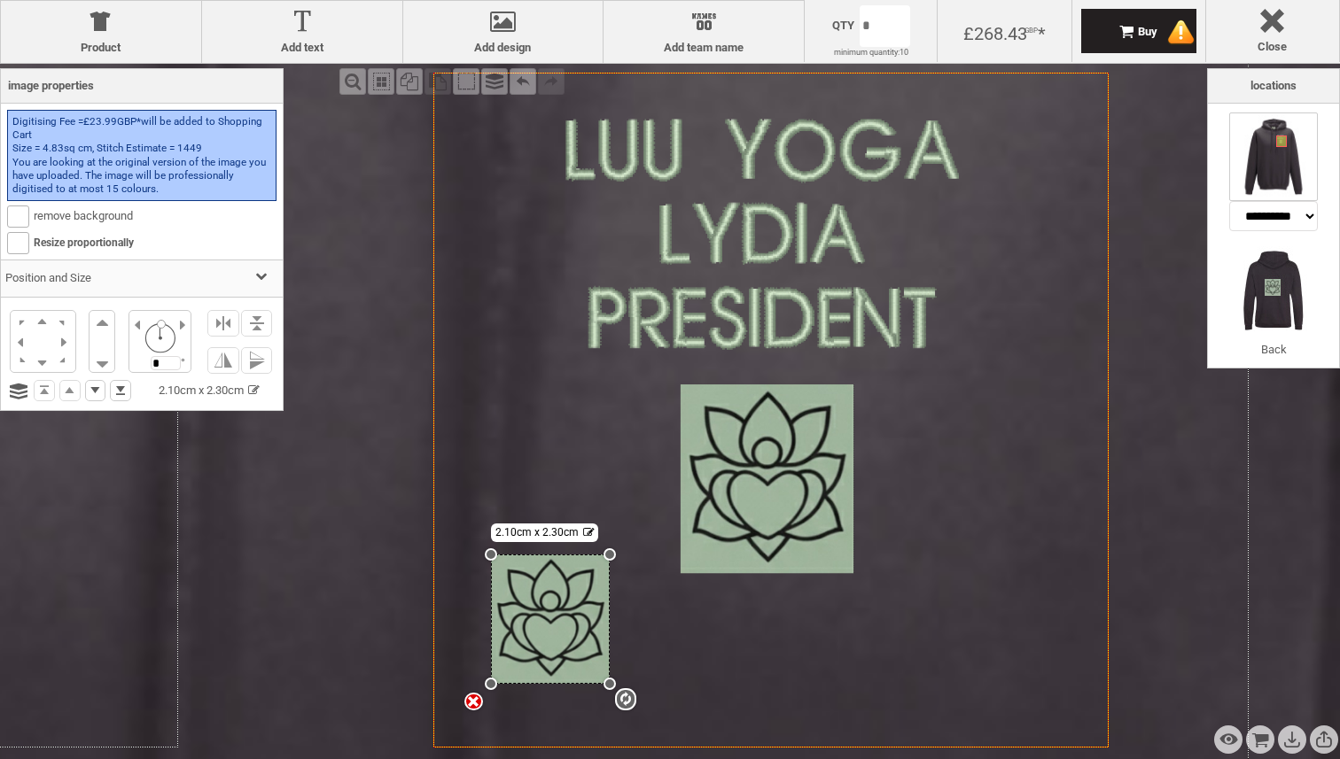
drag, startPoint x: 1046, startPoint y: 72, endPoint x: 588, endPoint y: 555, distance: 665.7
click at [588, 555] on div "settings 2.10cm x 2.30cm" at bounding box center [550, 619] width 119 height 129
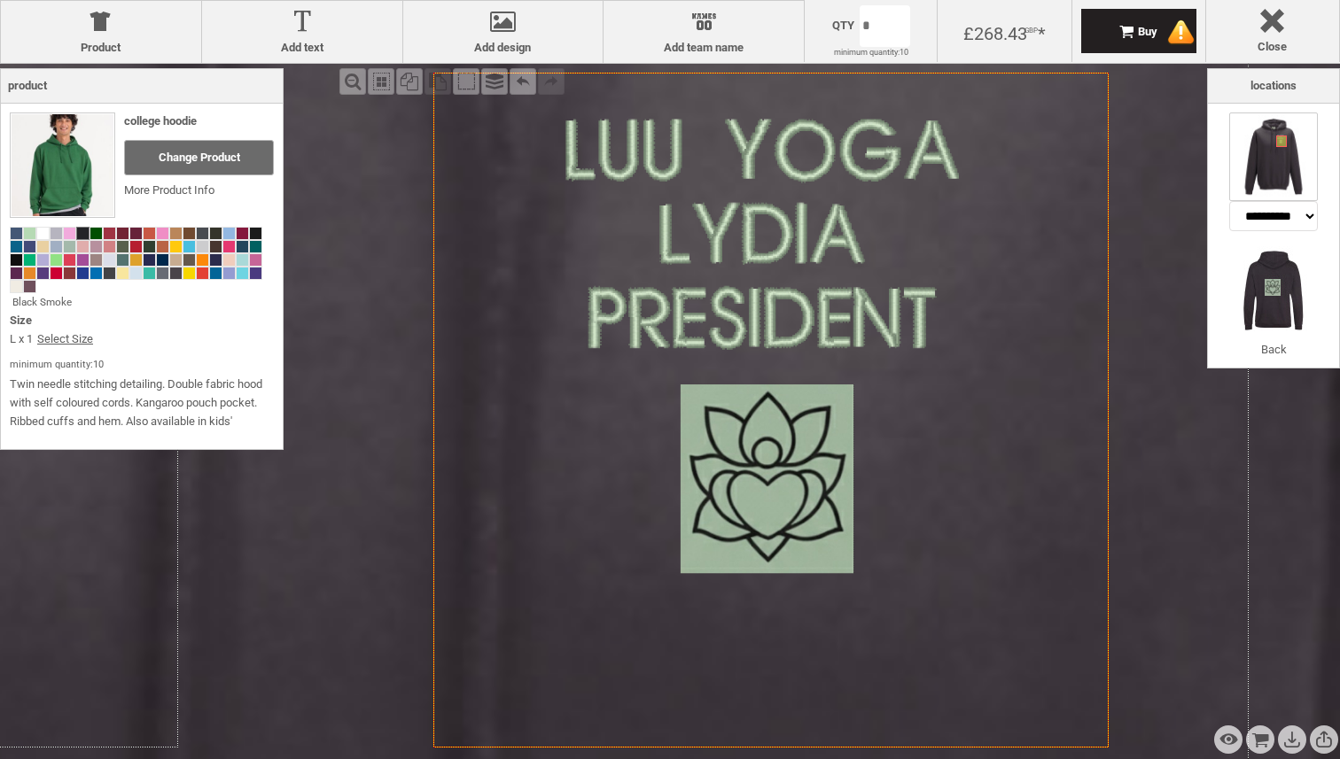
click at [994, 33] on div "£268.43 GBP *" at bounding box center [1004, 32] width 82 height 20
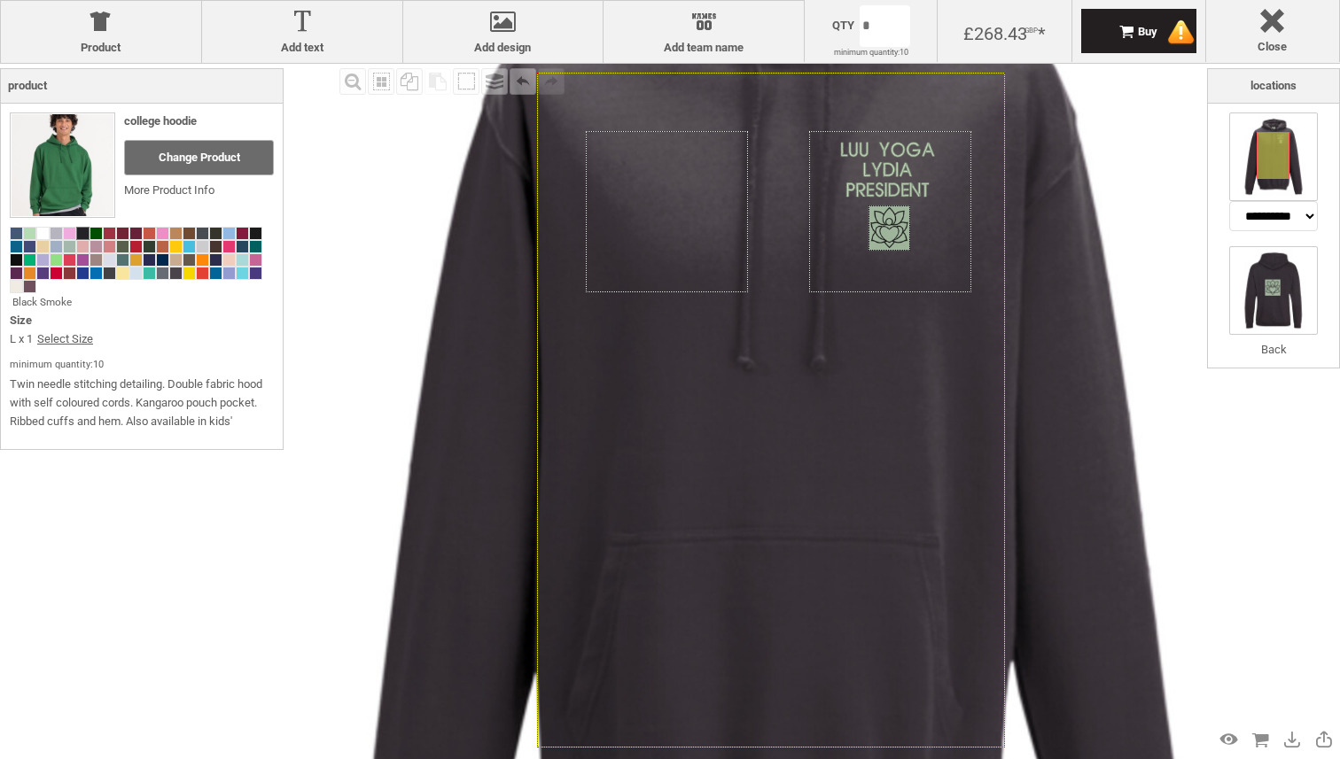
click at [1309, 299] on img at bounding box center [1273, 290] width 89 height 89
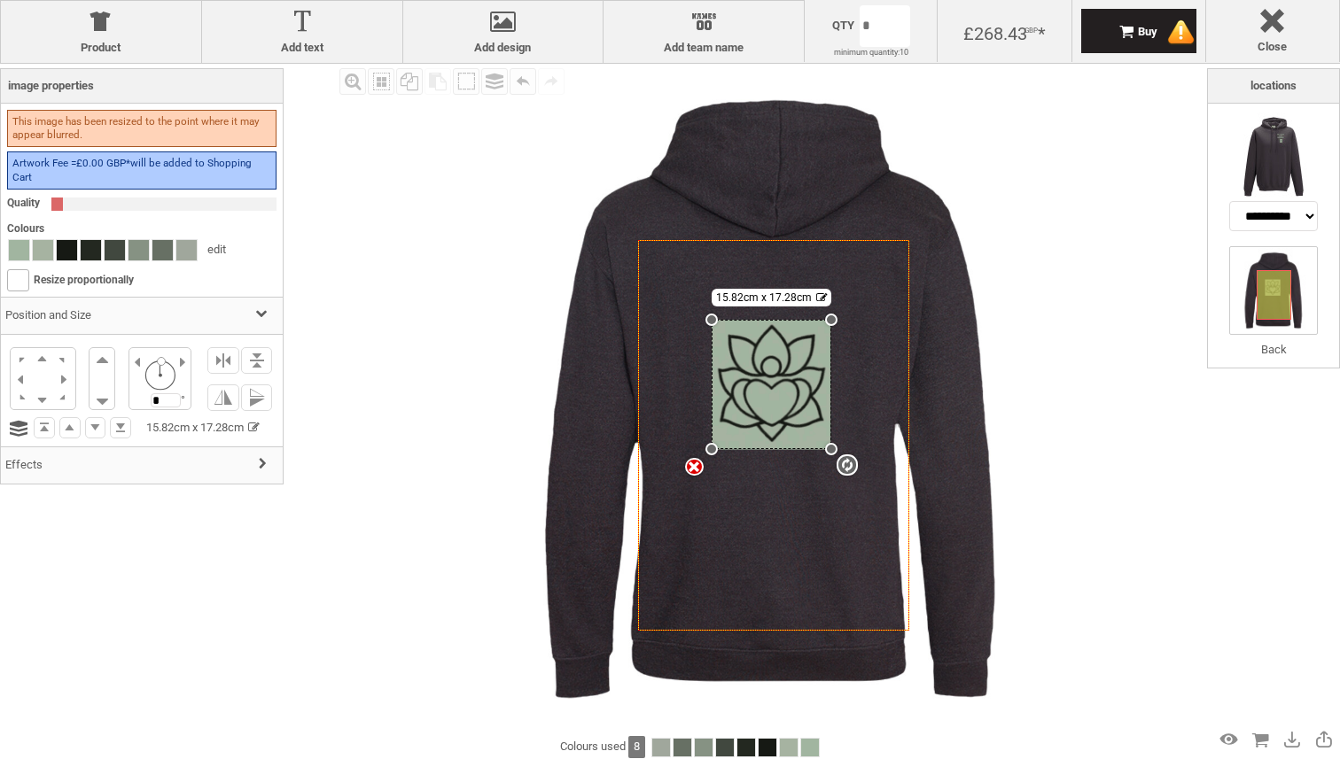
click at [1199, 399] on div "Fill Background Zoom in Zoom out Select All Copy All Selected Paste Off On Grou…" at bounding box center [771, 399] width 872 height 671
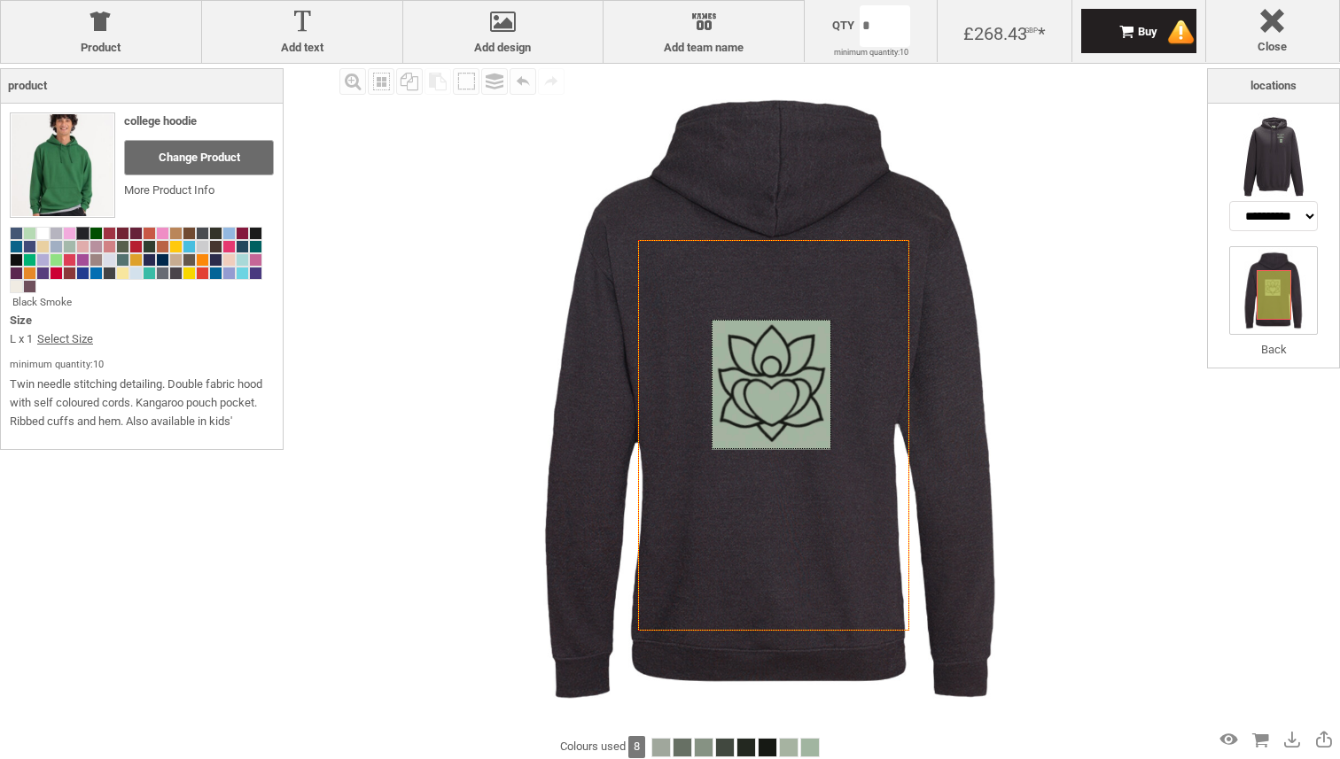
click at [1301, 302] on img at bounding box center [1273, 290] width 89 height 89
click at [1180, 420] on div "Fill Background Zoom in Zoom out Select All Copy All Selected Paste Off On Grou…" at bounding box center [771, 399] width 872 height 671
click at [1250, 168] on img at bounding box center [1273, 157] width 89 height 89
select select "*******"
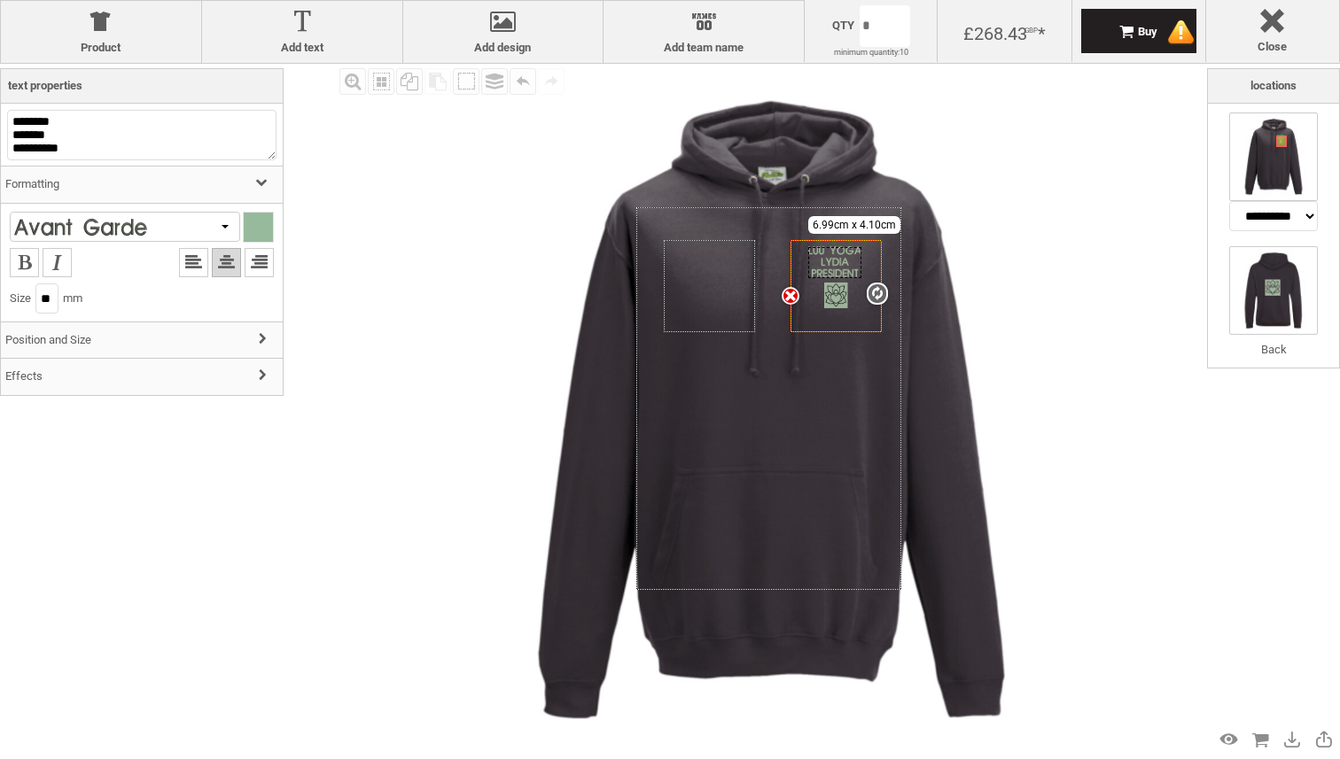
click at [1237, 269] on img at bounding box center [1273, 290] width 89 height 89
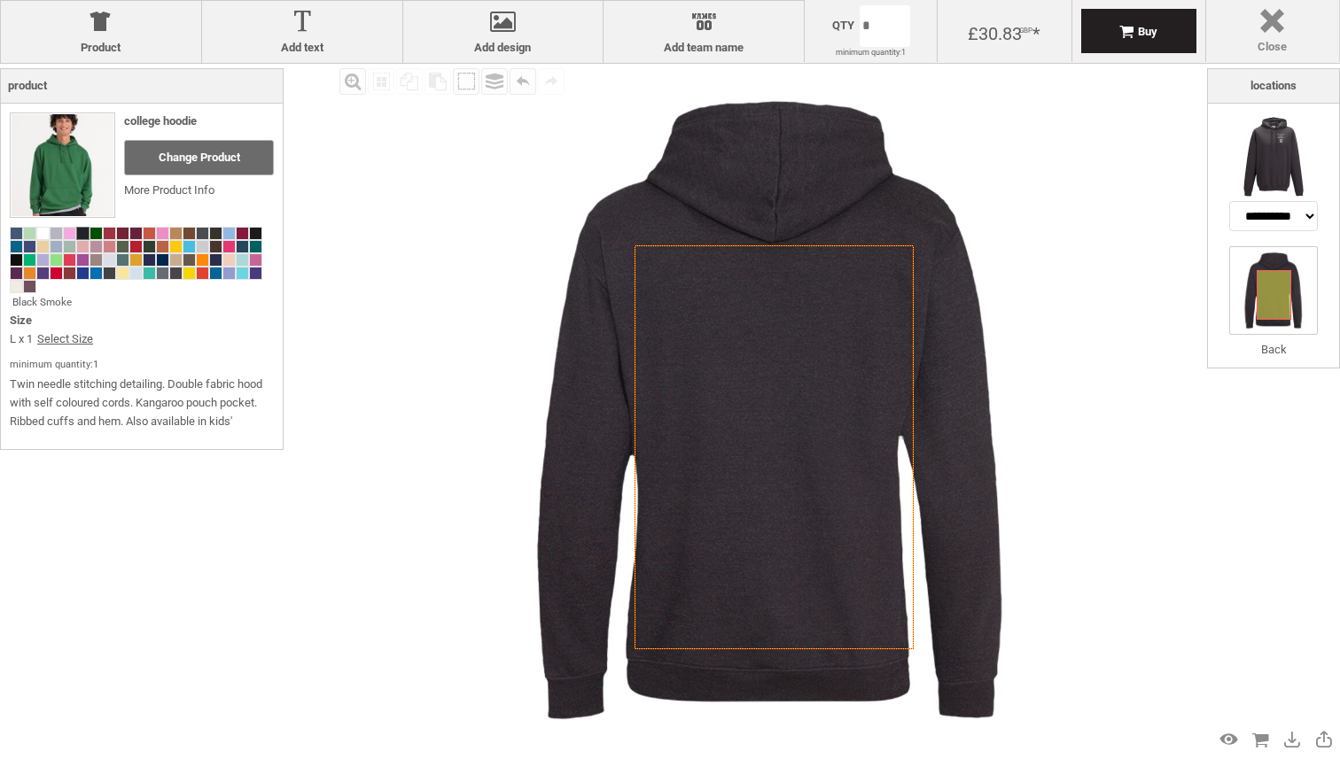
click at [1281, 22] on div at bounding box center [1272, 24] width 115 height 31
